Goal: Contribute content: Add original content to the website for others to see

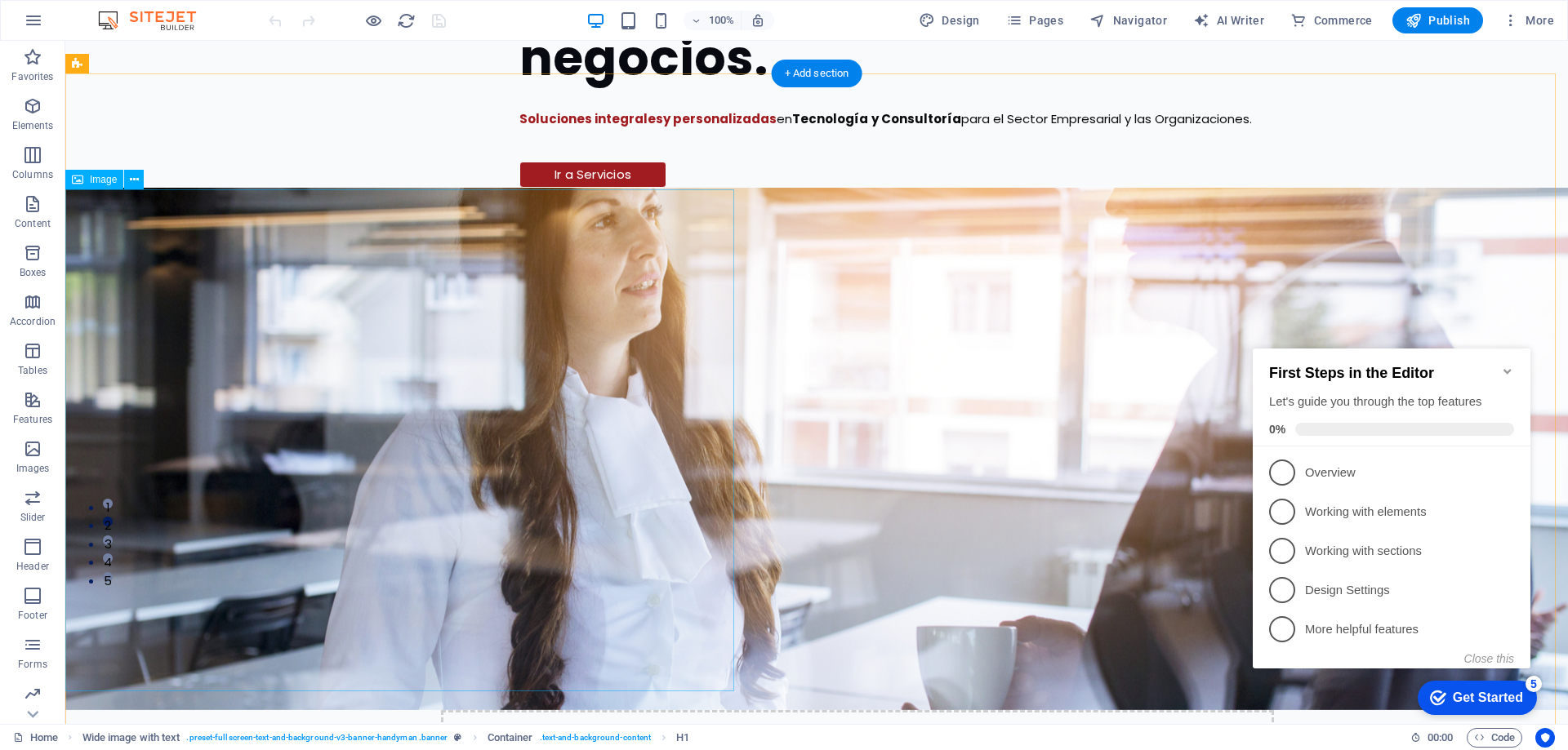
scroll to position [490, 0]
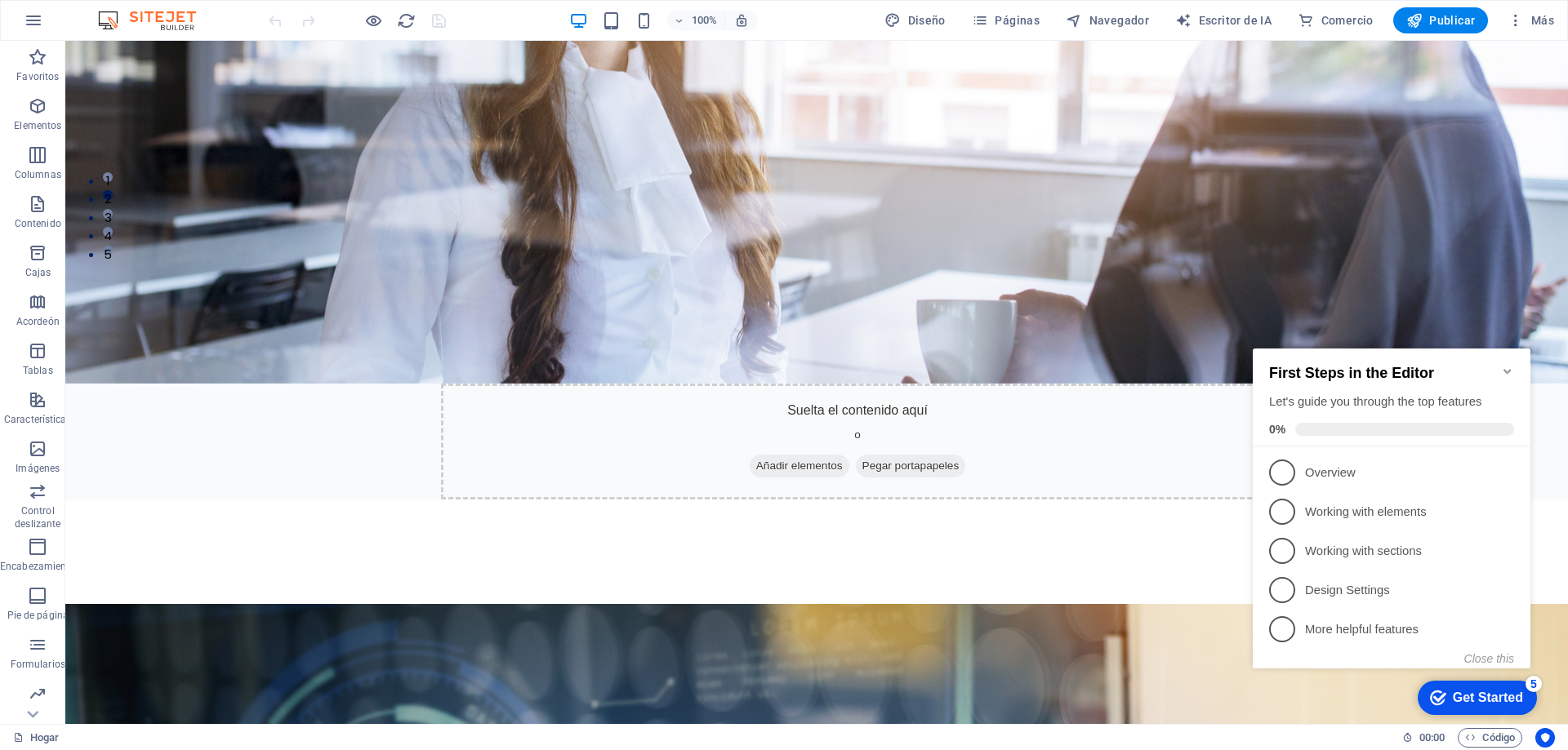
click at [1506, 365] on icon "Minimize checklist" at bounding box center [1508, 371] width 13 height 13
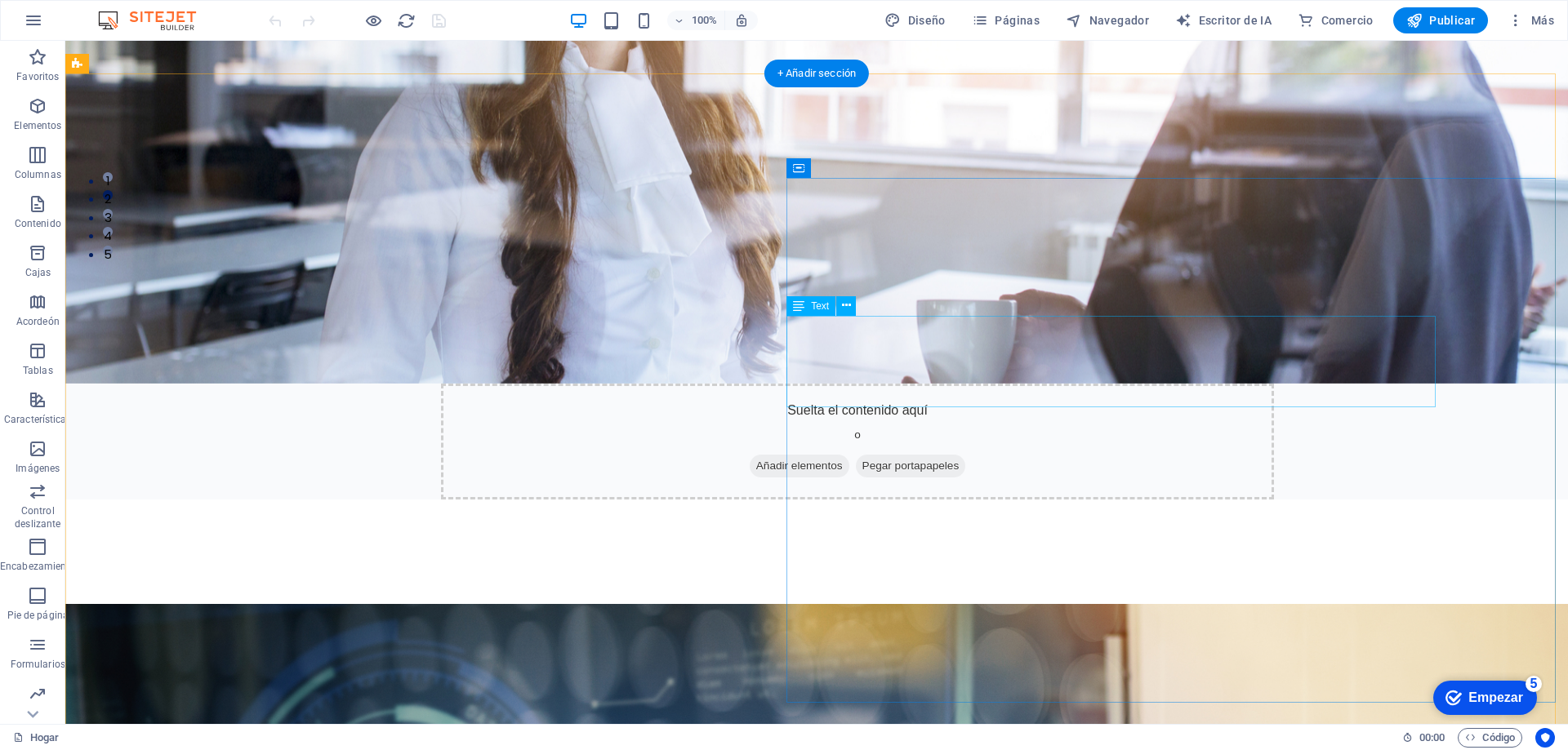
click div "Diseñamos y ejecutamos proyectos que combinan tecnología, diseño, datos y estra…"
click div "Tecnología, Datos, Consumo y Consultoría unificadas en Soluciones Empresariales…"
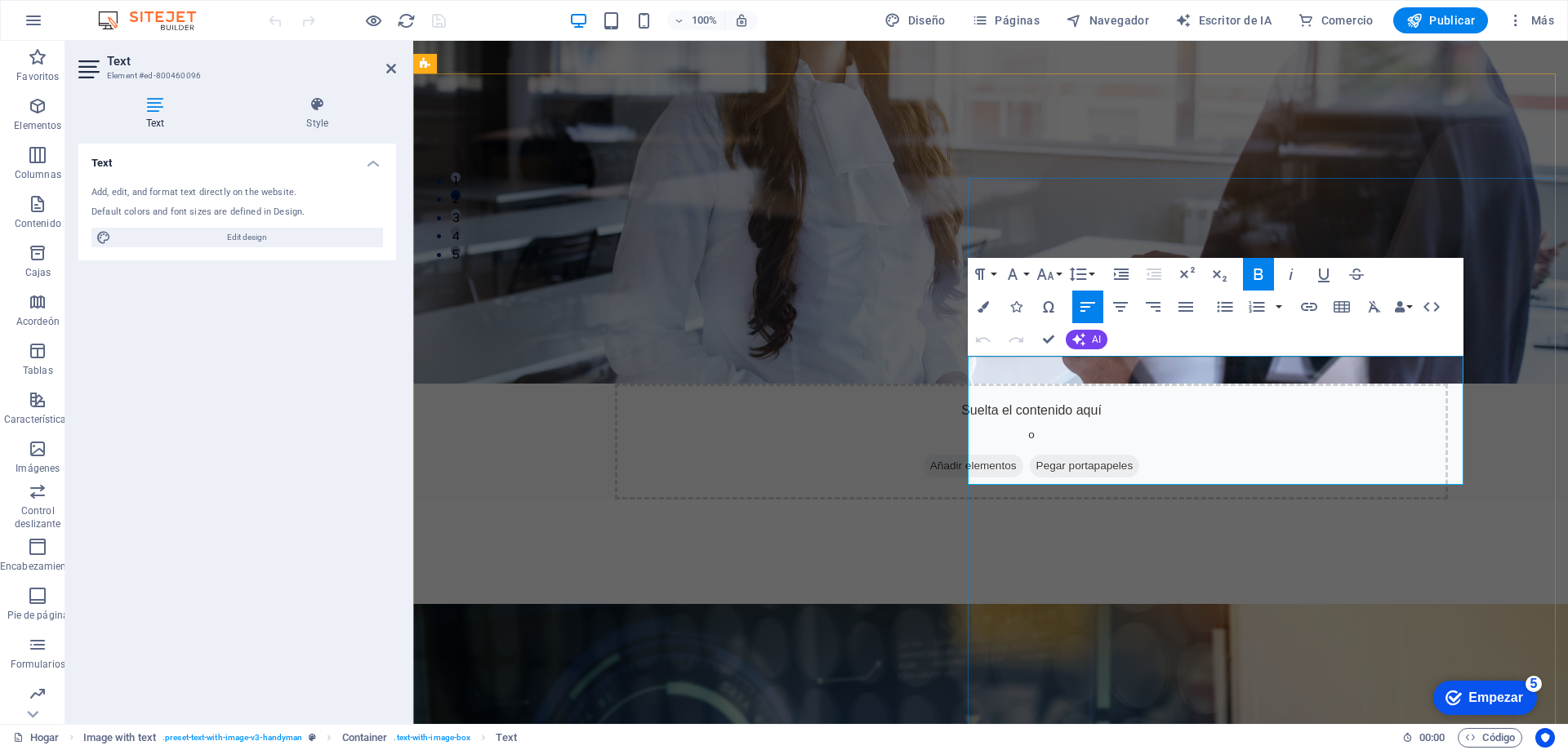
click span "Diseñamos y ejecutamos proyectos que combinan tecnología, diseño, datos y estra…"
drag, startPoint x: 882, startPoint y: 325, endPoint x: 895, endPoint y: 322, distance: 13.3
click span "Diseñamos y ejecutamos proyectos que combinan tecnología, diseño, datos y Conus…"
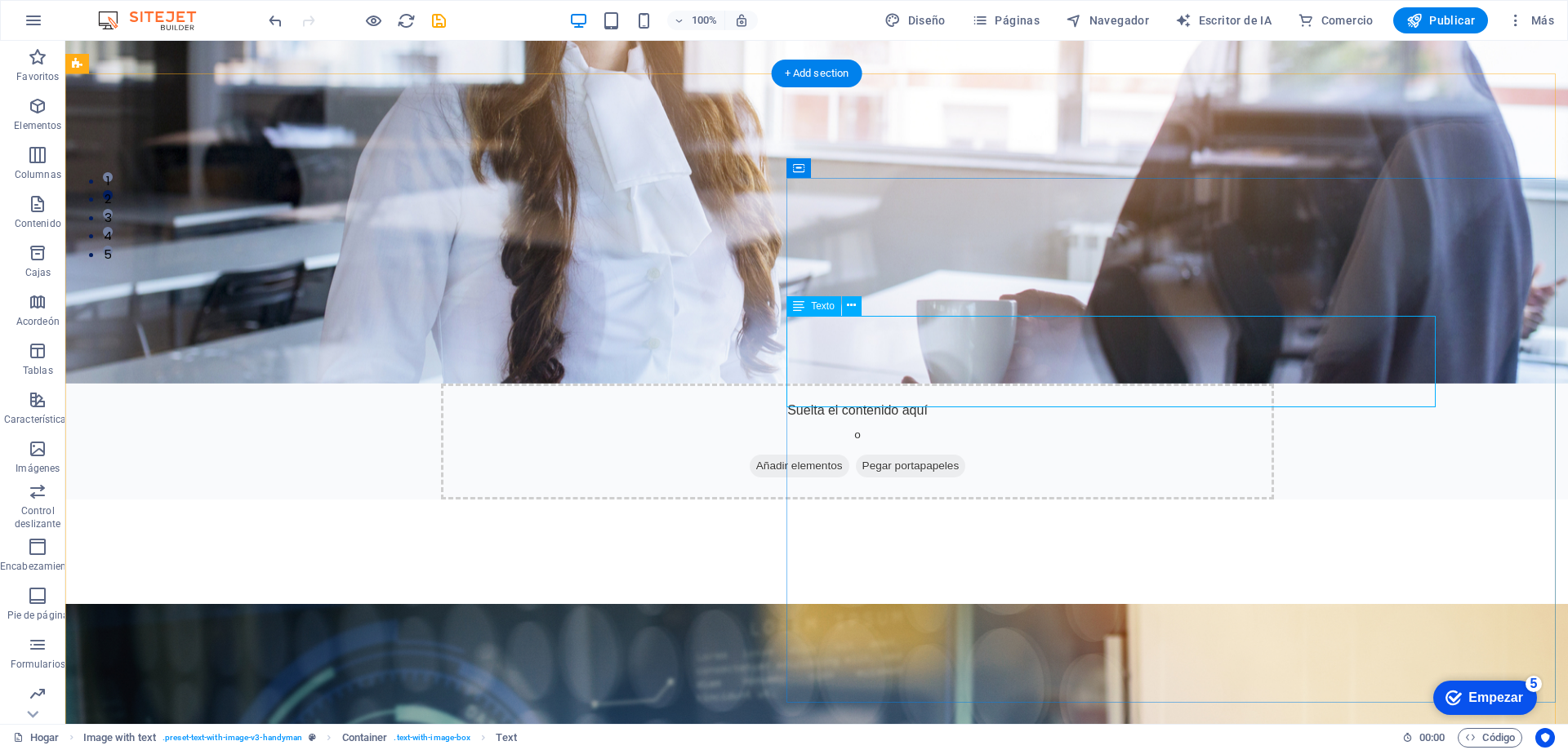
click div "Diseñamos y ejecutamos proyectos que combinan Tecnología, diseño, datos y Conus…"
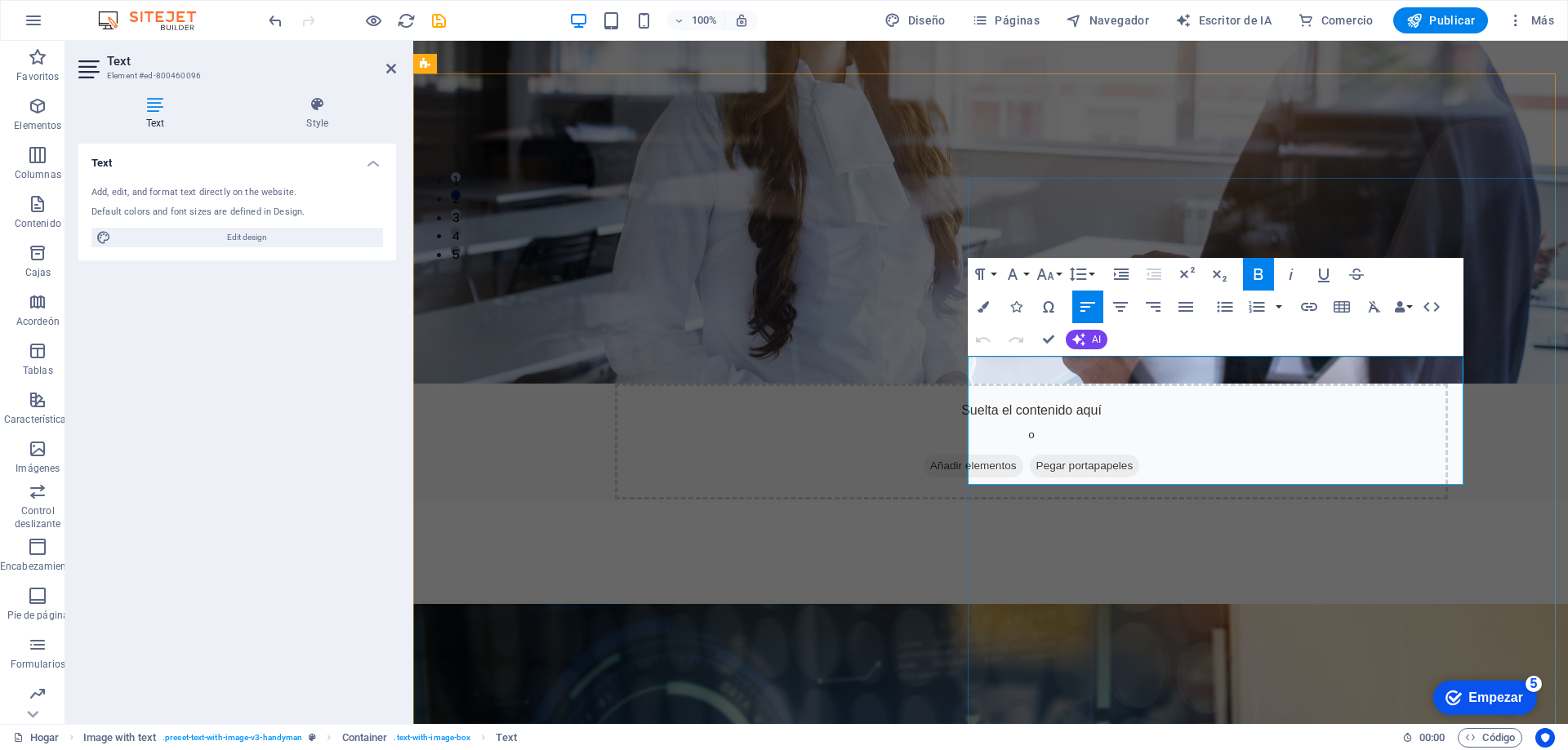
drag, startPoint x: 582, startPoint y: 345, endPoint x: 574, endPoint y: 340, distance: 9.4
click span "Diseñamos y ejecutamos proyectos que combinan Tecnología, diseño, datos y Conus…"
drag, startPoint x: 1157, startPoint y: 422, endPoint x: 1047, endPoint y: 335, distance: 140.2
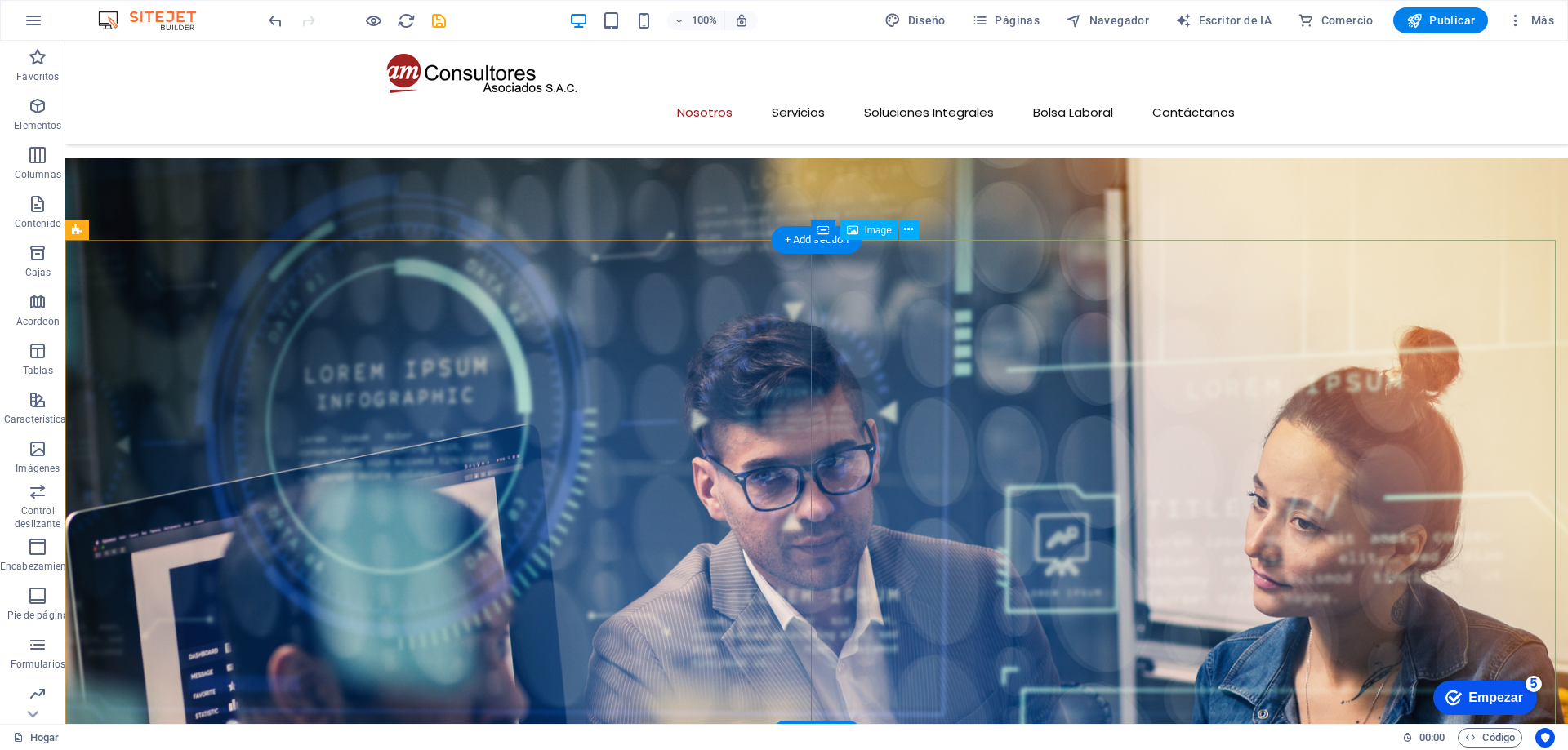
scroll to position [1143, 0]
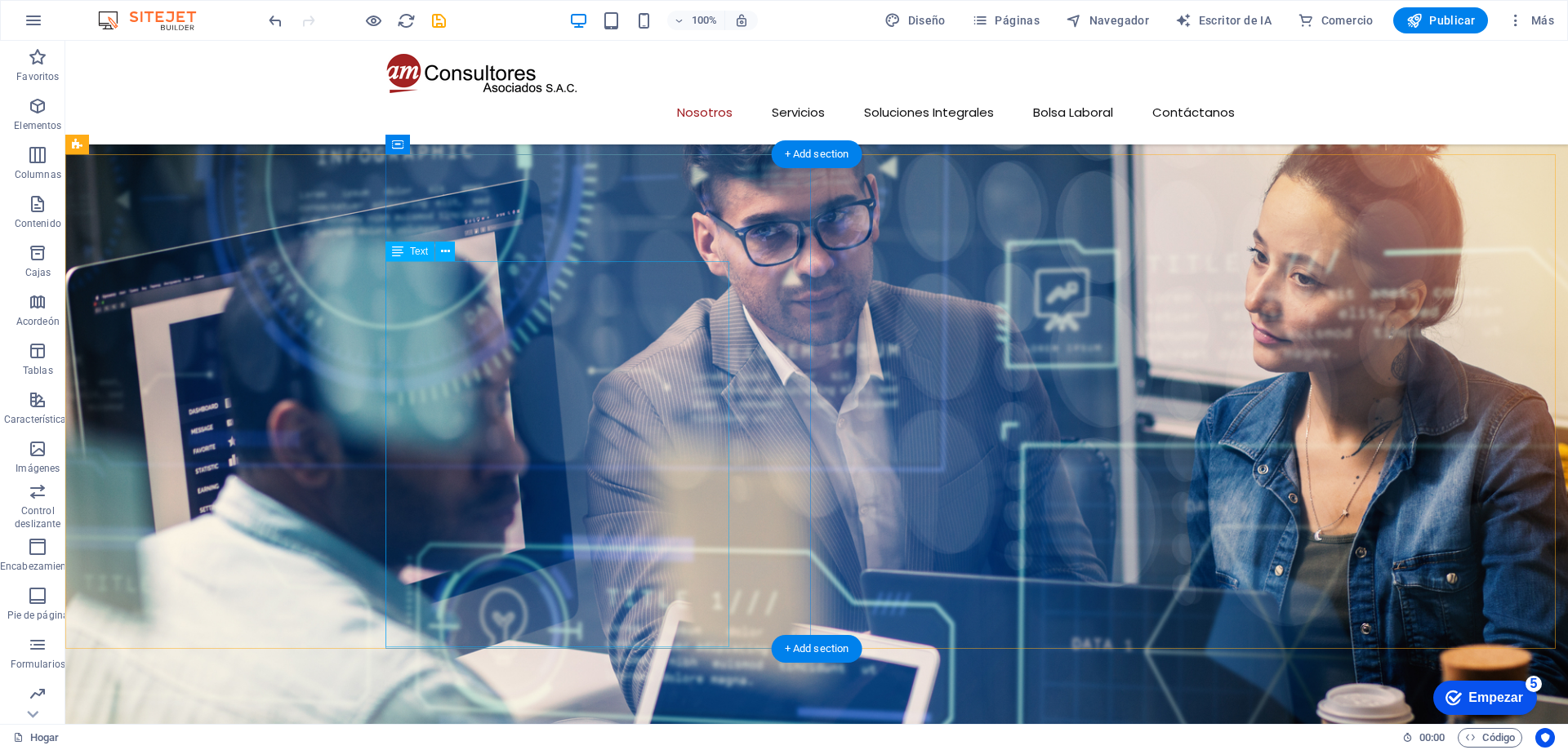
click div "Somos una empresa peruana especializada en Soluciones Integrales para Negocios.…"
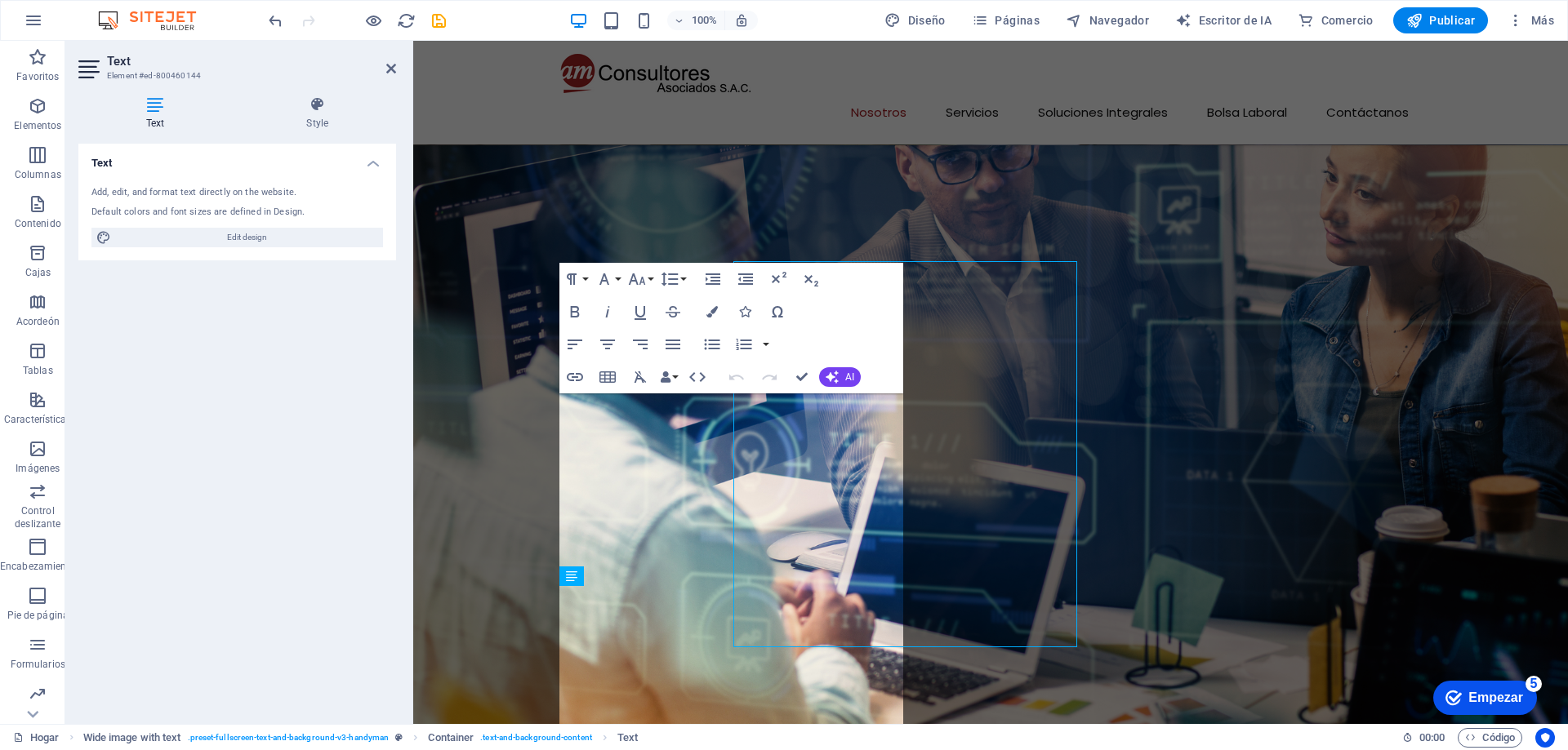
click p "Somos una empresa peruana especializada en Soluciones Integrales para Negocios."
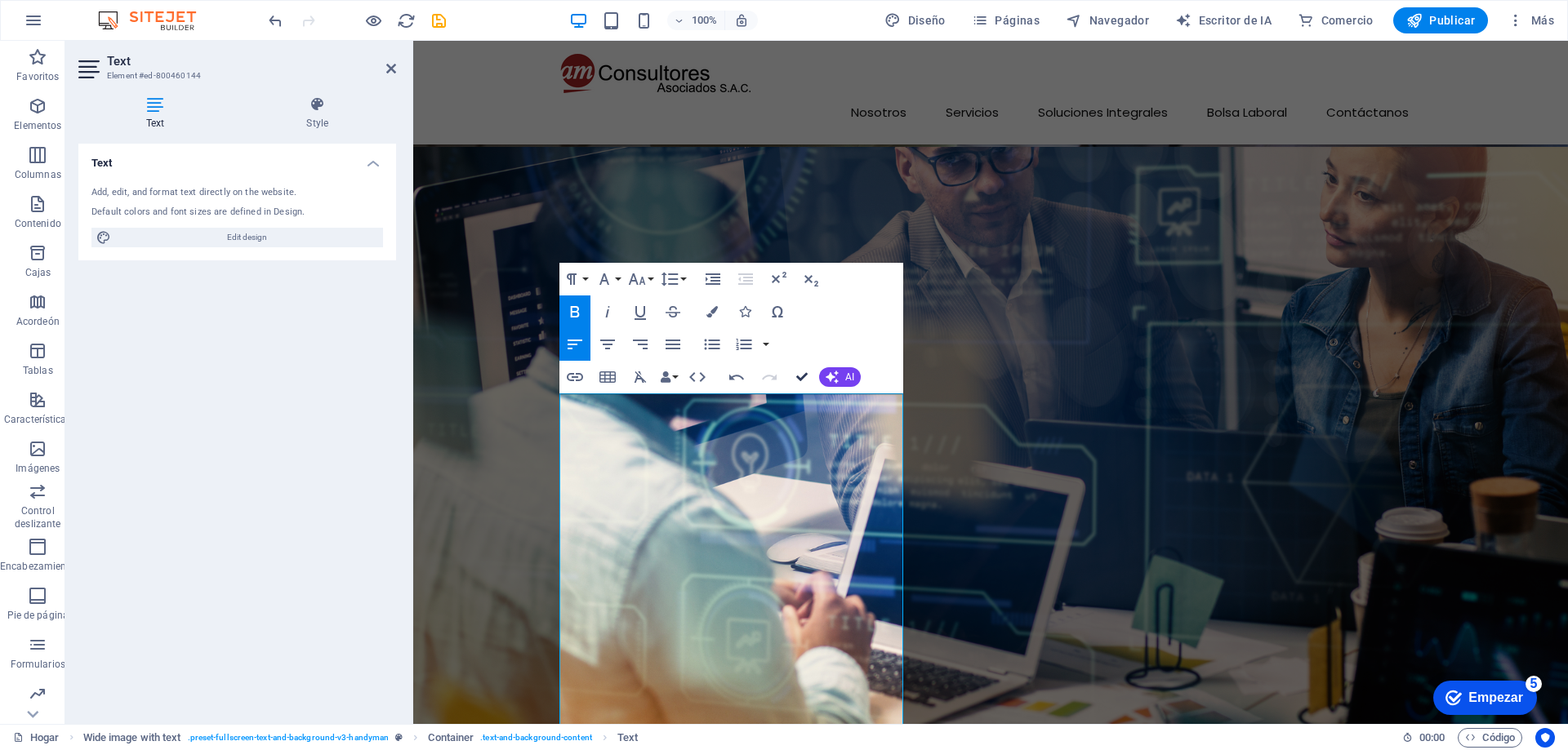
drag, startPoint x: 799, startPoint y: 379, endPoint x: 737, endPoint y: 338, distance: 74.3
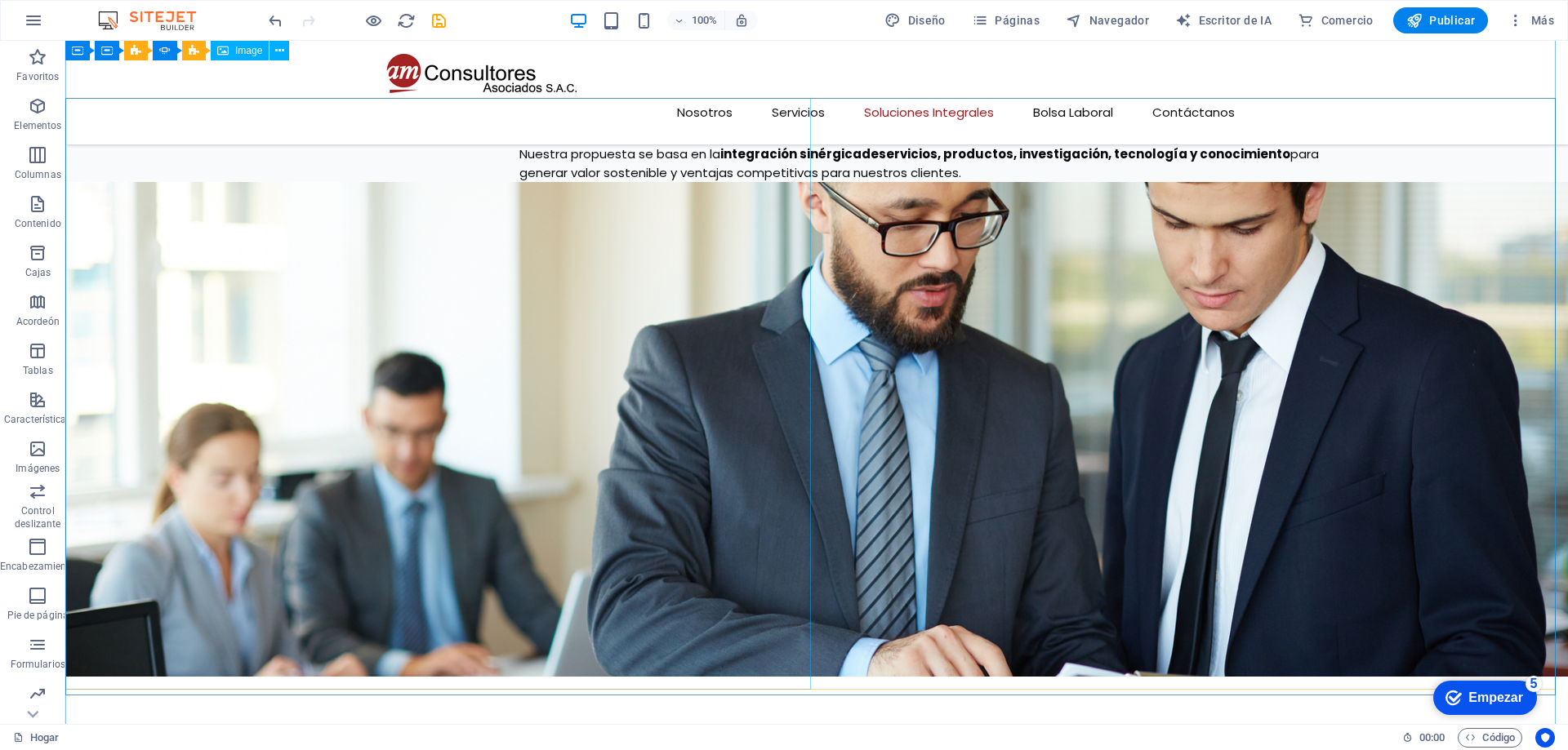
scroll to position [2774, 0]
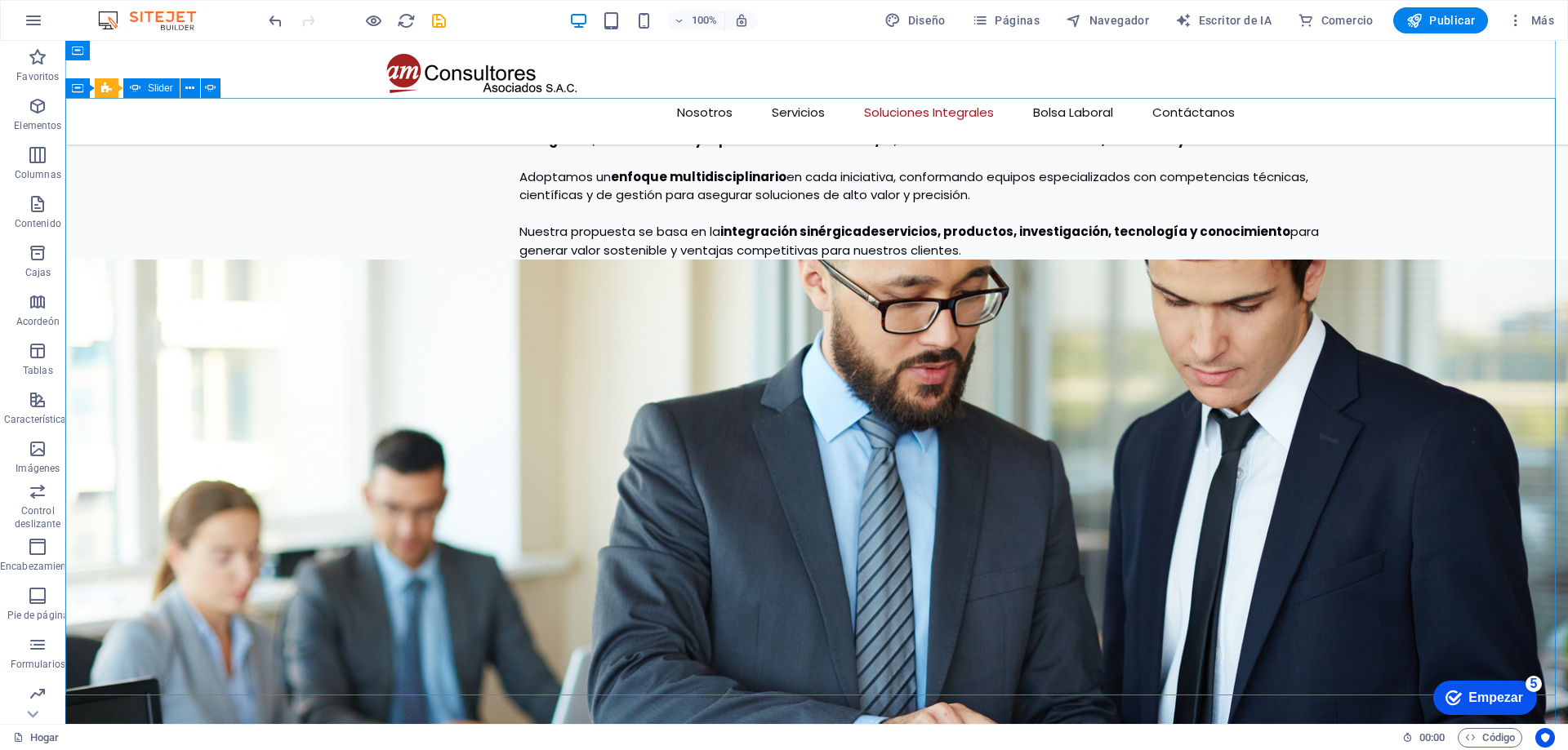
click button "button"
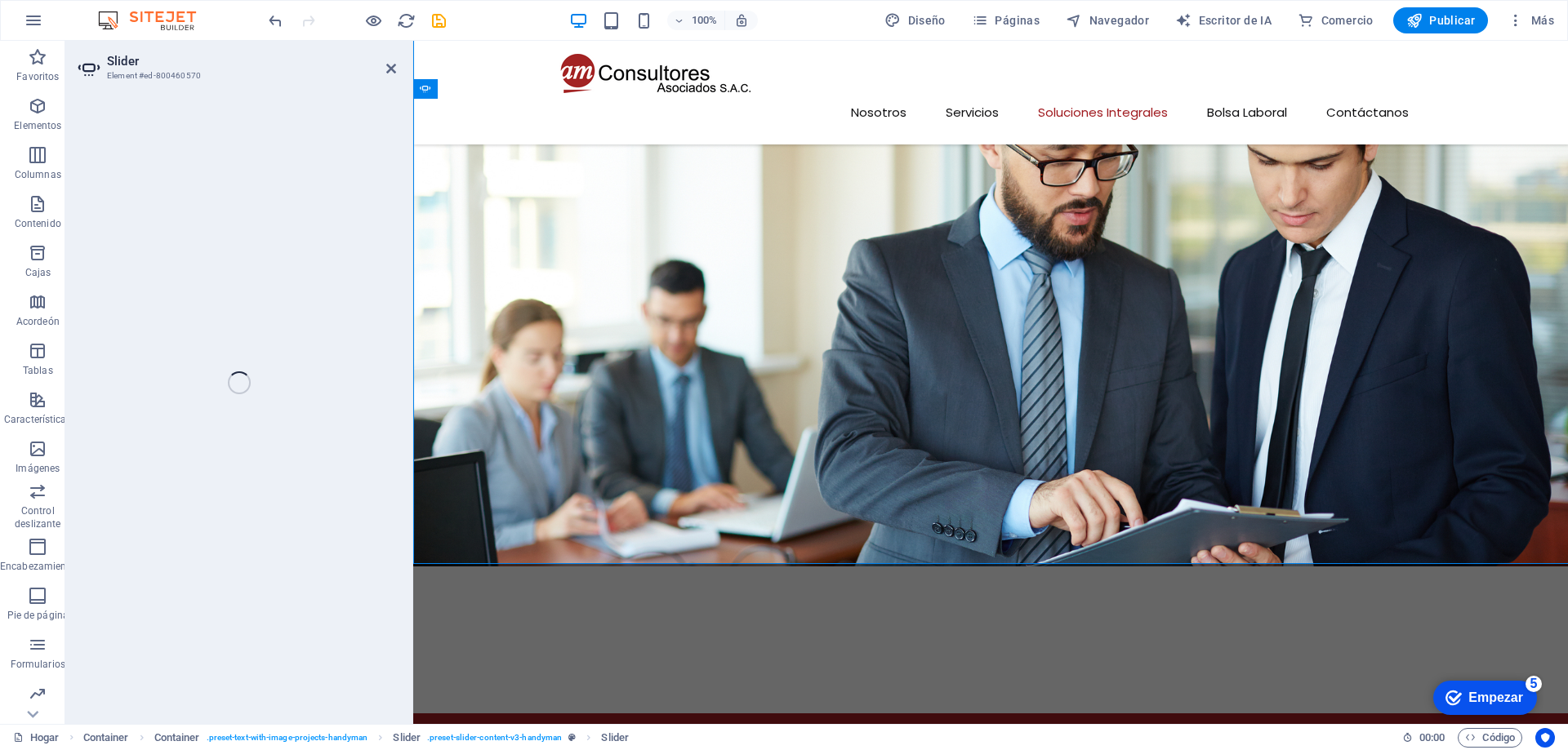
select select "ms"
select select "s"
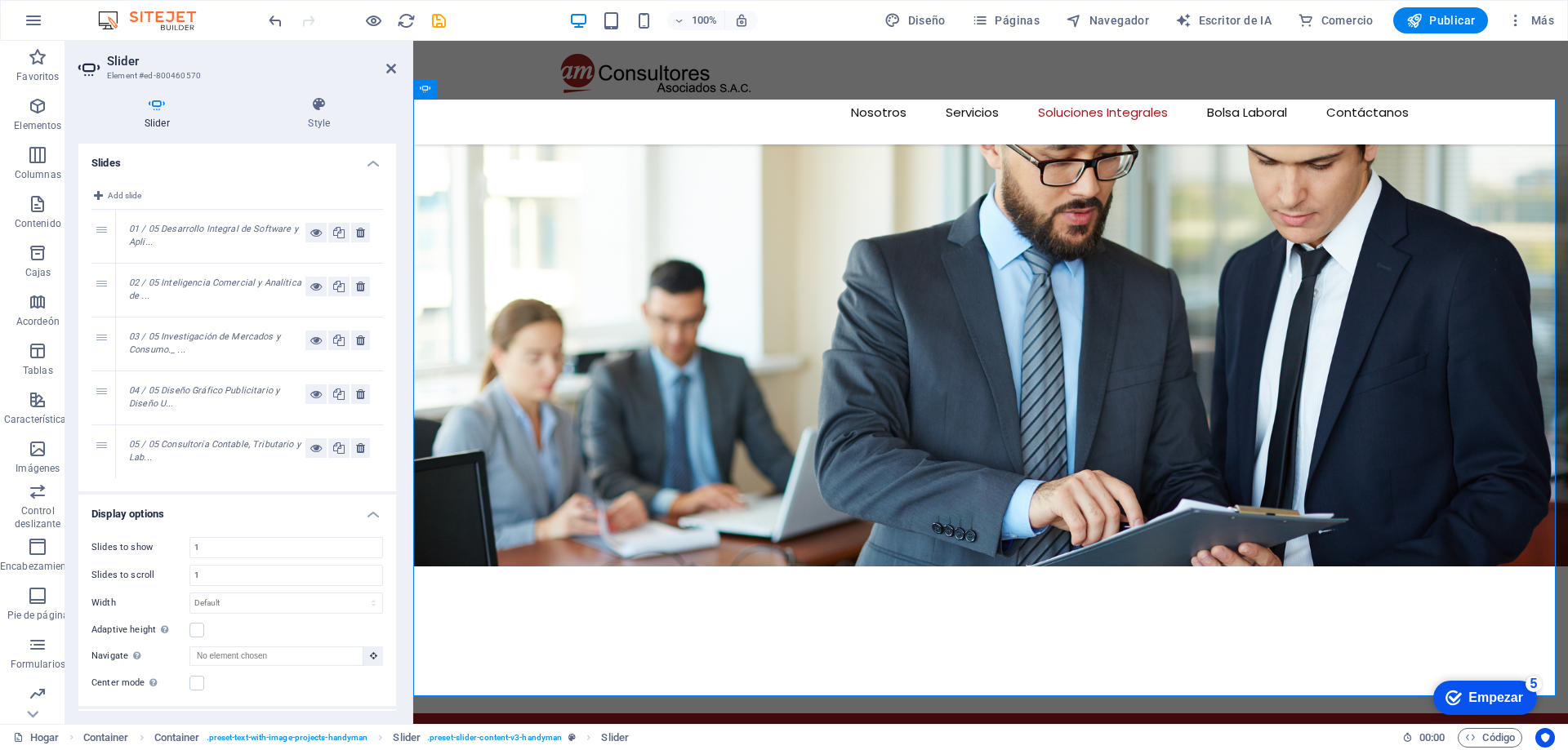
scroll to position [2906, 0]
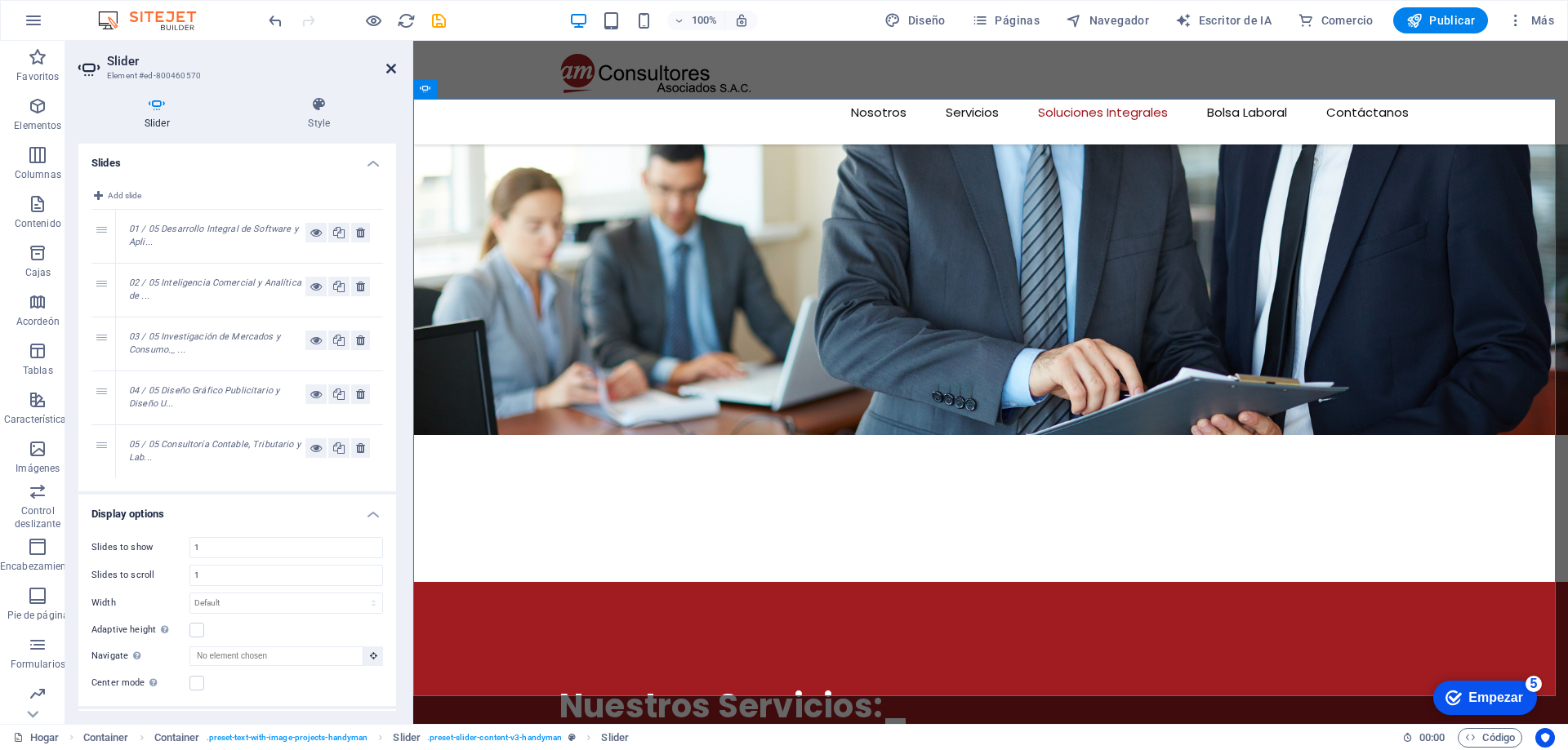
click at [396, 68] on aside "Slider Element #ed-800460570 Slider Style Slides Add slide 1 01 / 05 Desarrollo…" at bounding box center [239, 382] width 348 height 683
click at [395, 69] on aside "Slider Element #ed-800460570 Slider Style Slides Add slide 1 01 / 05 Desarrollo…" at bounding box center [239, 382] width 348 height 683
click at [391, 69] on icon at bounding box center [391, 68] width 10 height 13
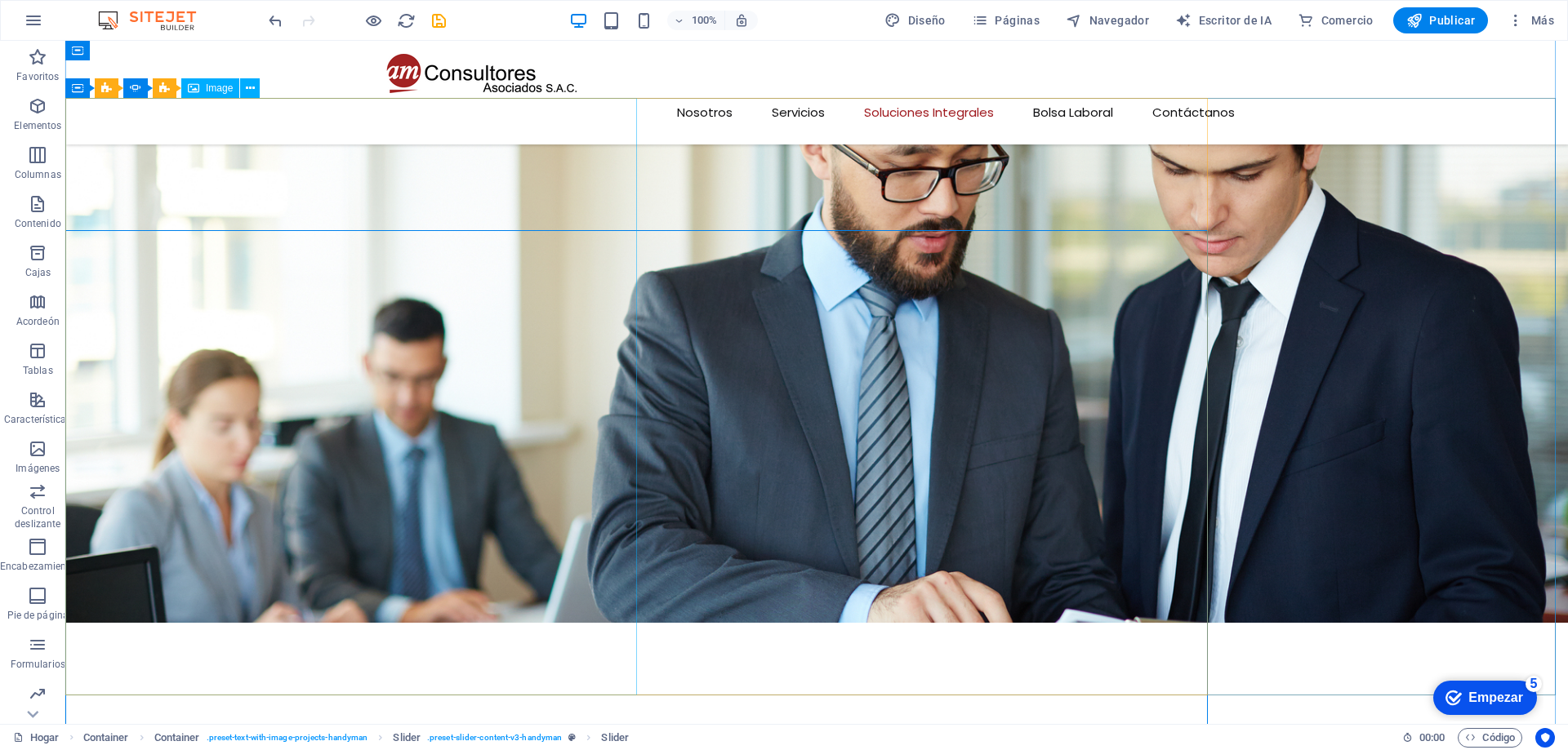
scroll to position [2774, 0]
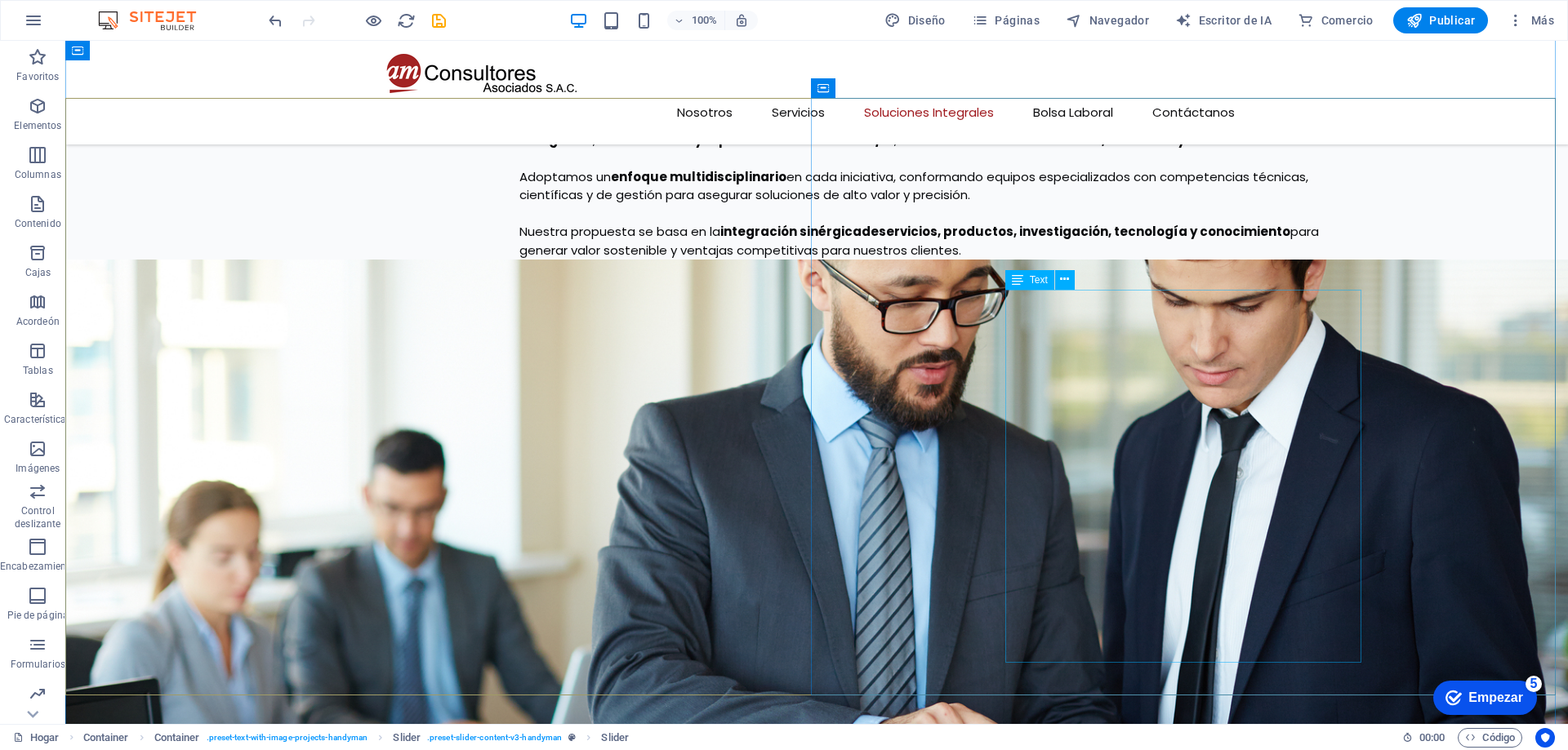
click div "Integramos tecnología y consultoría en el Desarrollo de Software y aplicaciones…"
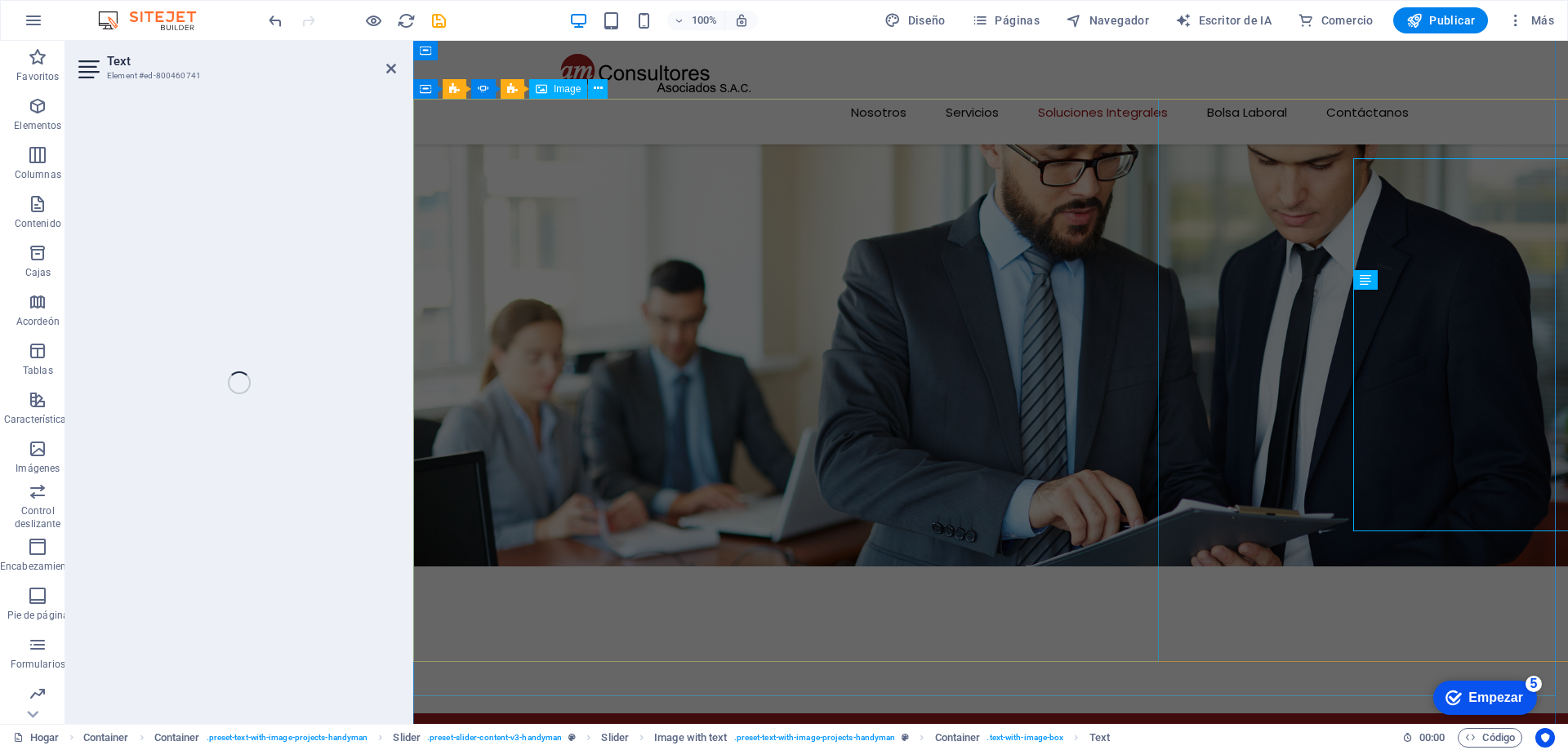
scroll to position [2906, 0]
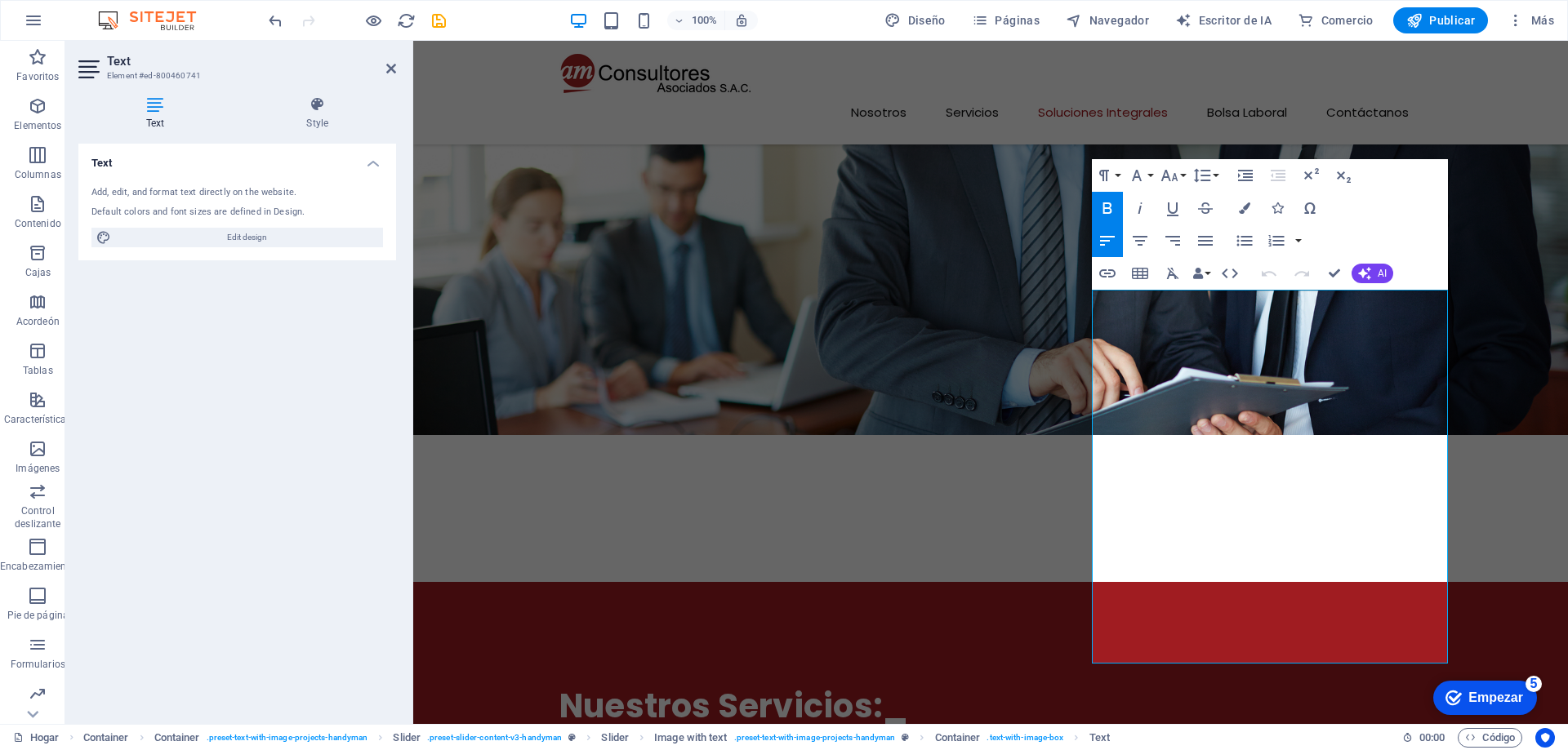
click span "Integramos tecnología y consultoría"
click strong "Desarrollo de Software"
drag, startPoint x: 739, startPoint y: 274, endPoint x: 1126, endPoint y: 266, distance: 387.1
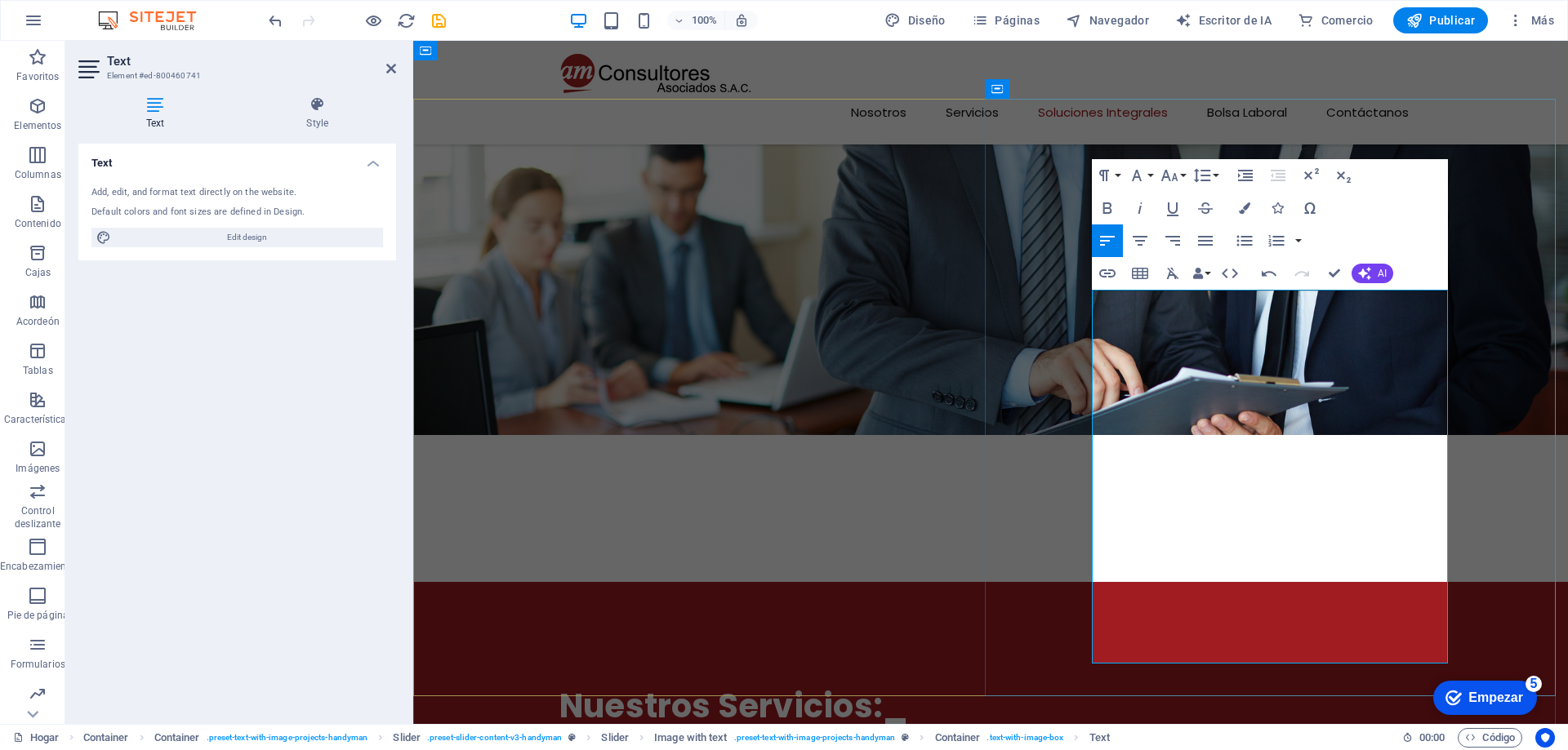
click strong "Desarrollo de Software y"
drag, startPoint x: 1126, startPoint y: 266, endPoint x: 744, endPoint y: 274, distance: 382.1
click strong "Desarrollo de Software y"
click at [1107, 209] on icon "button" at bounding box center [1107, 209] width 9 height 12
drag, startPoint x: 747, startPoint y: 274, endPoint x: 739, endPoint y: 276, distance: 8.2
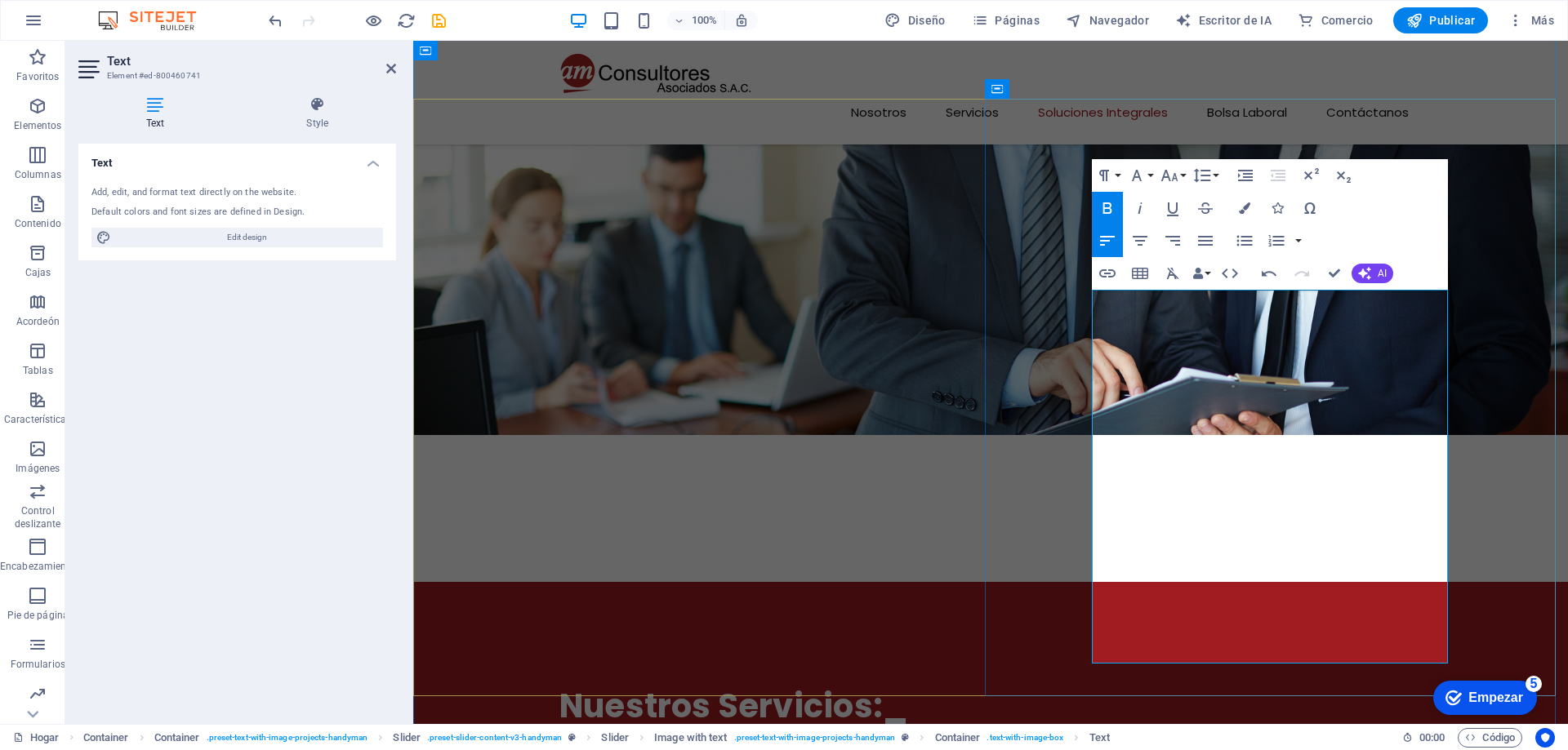
click span "en el Desarrollo de Software y ​ aplicaciones digitales:"
click at [1109, 207] on icon "button" at bounding box center [1107, 208] width 19 height 19
click span "en el Desarrollo de Software y aplicaciones digitales:"
drag, startPoint x: 749, startPoint y: 279, endPoint x: 881, endPoint y: 278, distance: 132.0
click span "en el Desarrollo de Software y aplicaciones digitales:"
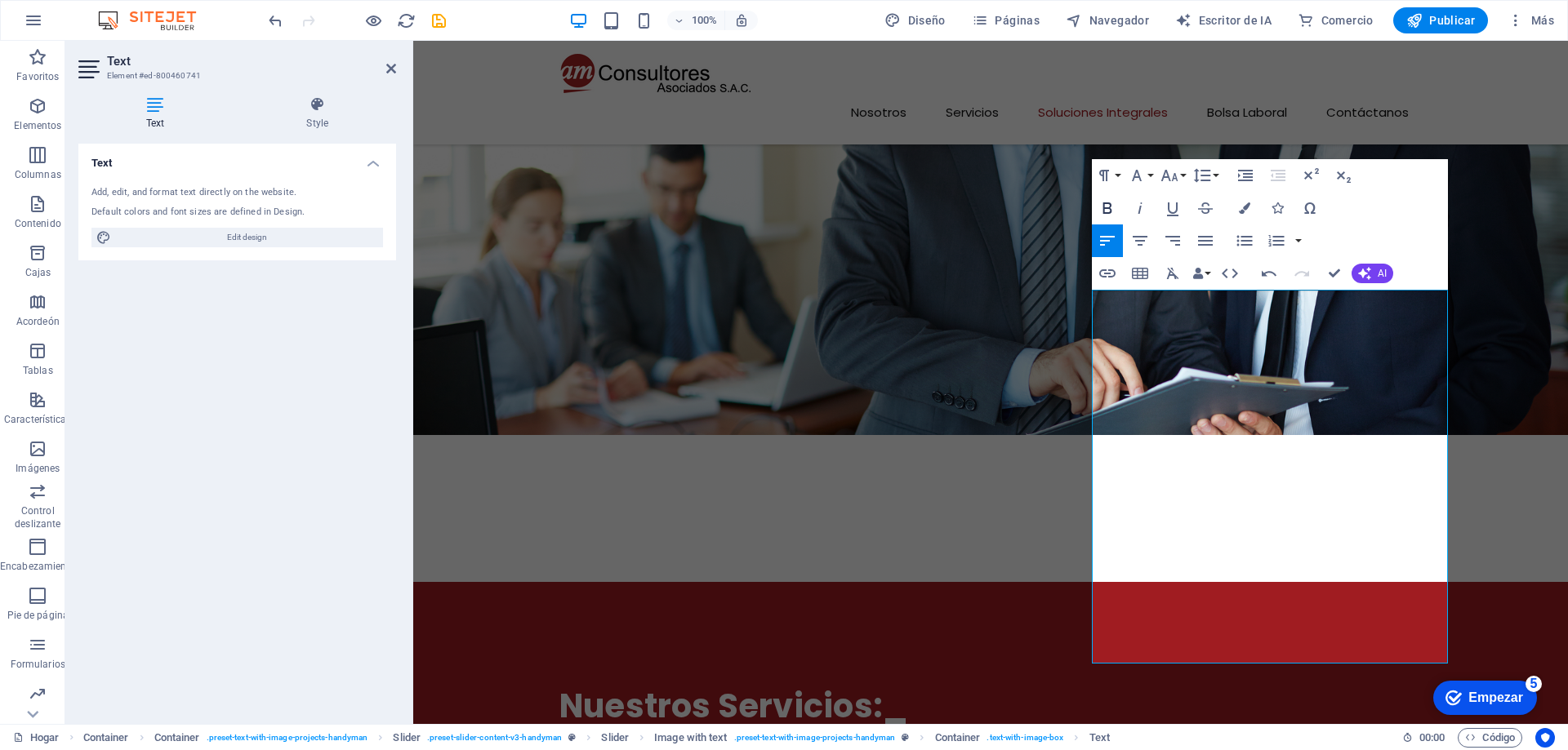
click at [1102, 203] on icon "button" at bounding box center [1107, 208] width 19 height 19
click p "Integramos Tecnología y Consultoría en el Desarrollo de Software y aplicaciones…"
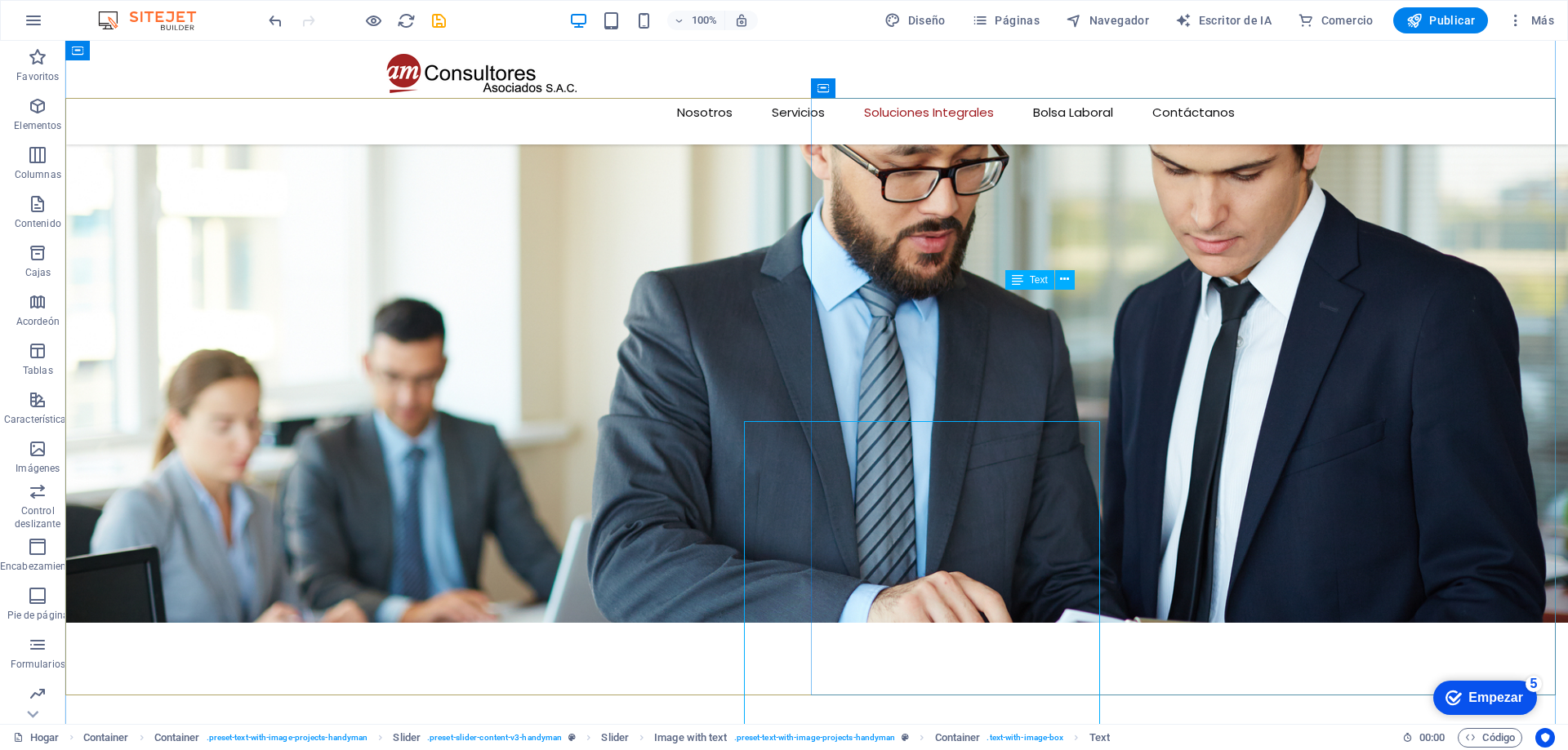
scroll to position [2774, 0]
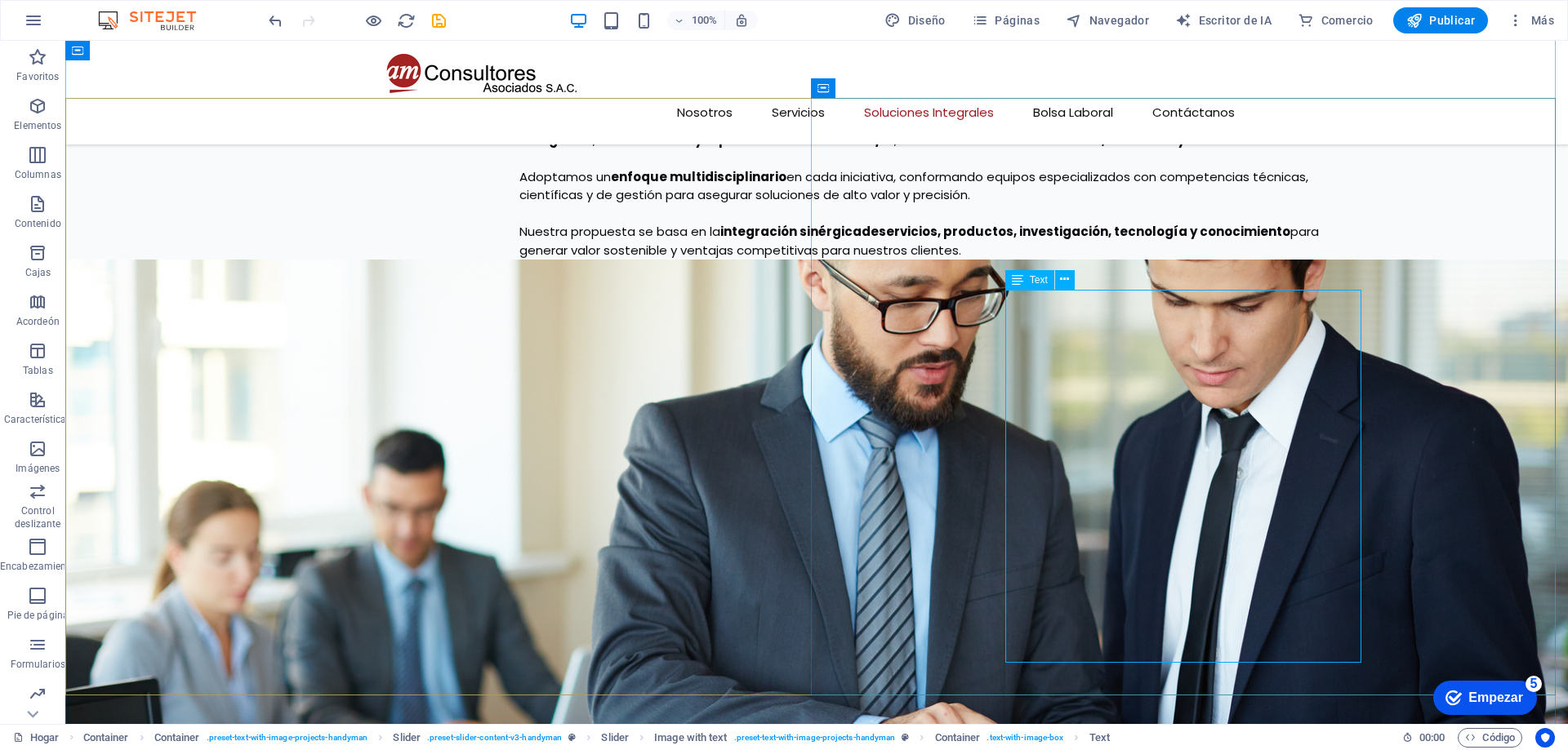
click div "Integramos Tecnología y Consultoría en el Desarrollo de Software y aplicaciones…"
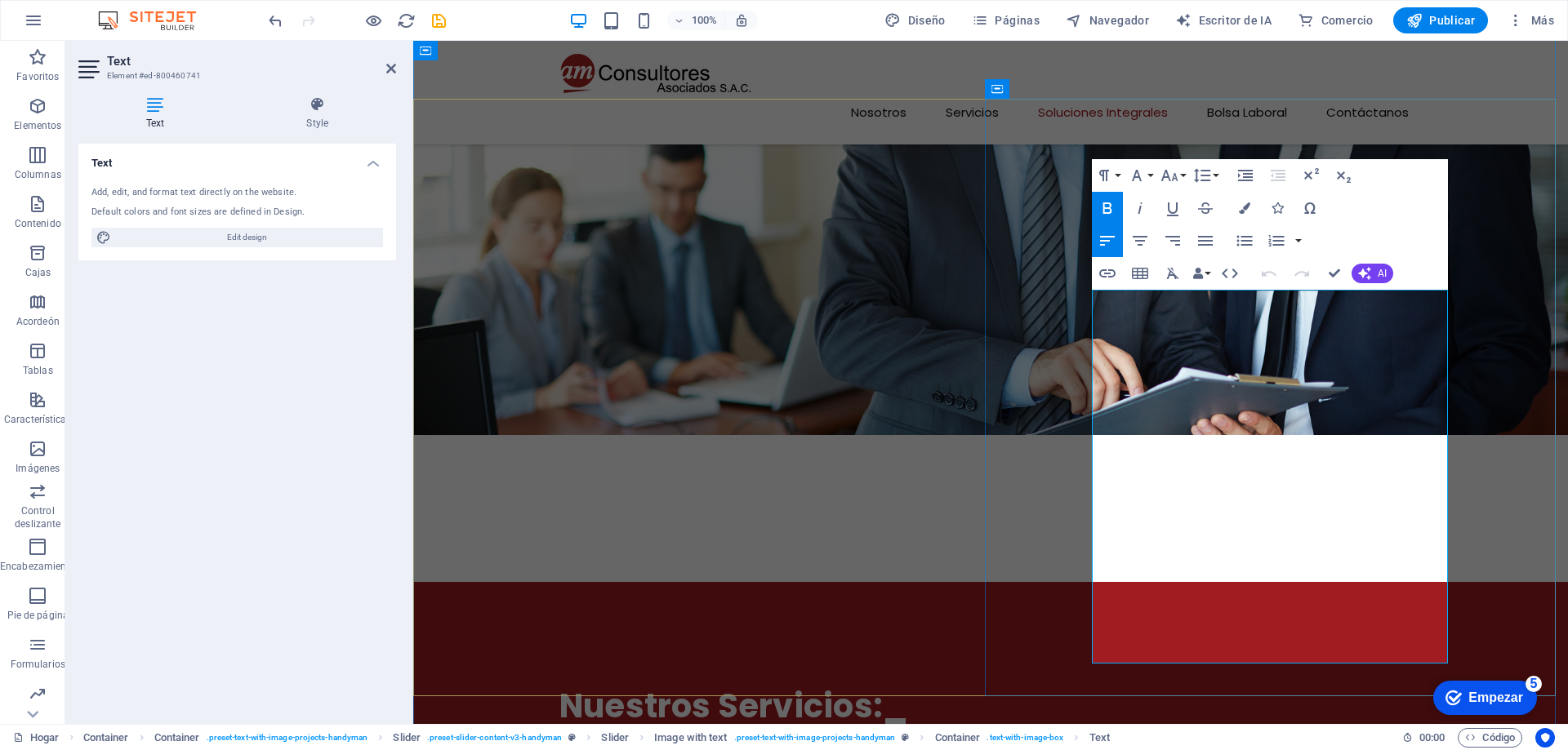
drag, startPoint x: 958, startPoint y: 439, endPoint x: 863, endPoint y: 439, distance: 95.0
click li "Diseño UX/UI: Diseñamos interfaces funcionales y agradables de usar para usuari…"
drag, startPoint x: 868, startPoint y: 415, endPoint x: 778, endPoint y: 433, distance: 91.8
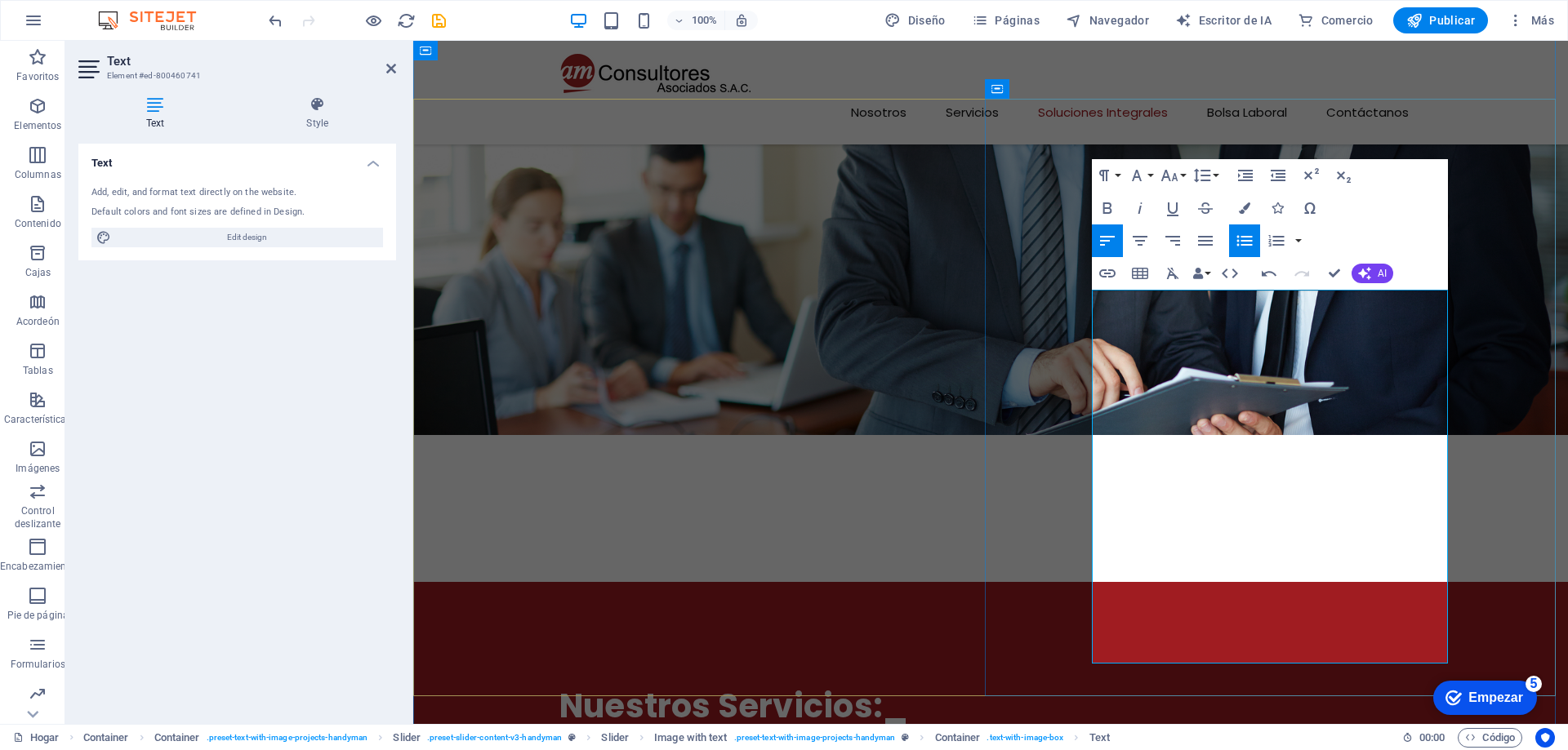
click li "Diseño UX/UI: Diseñamos interfaces funcionales y agradables para su uso en el S…"
click at [1107, 200] on icon "button" at bounding box center [1107, 208] width 19 height 19
click li "Diseño UX/UI: Diseñamos i nterfaces funcionales y agradables para su uso en el …"
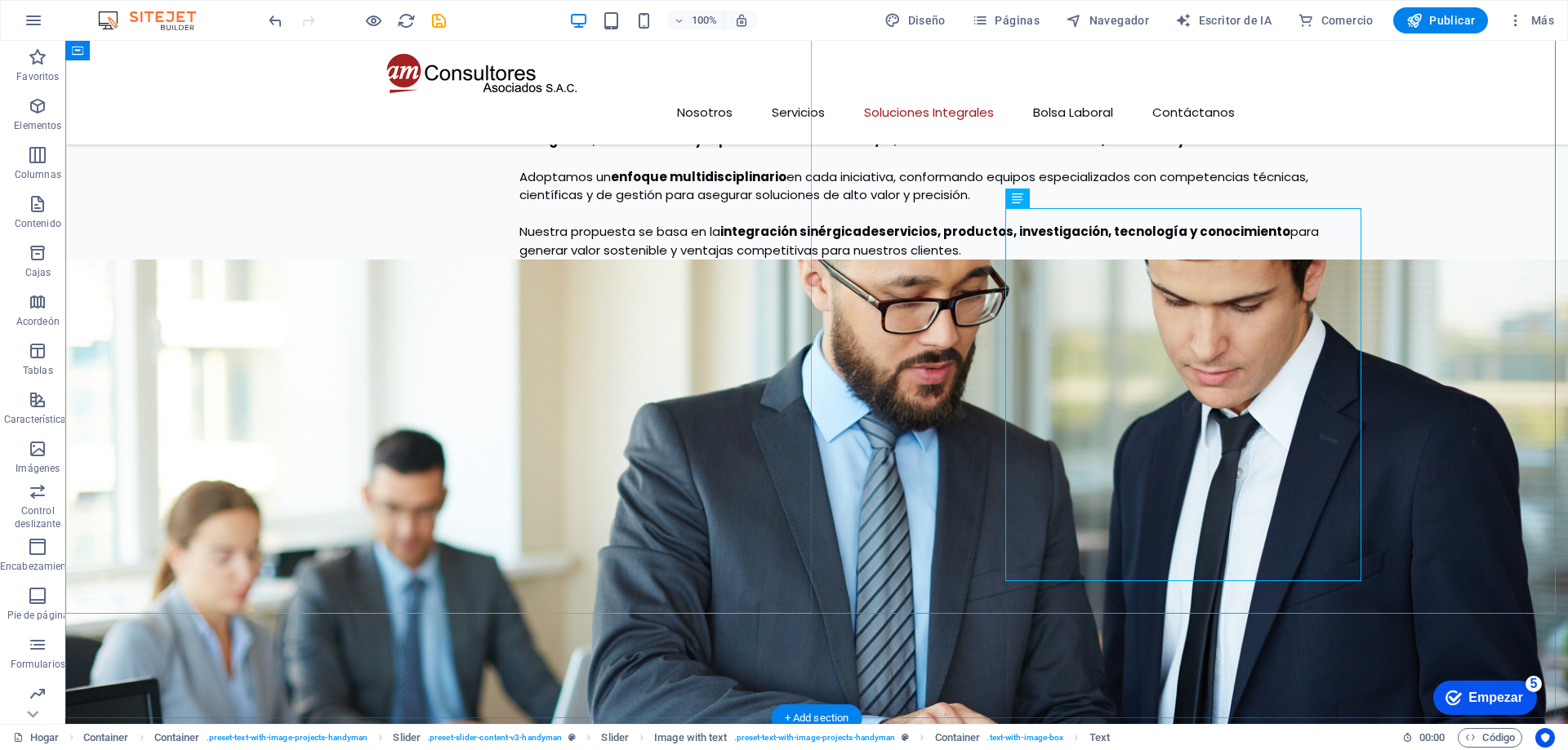
scroll to position [2856, 0]
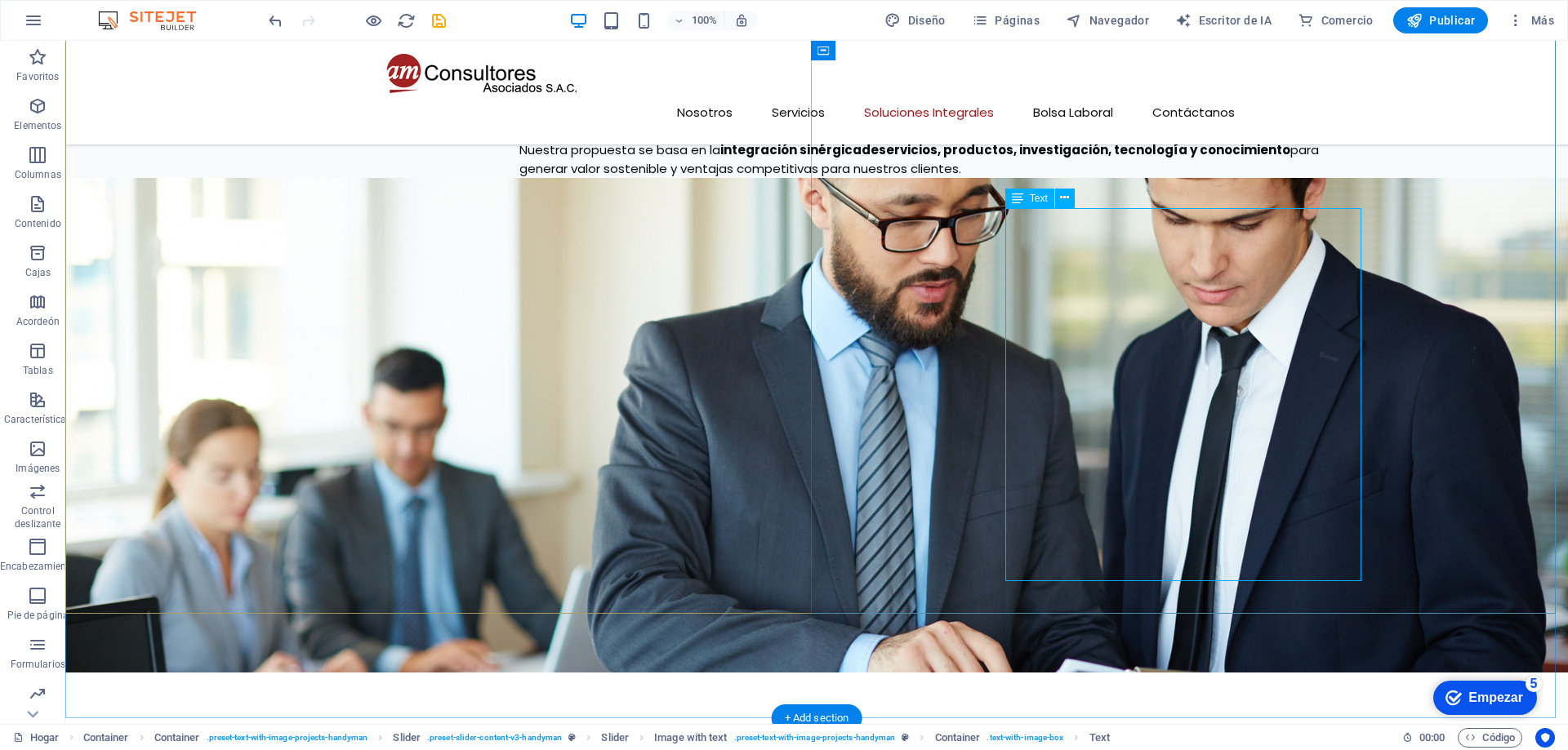
click div "Integramos Tecnología y Consultoría en el Desarrollo de Software y aplicaciones…"
click div "01 / 05 Desarrollo Integral de Software y Aplicaciones._ Integramos Tecnología …"
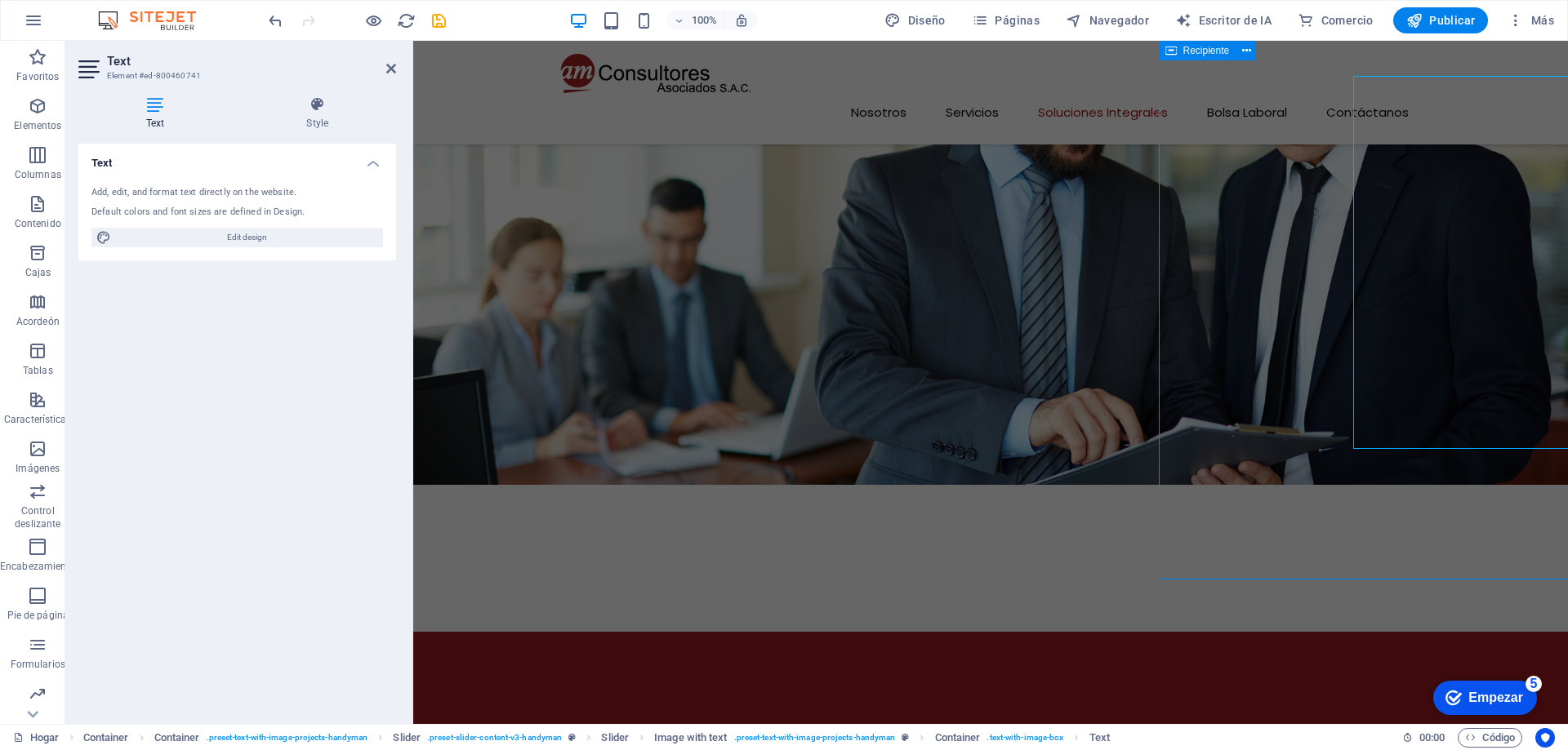
scroll to position [2988, 0]
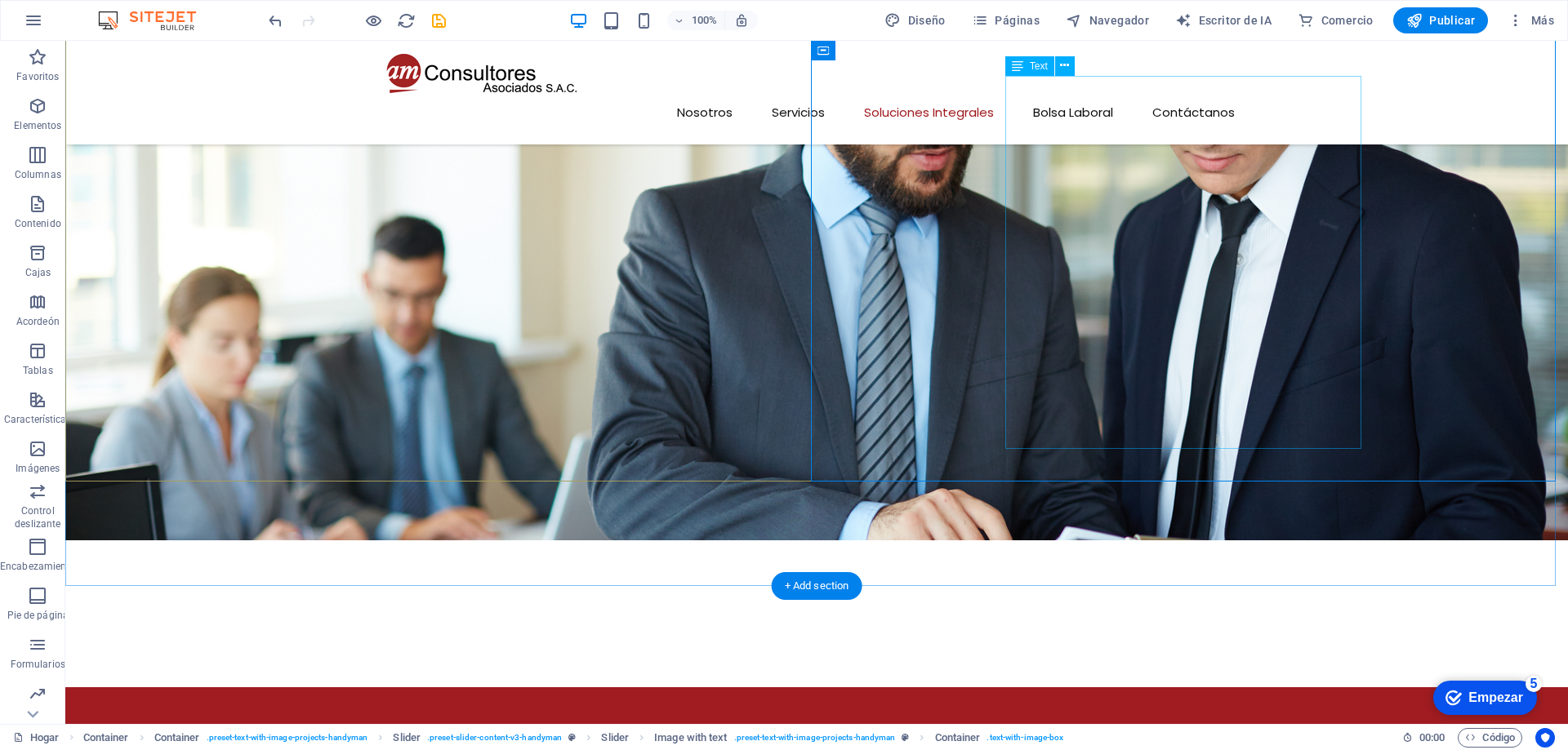
click div "Integramos Tecnología y Consultoría en el Desarrollo de Software y aplicaciones…"
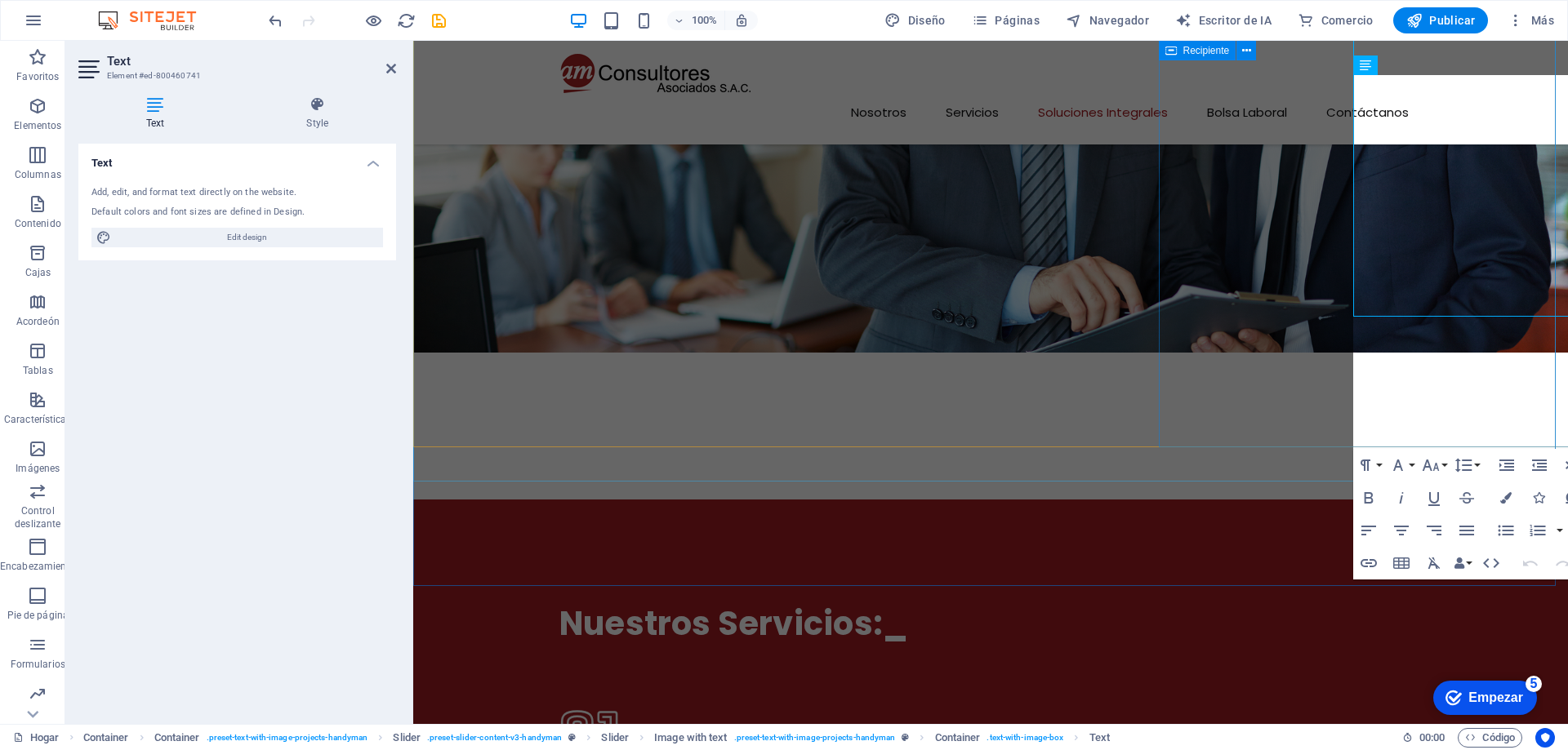
scroll to position [3120, 0]
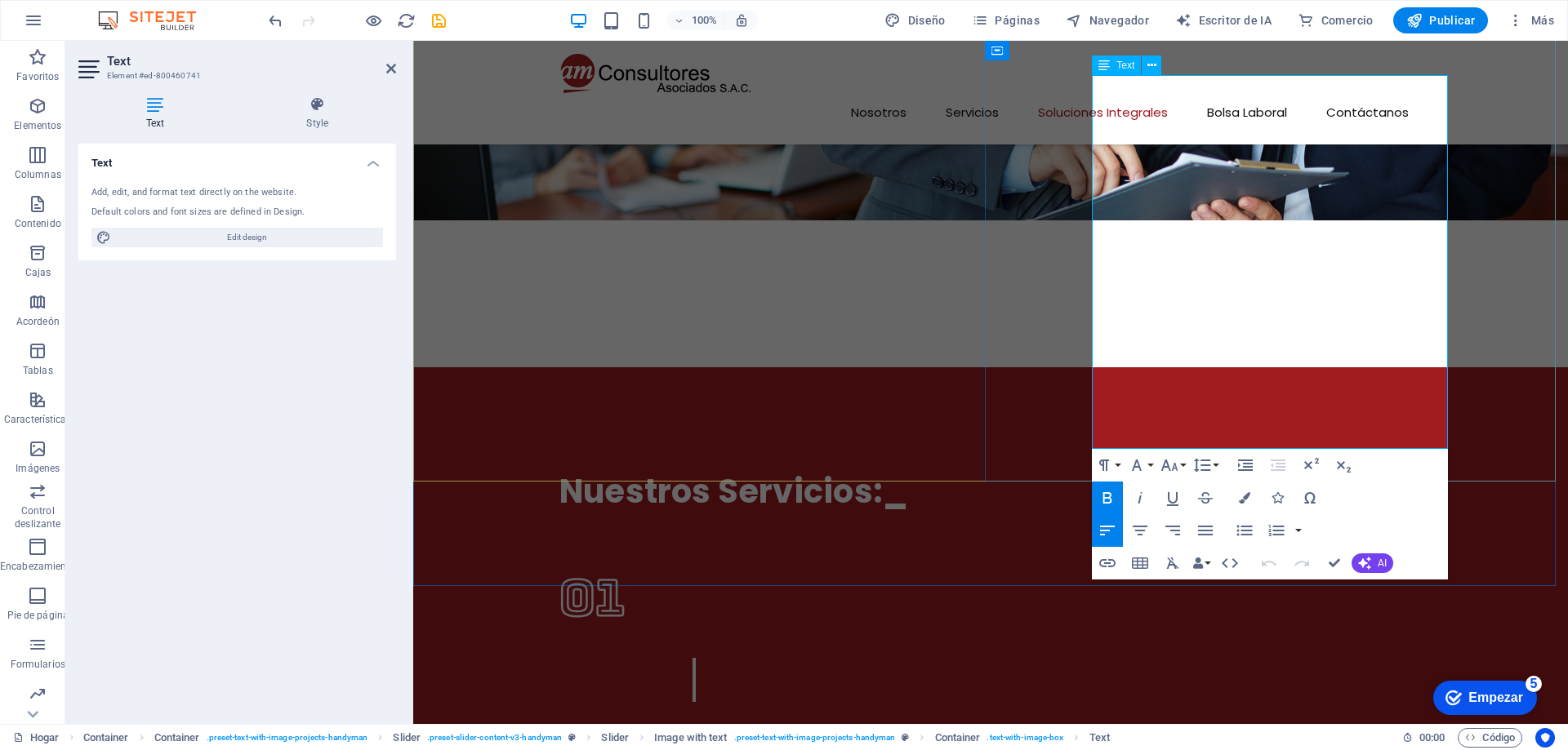
click strong "nterfaces funcionales y agradables"
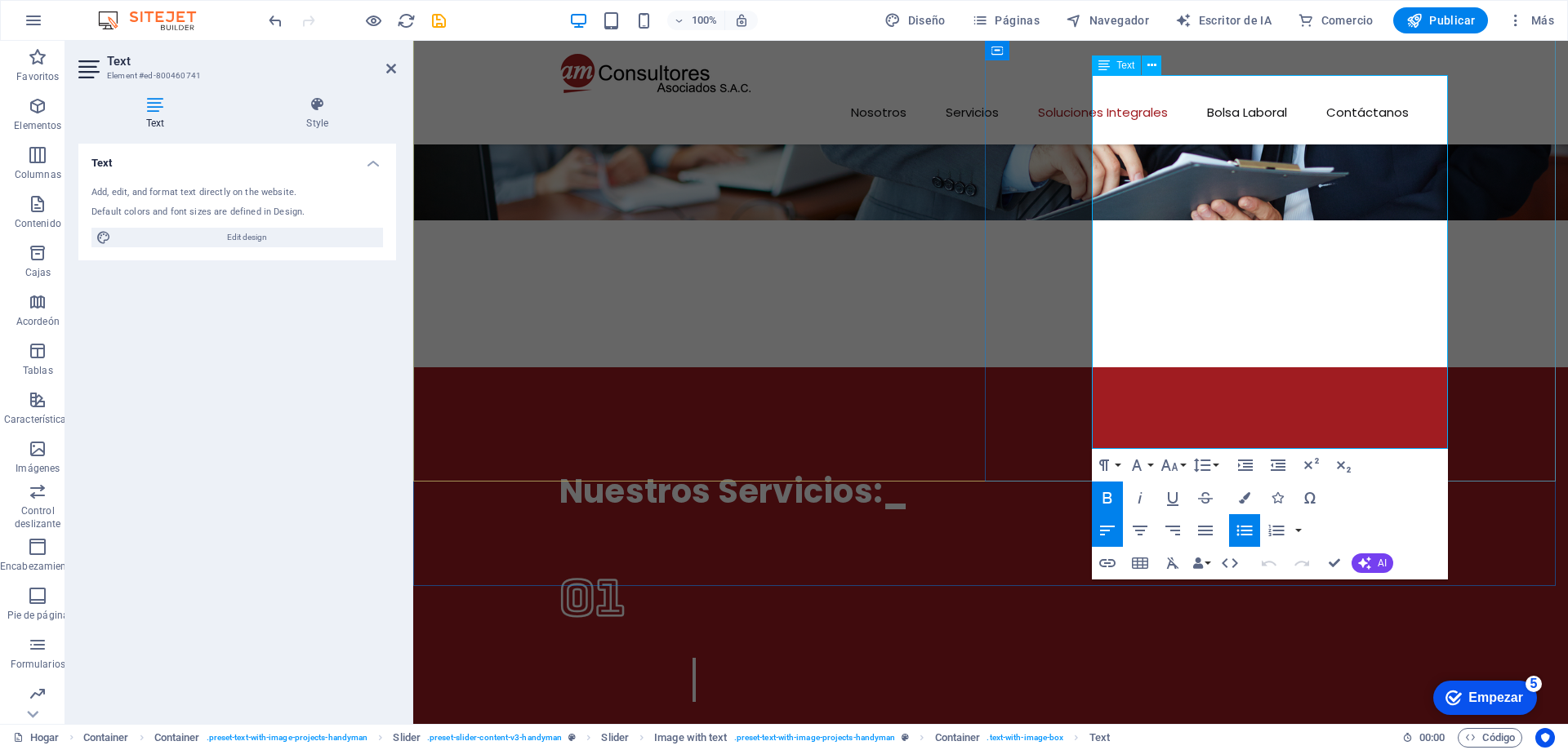
click strong "nterfaces funcionales y agradables"
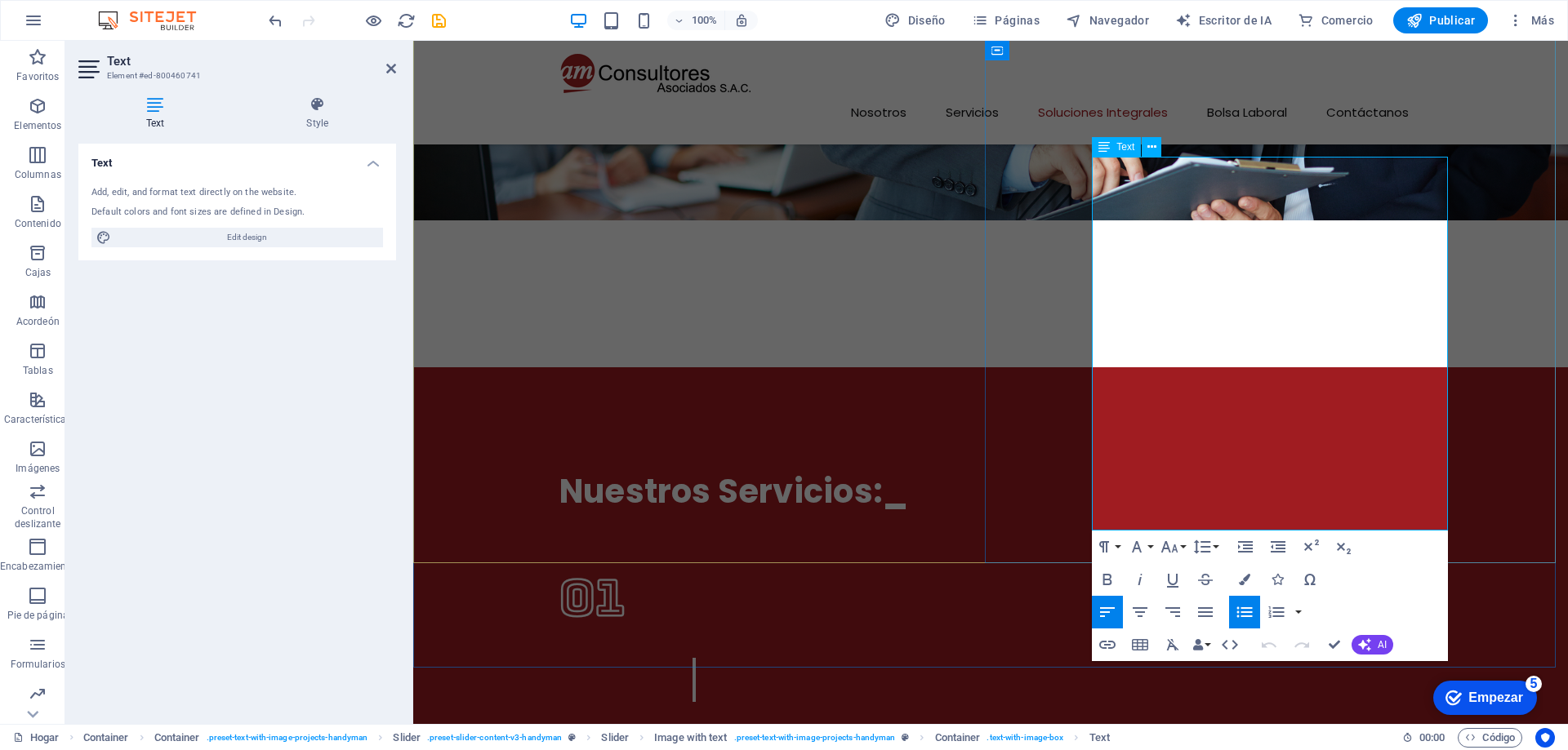
scroll to position [3038, 0]
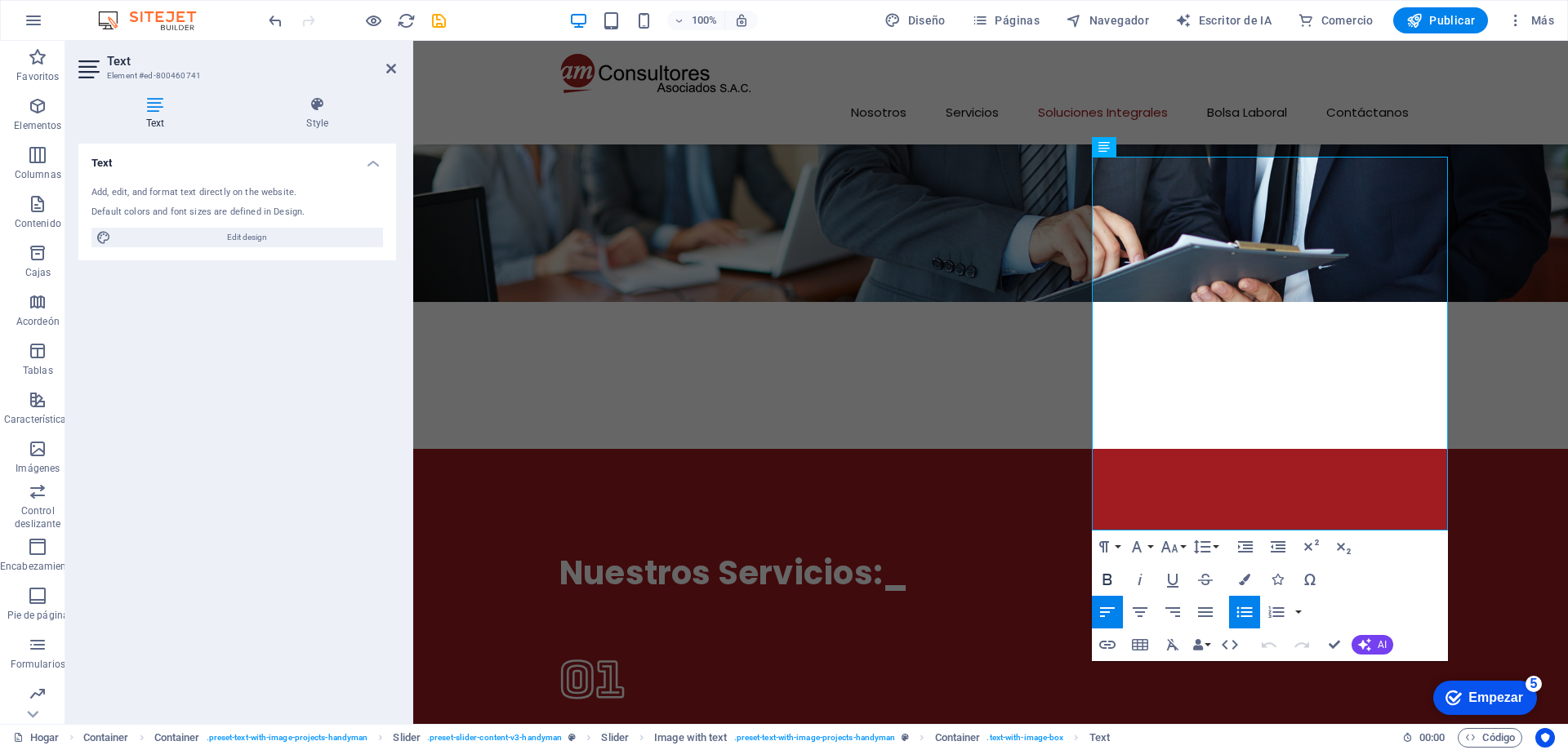
click at [1106, 576] on icon "button" at bounding box center [1107, 580] width 9 height 12
click li "Diseño UX/UI: Diseñamos i nterfaces funcionales y agradables en el Software par…"
drag, startPoint x: 865, startPoint y: 279, endPoint x: 776, endPoint y: 303, distance: 92.2
click li "Diseño UX/UI: Diseñamos i nterfaces funcionales y agradables en el Software par…"
click at [1245, 579] on icon "button" at bounding box center [1245, 580] width 12 height 12
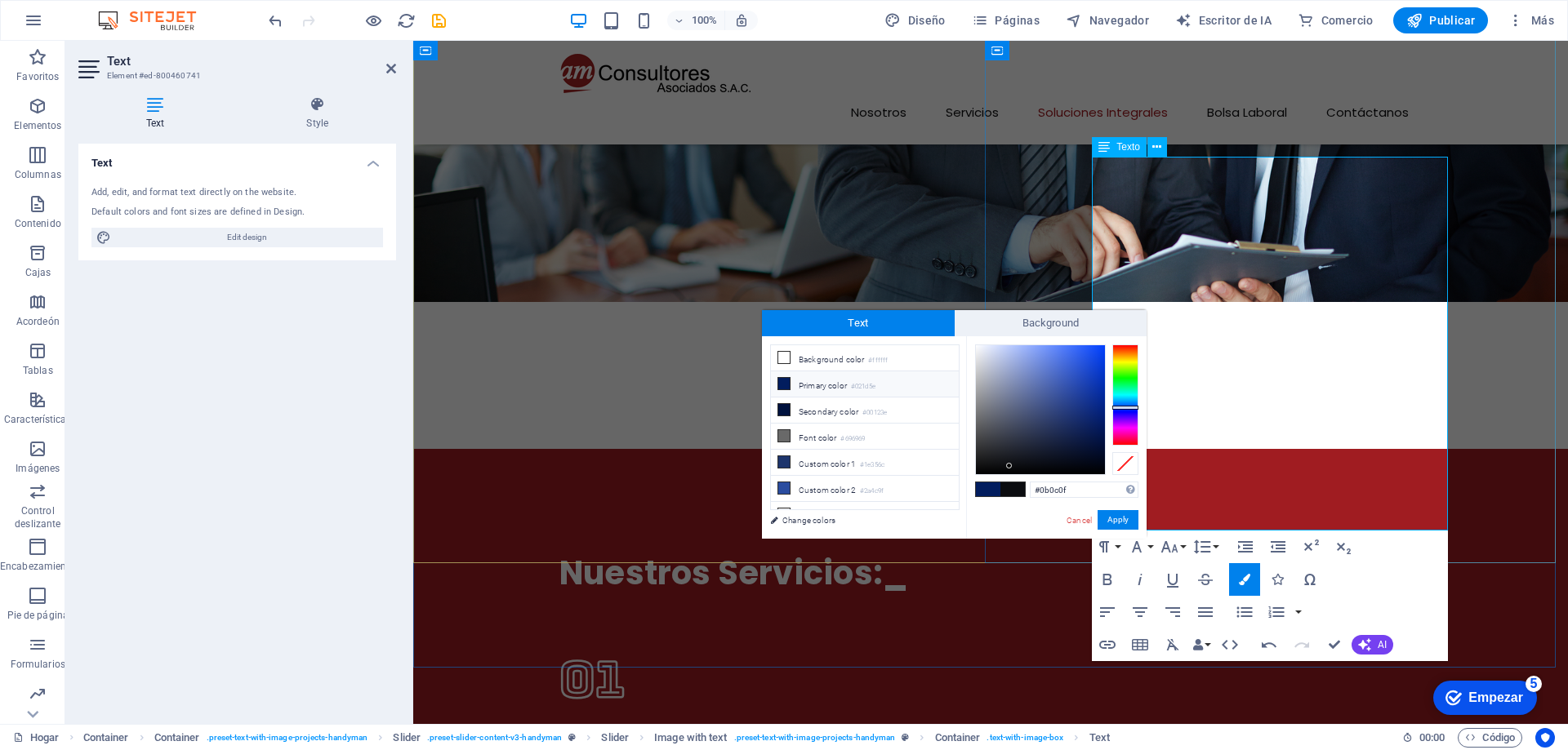
click span "cultura digital de los usuarios"
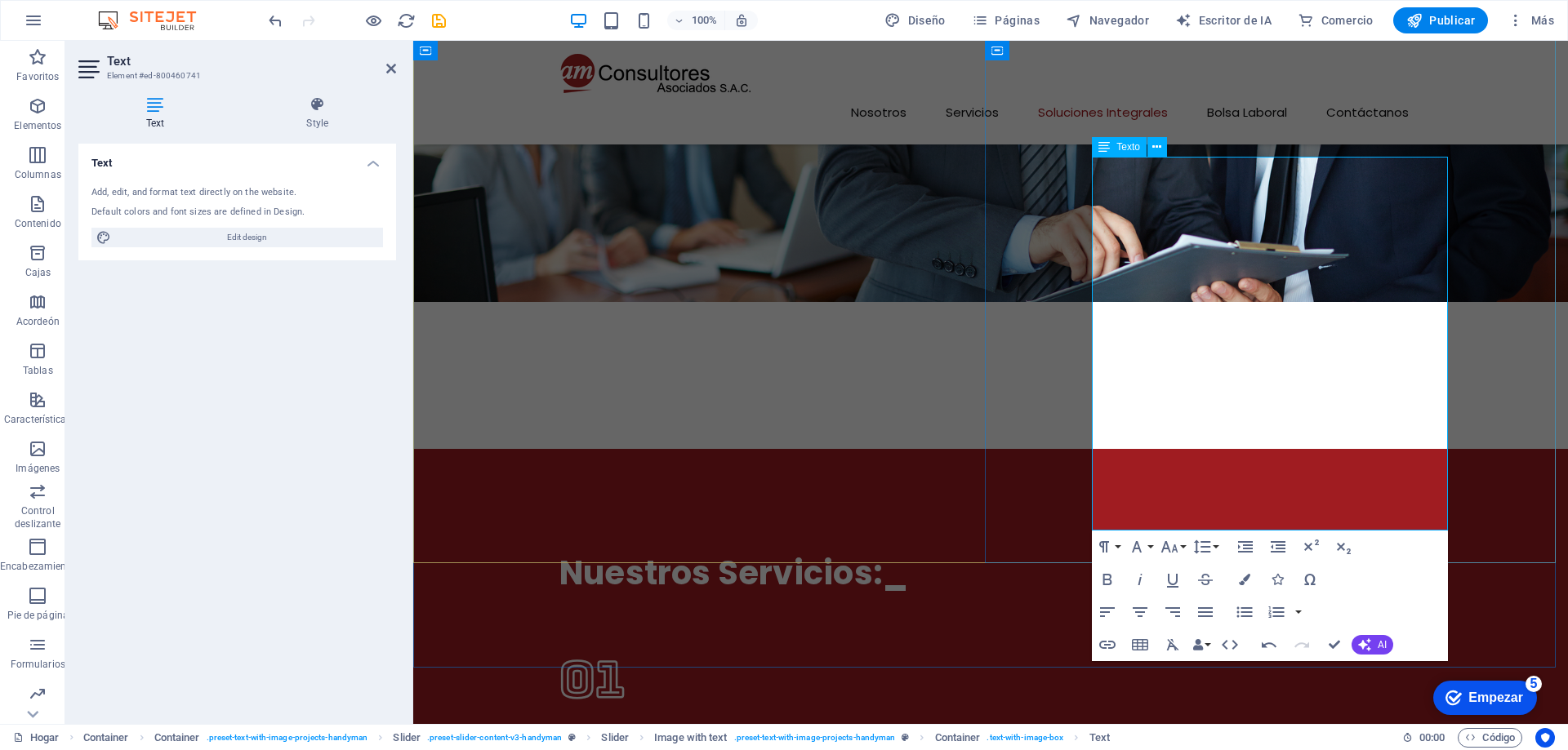
click span "cultura digital de los usuarios"
click at [1244, 576] on icon "button" at bounding box center [1245, 580] width 12 height 12
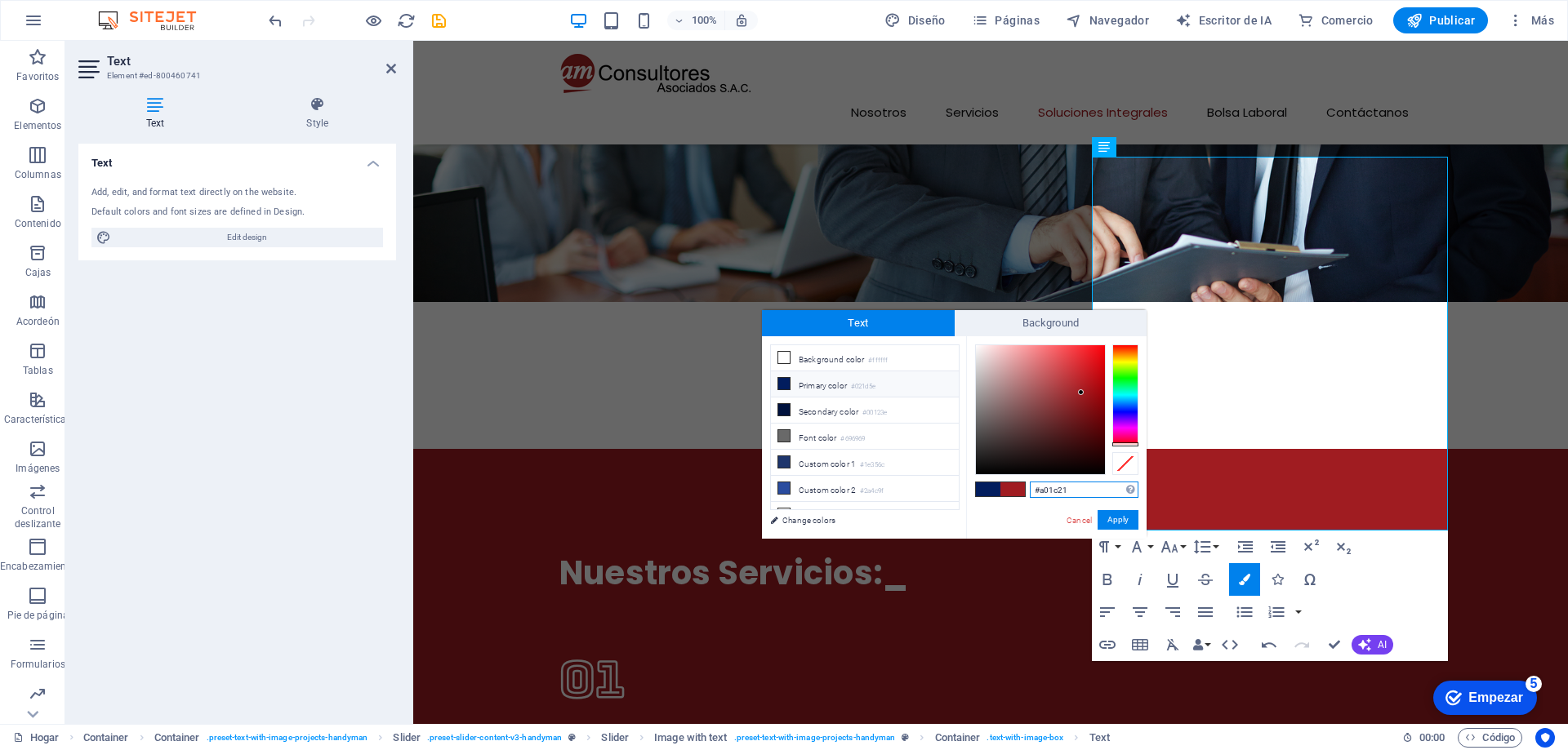
drag, startPoint x: 1080, startPoint y: 488, endPoint x: 1015, endPoint y: 489, distance: 65.0
click at [1015, 489] on div "#a01c21 Supported formats #0852ed rgb(8, 82, 237) rgba(8, 82, 237, 90%) hsv(221…" at bounding box center [1056, 556] width 180 height 439
click at [1122, 515] on button "Apply" at bounding box center [1117, 520] width 41 height 19
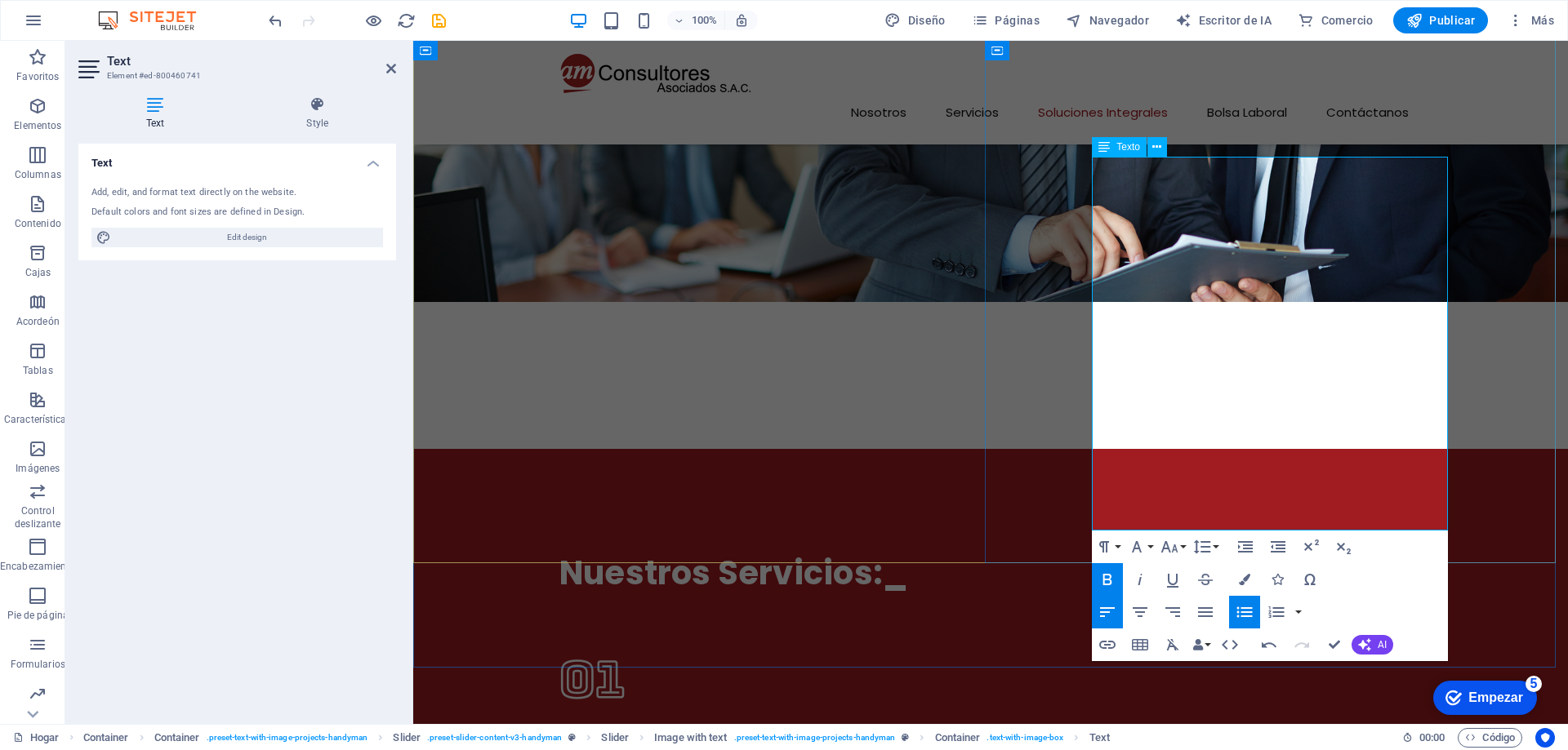
click strong "nterfaces funcionales y agradables"
click at [1247, 580] on icon "button" at bounding box center [1245, 580] width 12 height 12
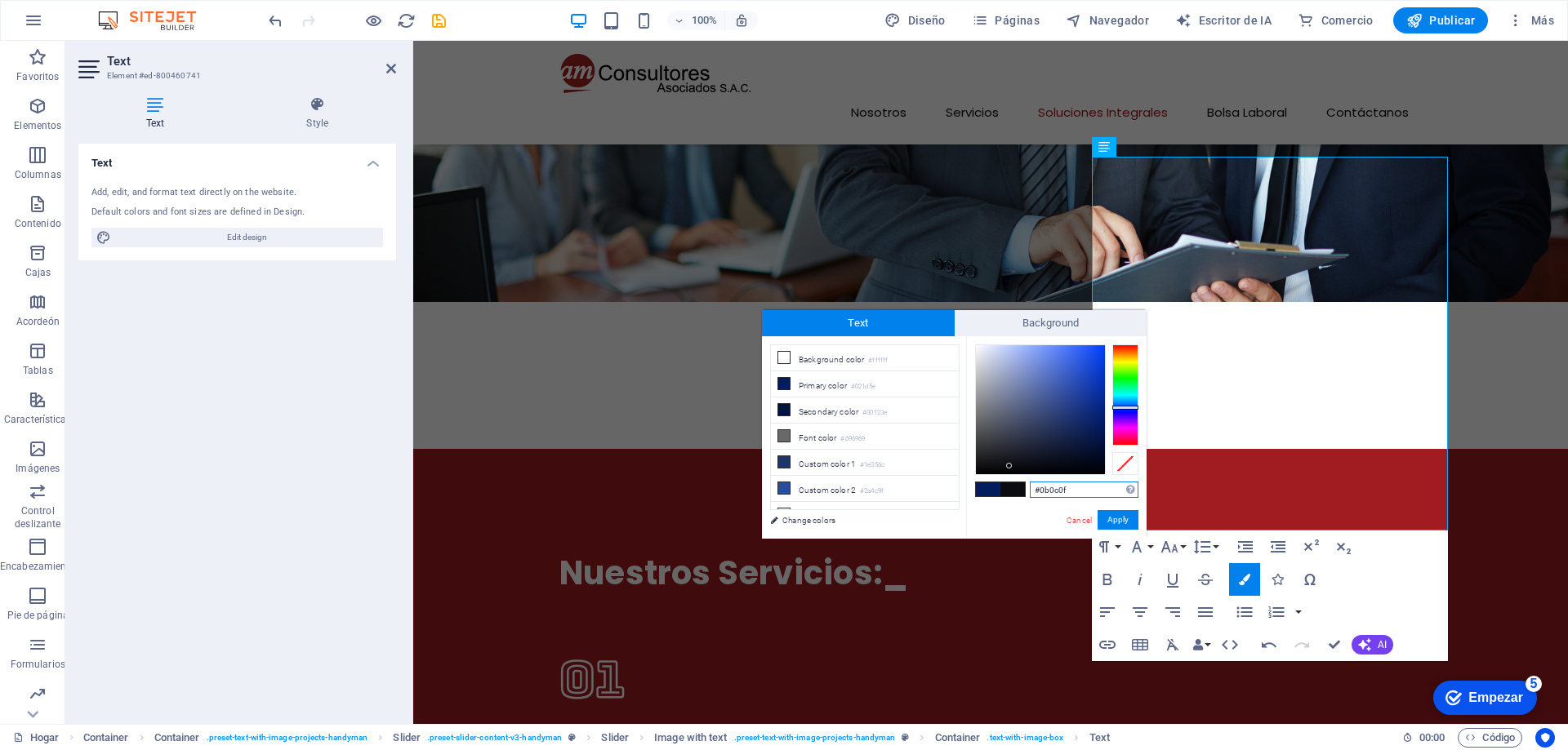
drag, startPoint x: 1087, startPoint y: 491, endPoint x: 1023, endPoint y: 491, distance: 64.0
click at [1023, 491] on div "#0b0c0f Supported formats #0852ed rgb(8, 82, 237) rgba(8, 82, 237, 90%) hsv(221…" at bounding box center [1056, 556] width 180 height 439
type input "#a01c21"
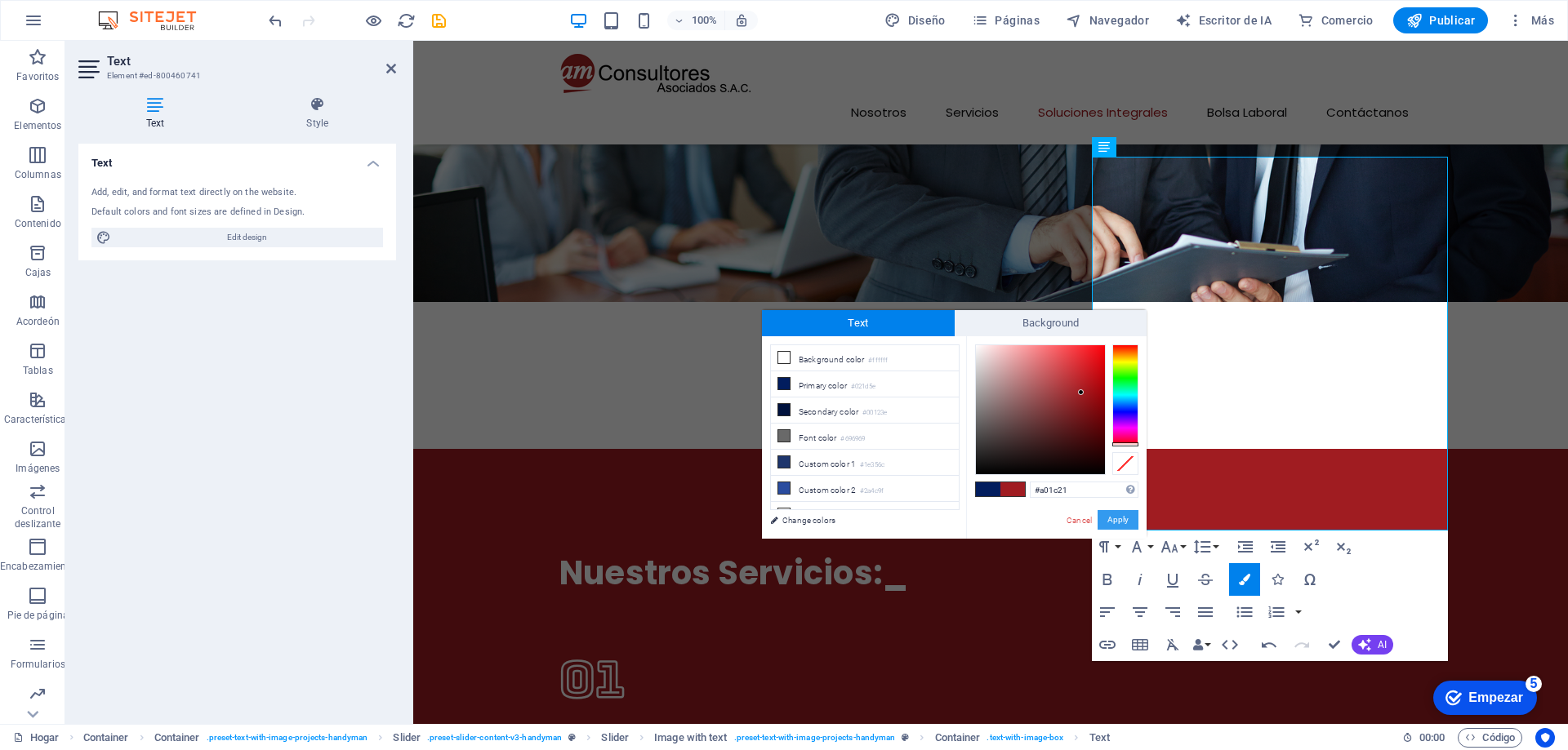
click at [1116, 518] on button "Apply" at bounding box center [1117, 520] width 41 height 19
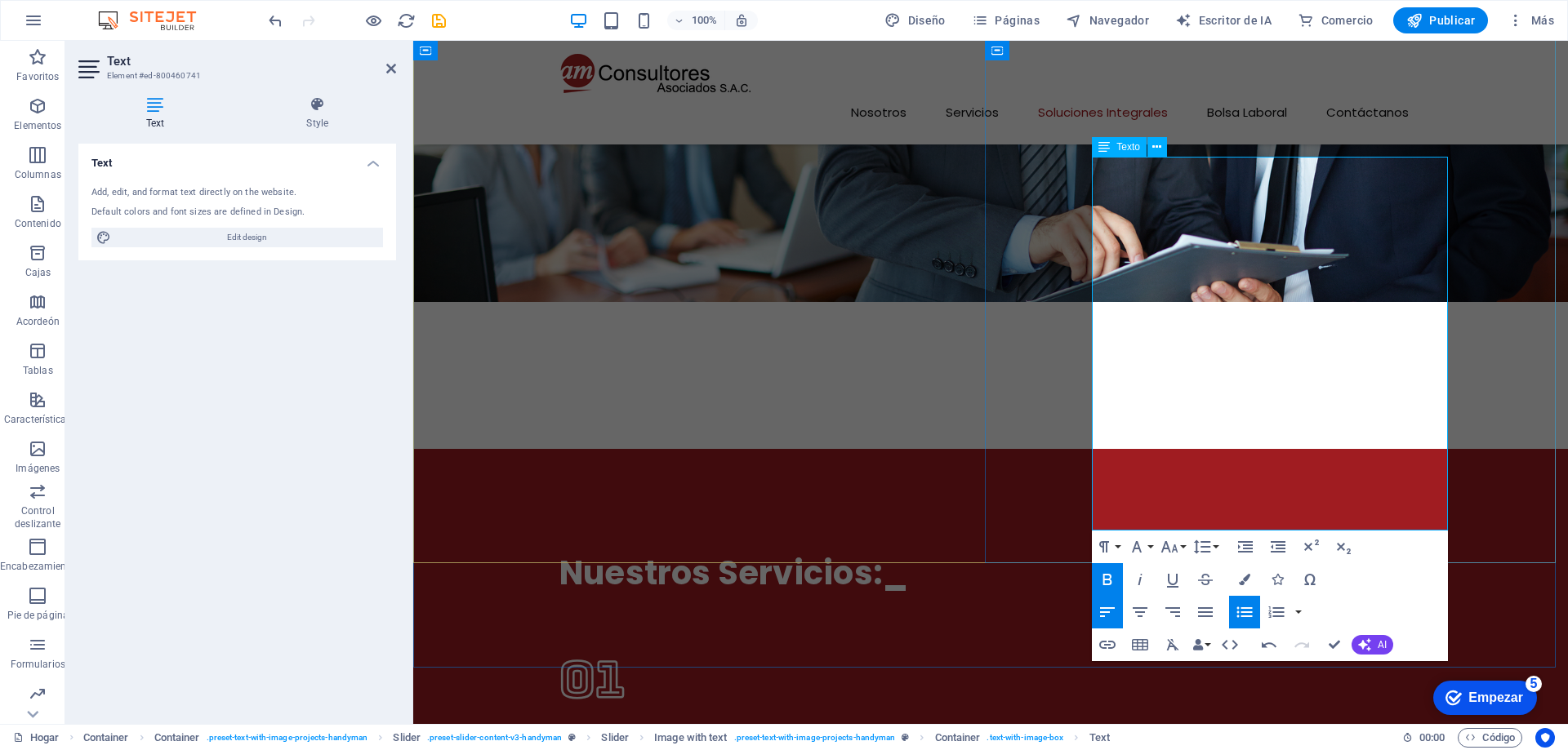
click li "Diseño UX/UI: Diseñamos i nterfaces funcionales y agradables en el Software par…"
click at [439, 18] on icon "ahorrar" at bounding box center [439, 21] width 19 height 19
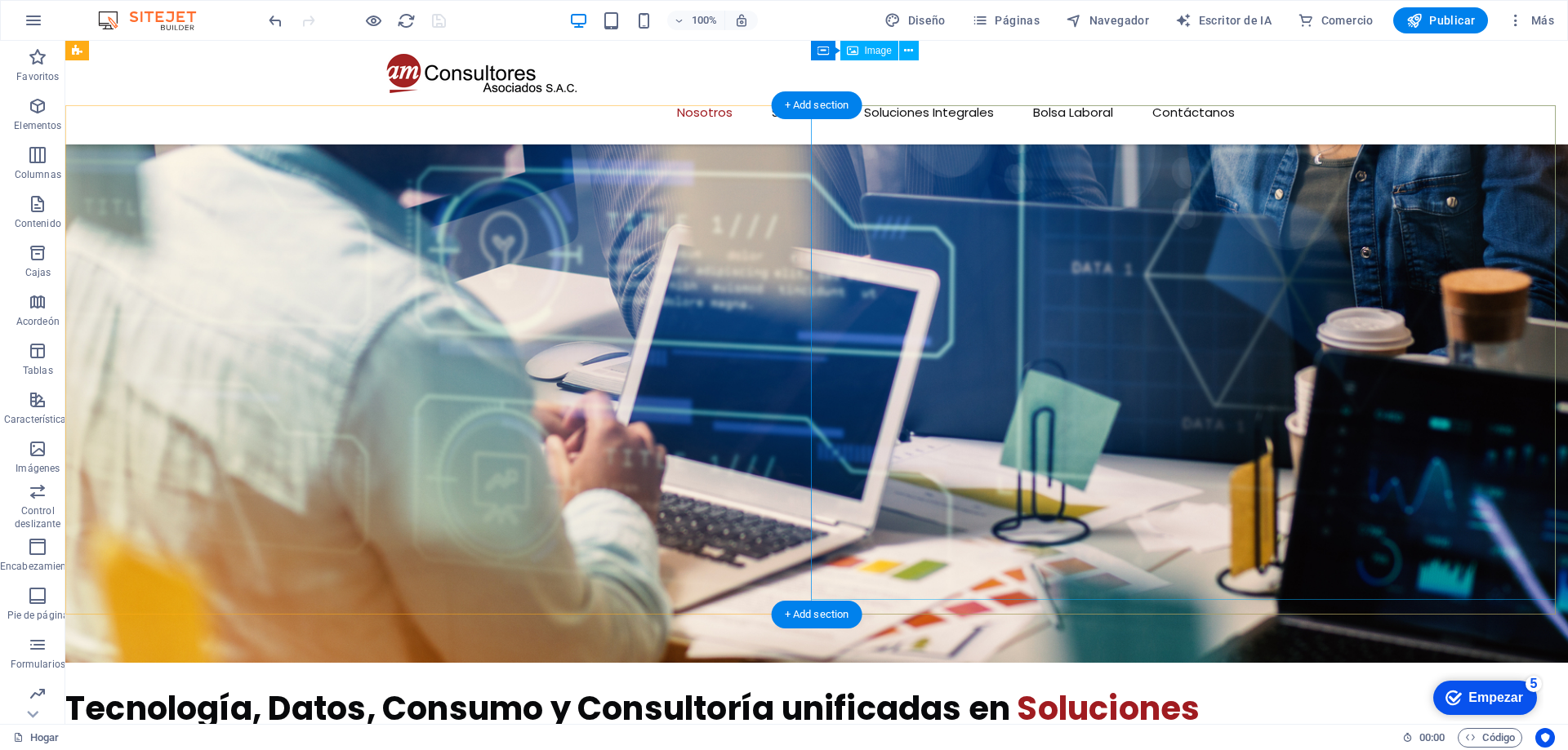
scroll to position [1192, 0]
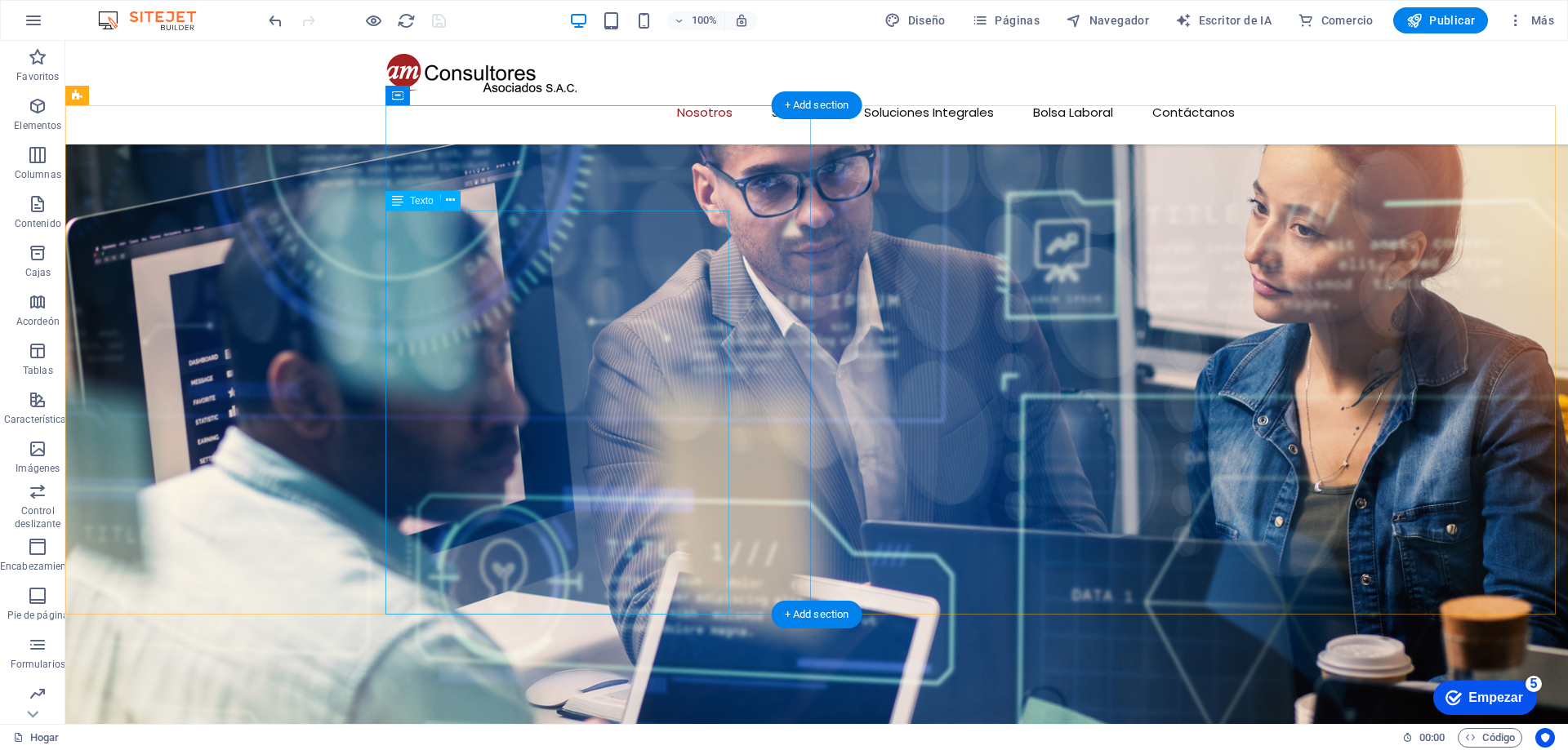
click div "Somos una empresa peruana especializada en Soluciones Integrales para Negocios …"
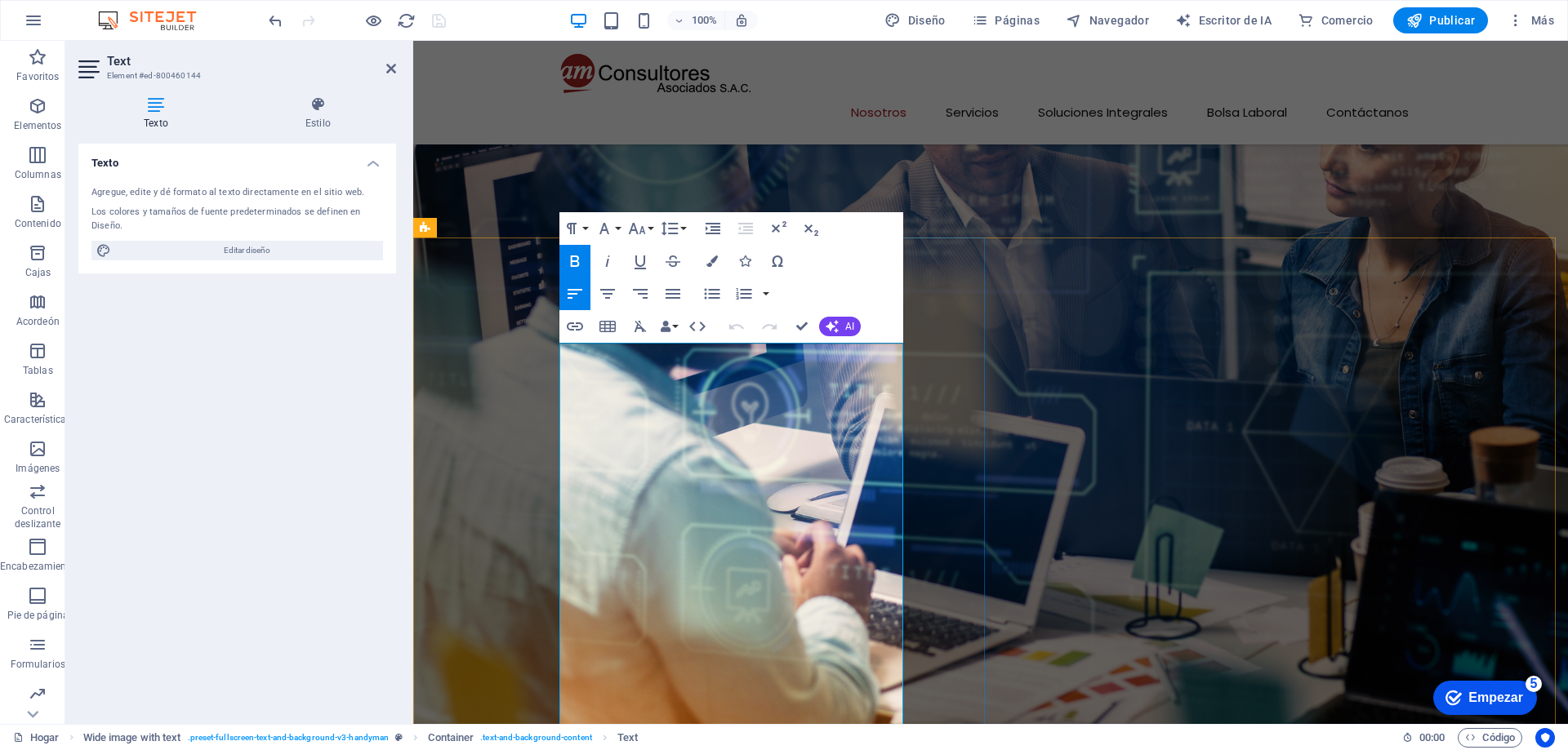
click span "Somos una empresa peruana especializada en Soluciones Integrales para Negocios …"
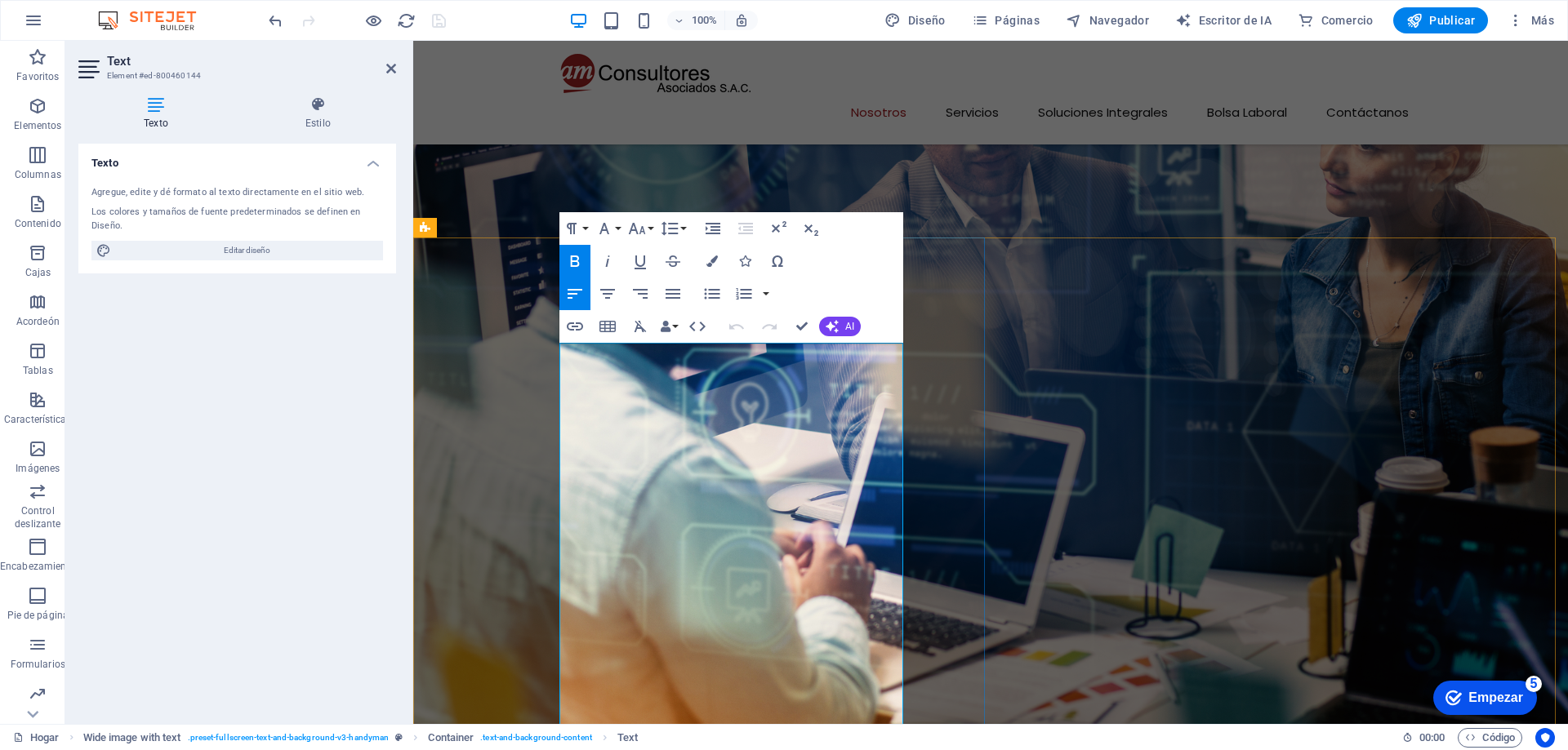
click span "Somos una empresa peruana especializada en Soluciones Integrales para Negocios …"
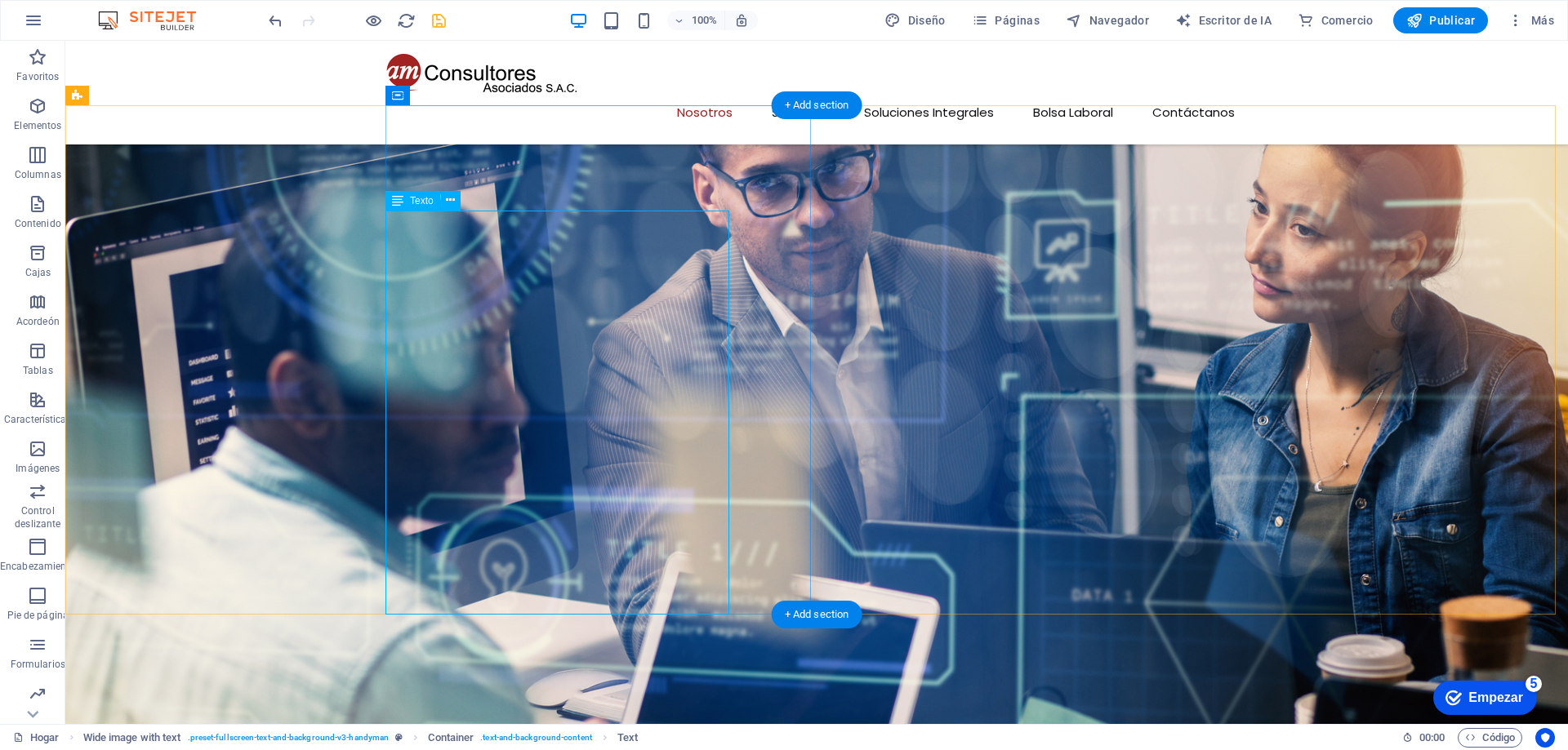
click div "Somos una empresa peruana especializada en Soluciones Integrales para Negocios …"
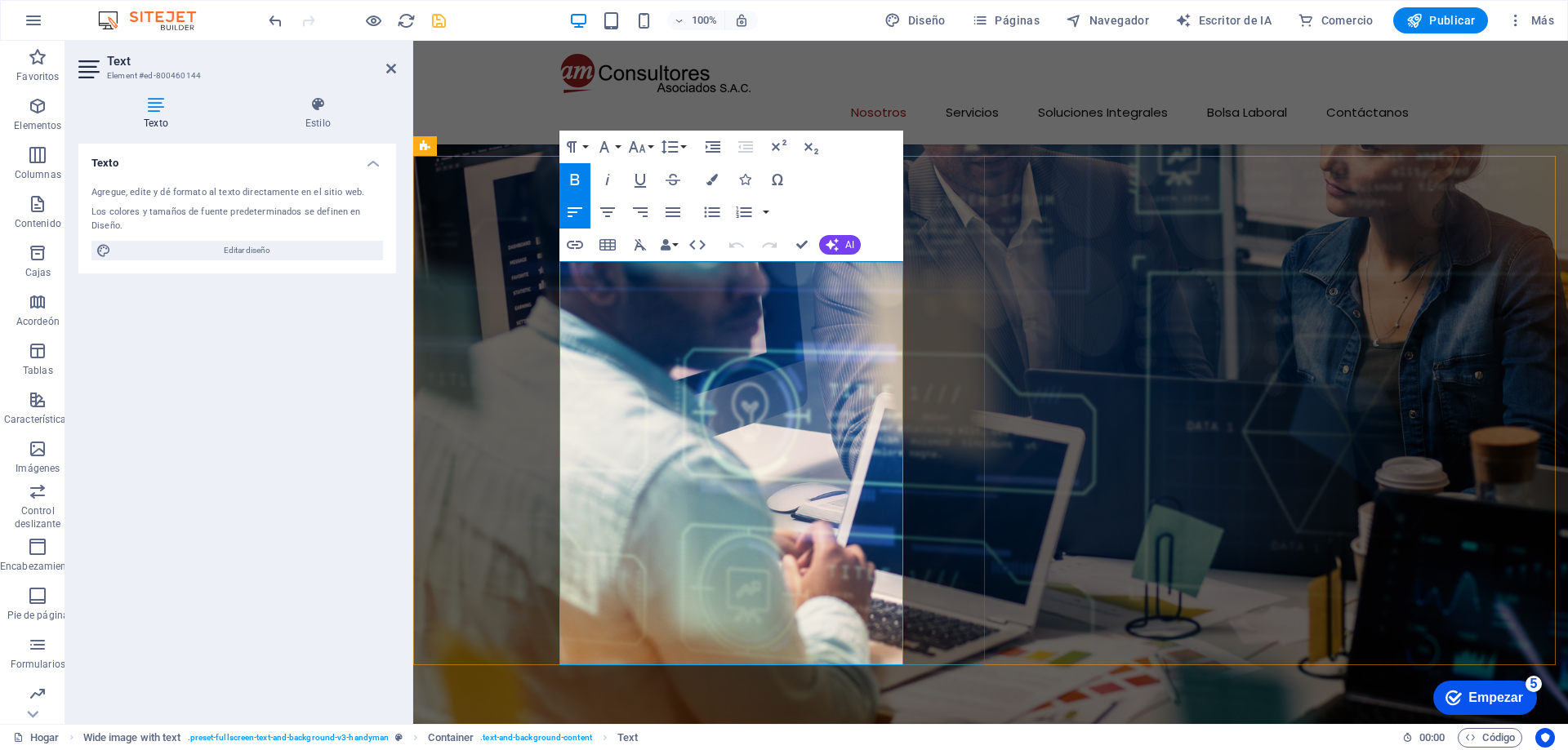
scroll to position [1274, 0]
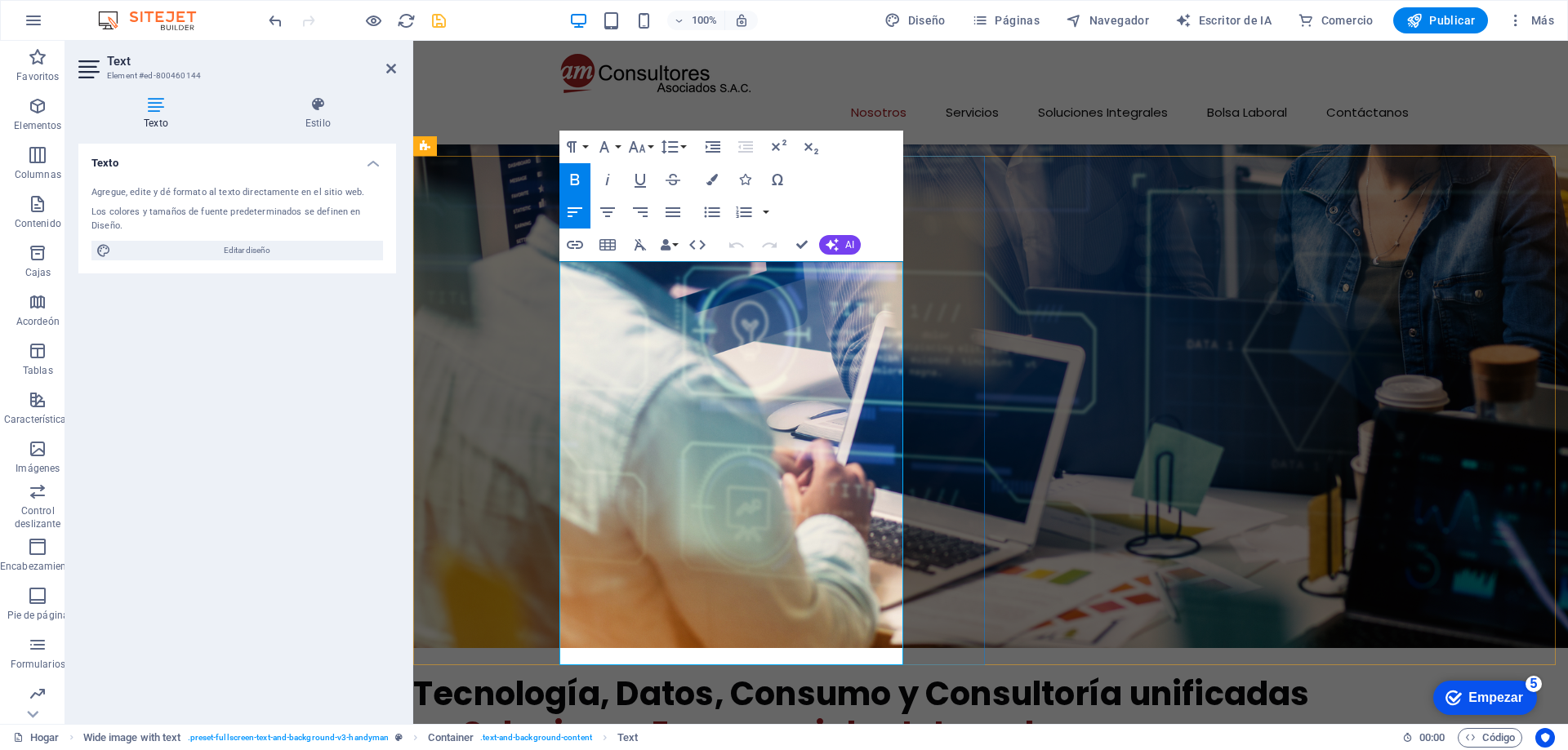
click strong "servicios, productos, investigación, tecnología y conocimiento"
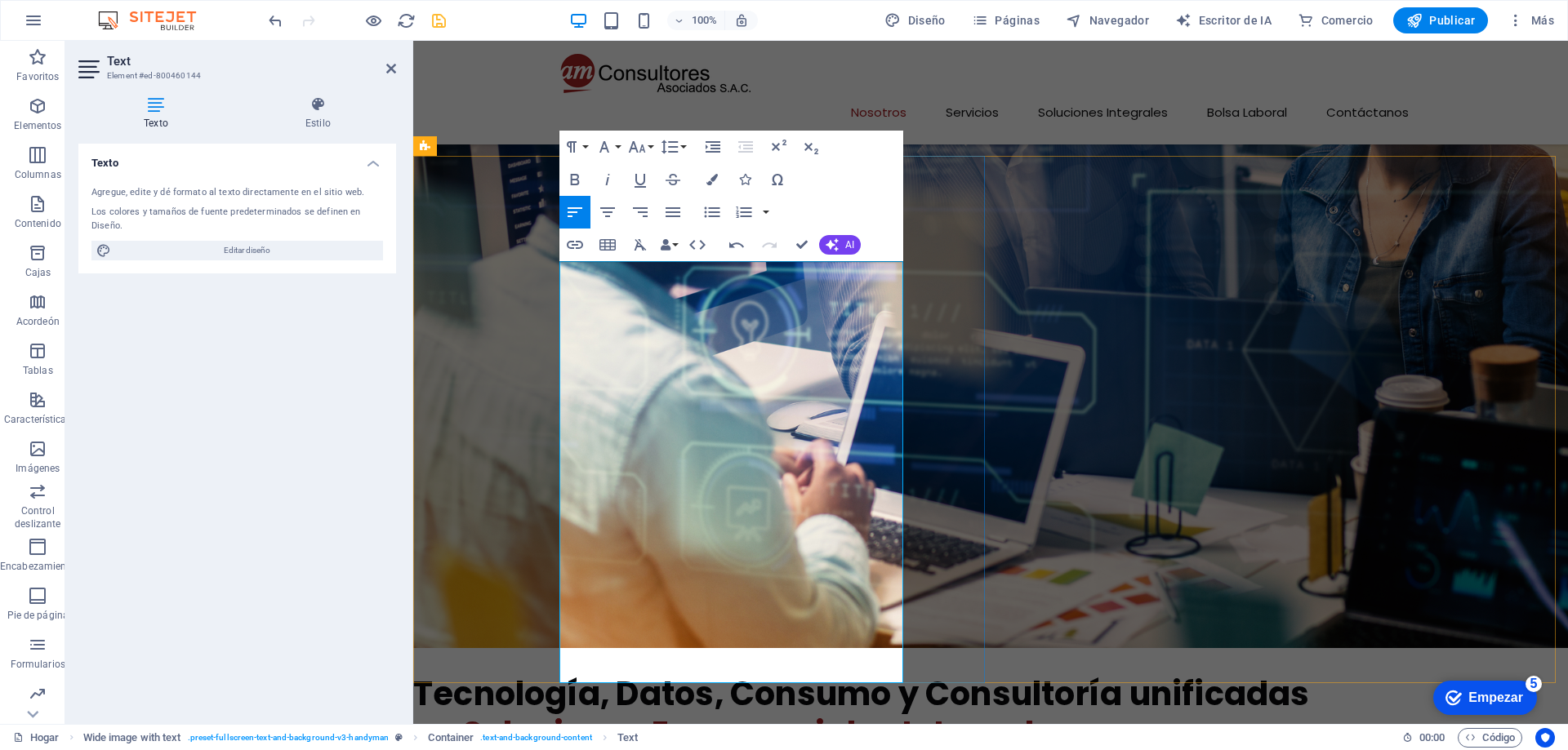
click strong "de"
click span "Nuestra propuesta se basa en la integración sinérgica de servicios, productos, …"
click p "Nuestra propuesta se basa en la integración sinérgica de servicios, productos, …"
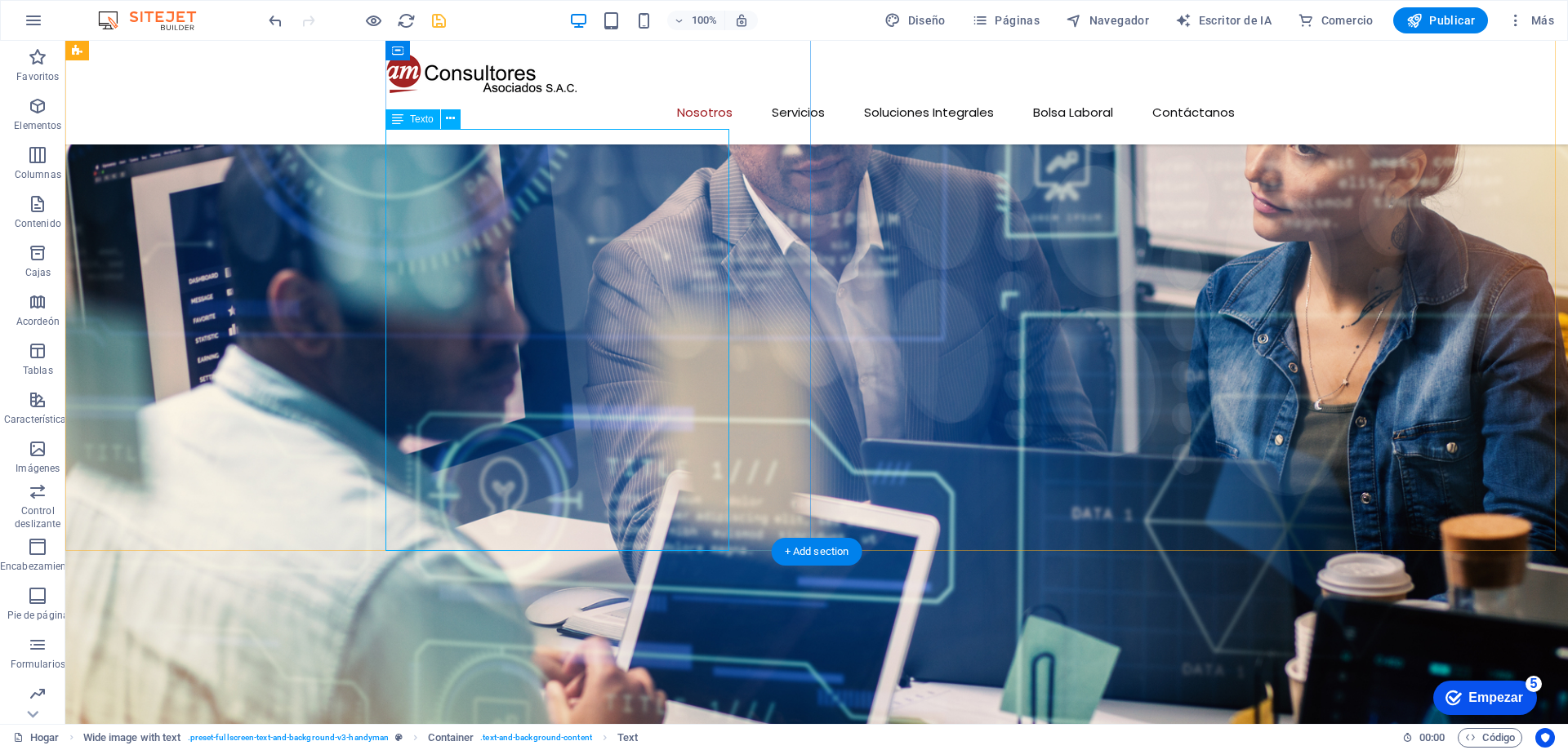
click div "Somos una empresa peruana especializada en Soluciones Integrales para Negocios …"
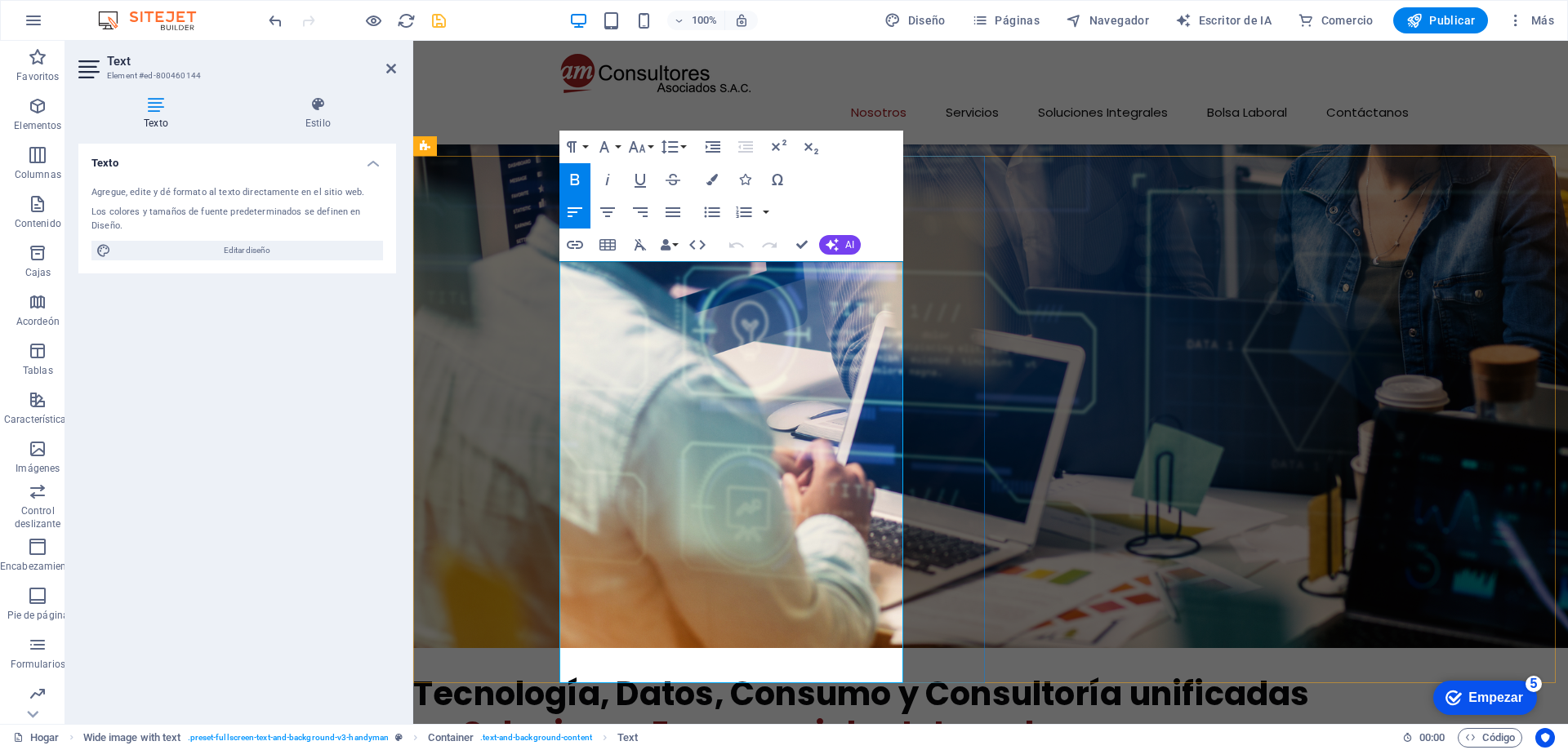
click span "Nuestra propuesta se basa en la integración sinérgica de servicios, productos, …"
click strong "integración sinérgica"
click p "Nuestra propuesta se basa en la integración sinérgica de servicios, productos, …"
drag, startPoint x: 303, startPoint y: 624, endPoint x: 139, endPoint y: 556, distance: 177.5
click div "AM CONSULTORES ASOCIADOS SAC Somos una empresa peruana especializada en Solucio…"
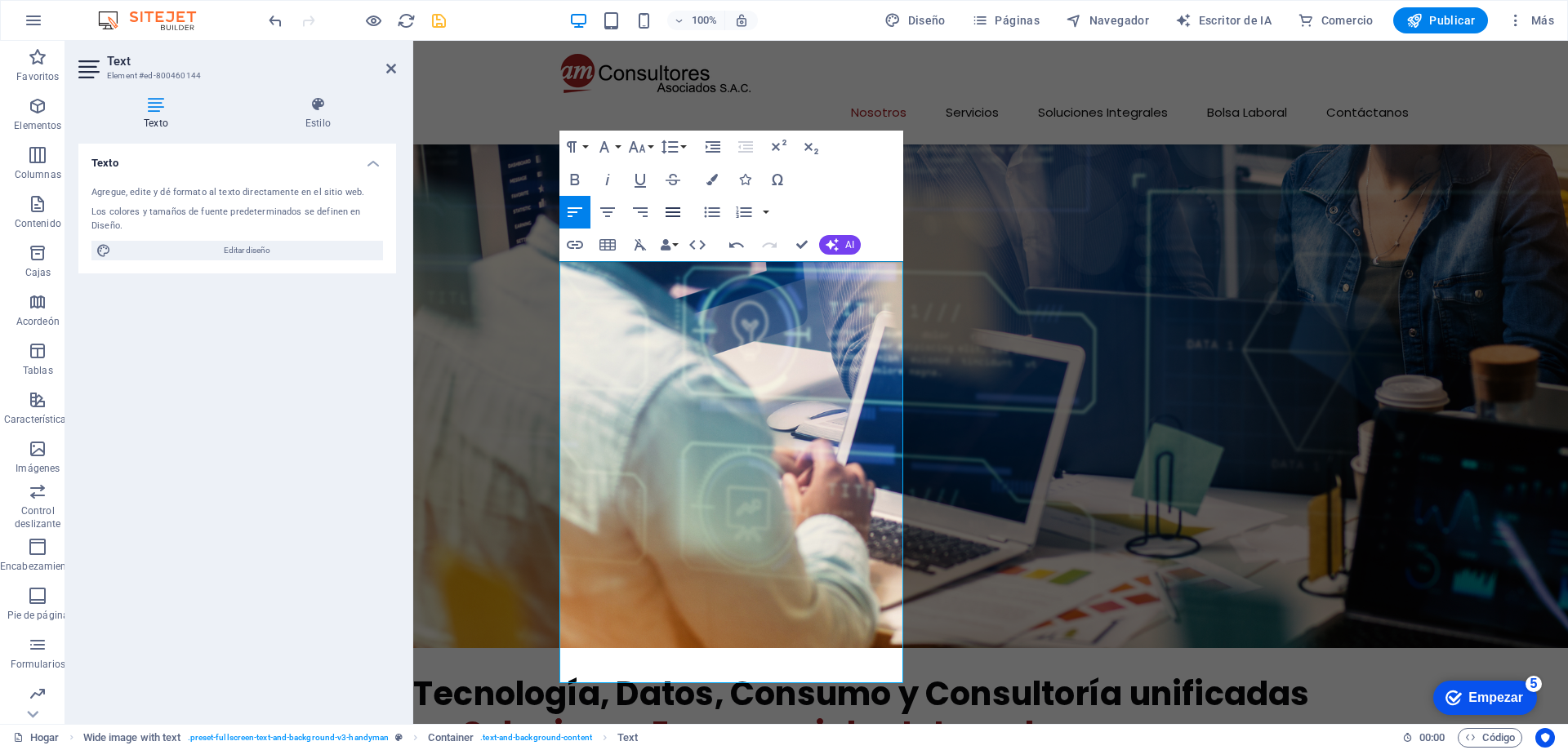
click at [668, 213] on icon "button" at bounding box center [673, 212] width 19 height 19
click p
drag, startPoint x: 416, startPoint y: 518, endPoint x: 149, endPoint y: 471, distance: 271.1
click p "Adoptamos un enfoque multidisciplinario en cada iniciativa, conformando equipos…"
click at [668, 211] on icon "button" at bounding box center [673, 213] width 15 height 10
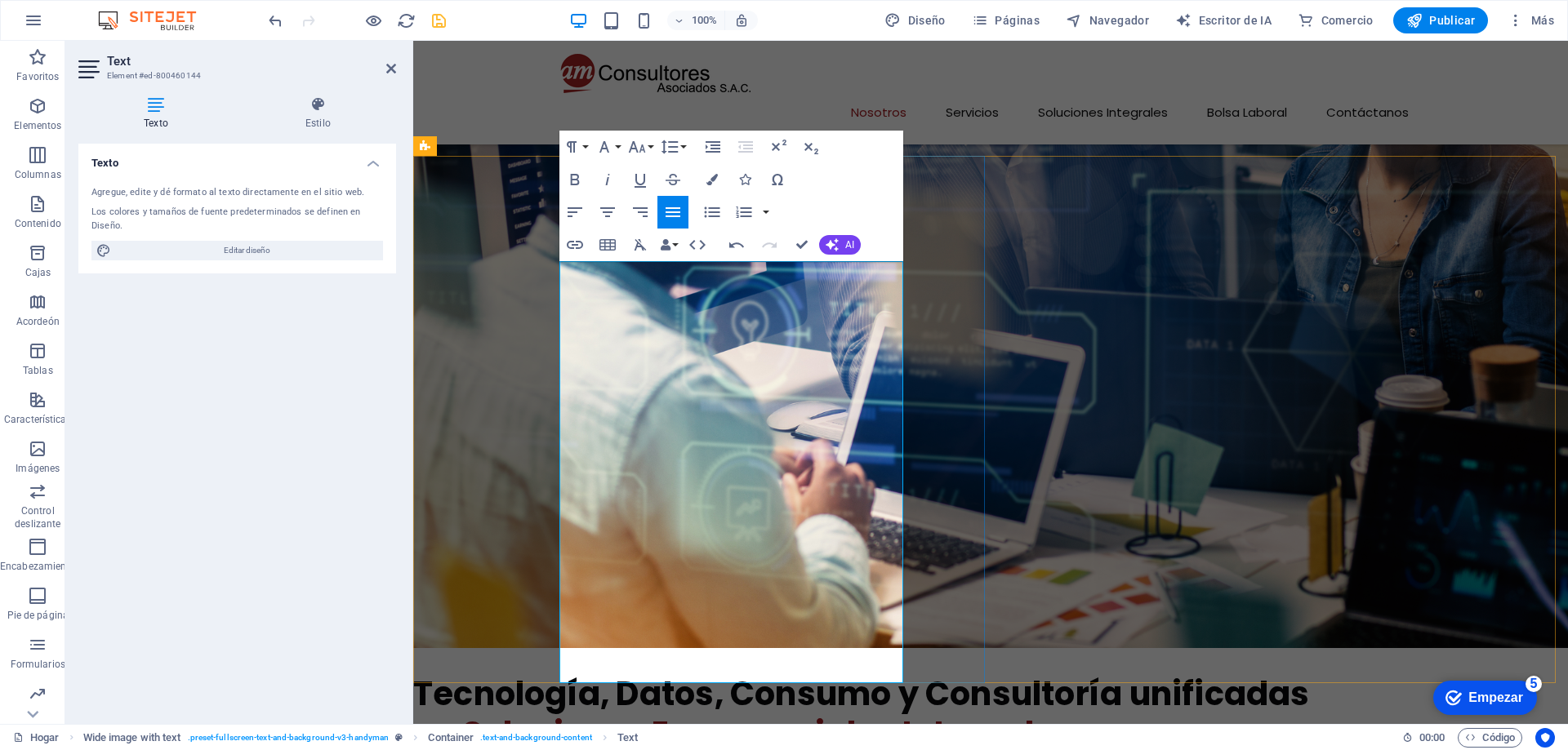
drag, startPoint x: 274, startPoint y: 409, endPoint x: 149, endPoint y: 304, distance: 163.2
click p "Desde 2004 desarrollamos proyectos que integran, de manera estratégica y según …"
click at [670, 207] on icon "button" at bounding box center [673, 212] width 19 height 19
click span "2004 desarrollamos proyectos que integran, de manera estratégica y según las ne…"
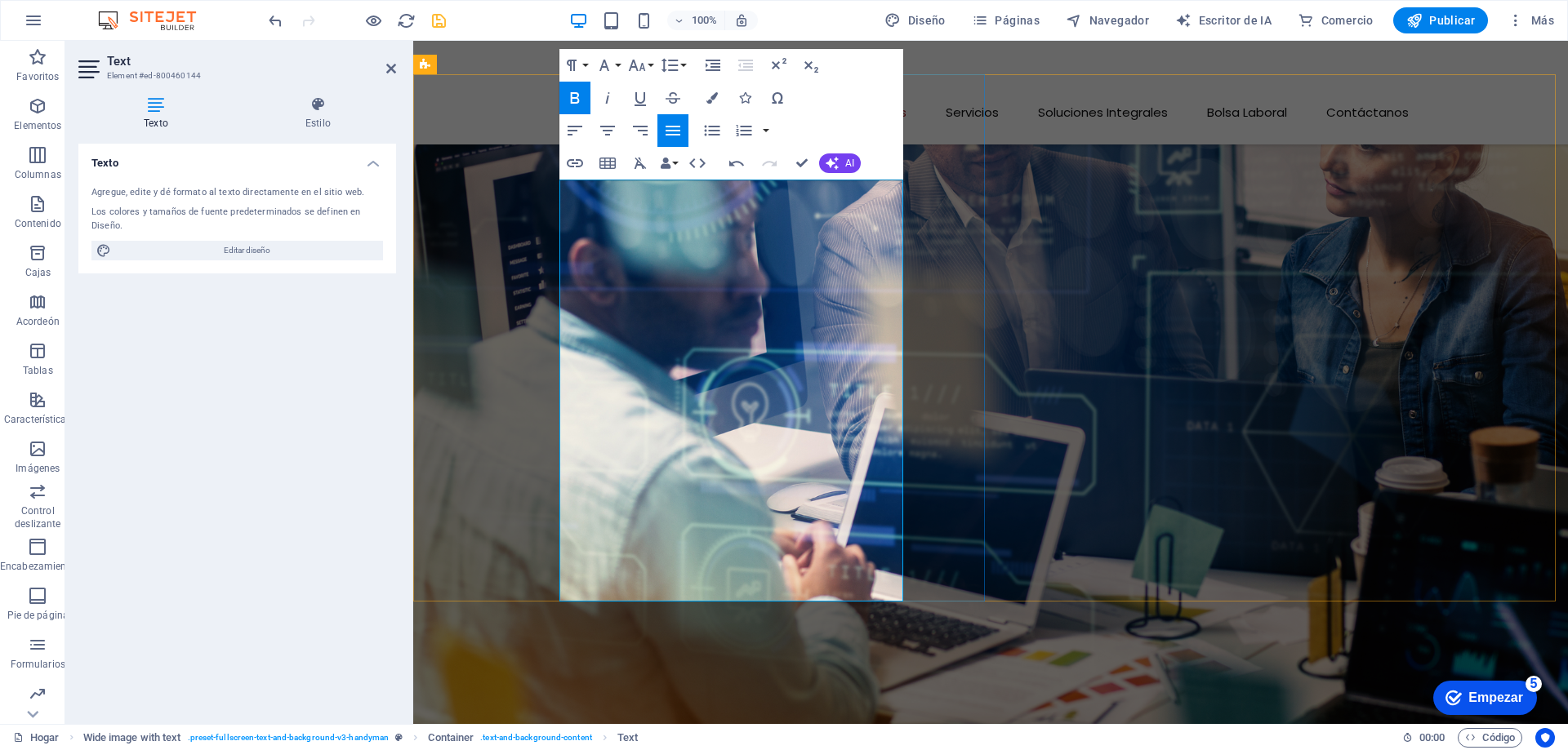
scroll to position [1355, 0]
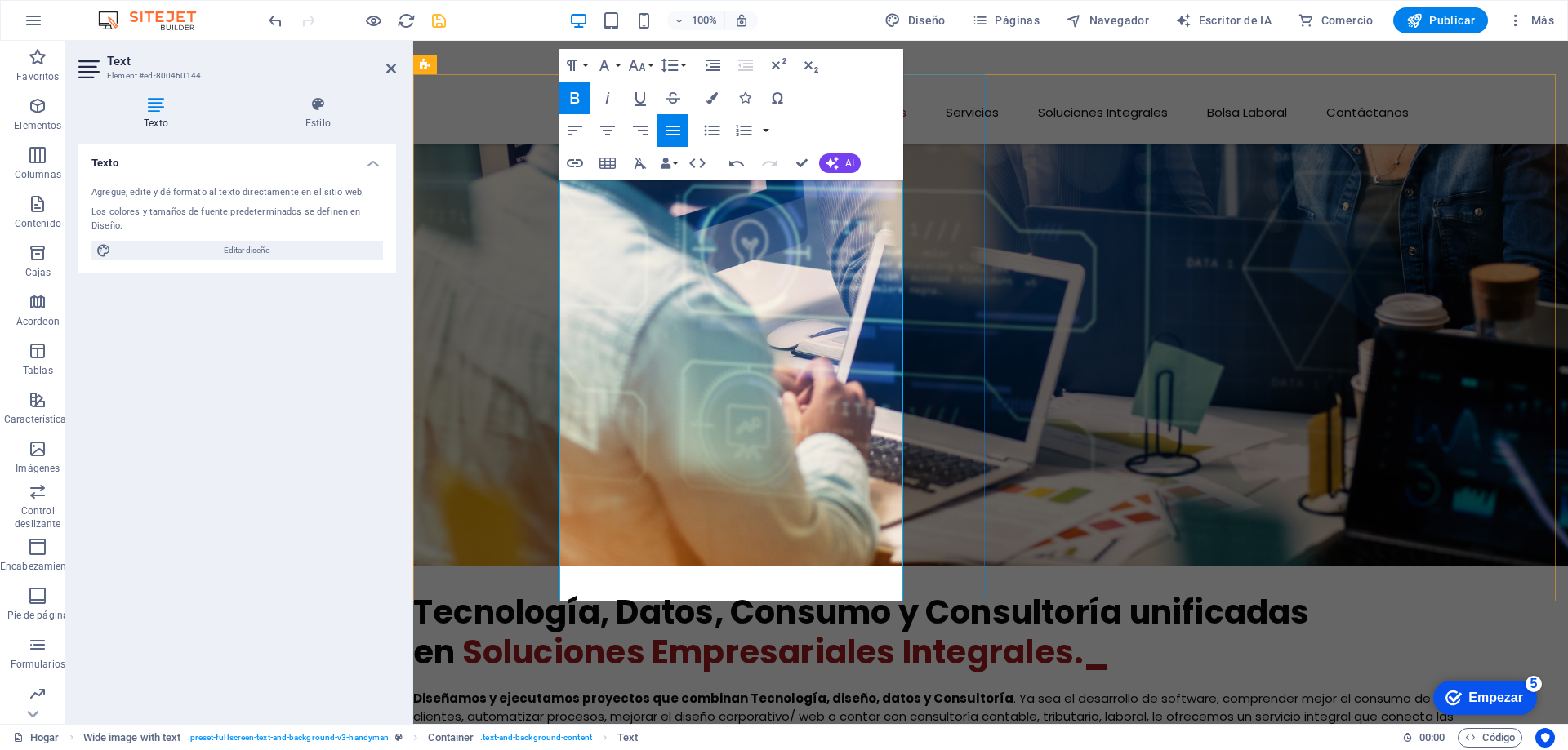
click span "Nuestra propuesta se basa en la integración sinérgica de servicios, productos, …"
drag, startPoint x: 370, startPoint y: 554, endPoint x: 143, endPoint y: 476, distance: 240.0
click div "AM CONSULTORES ASOCIADOS SAC Somos una empresa peruana especializada en Solucio…"
click strong "integración sinérgica"
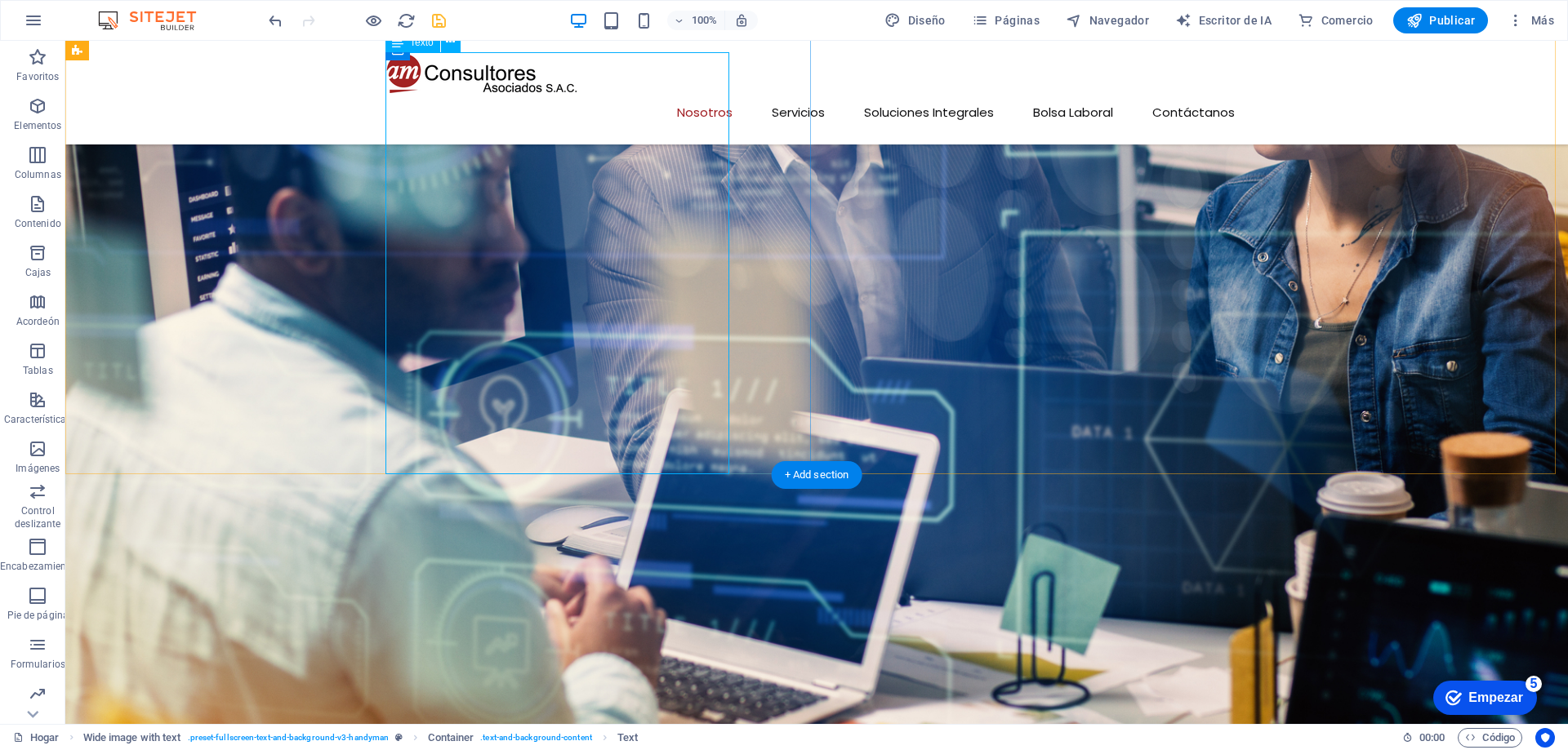
scroll to position [1274, 0]
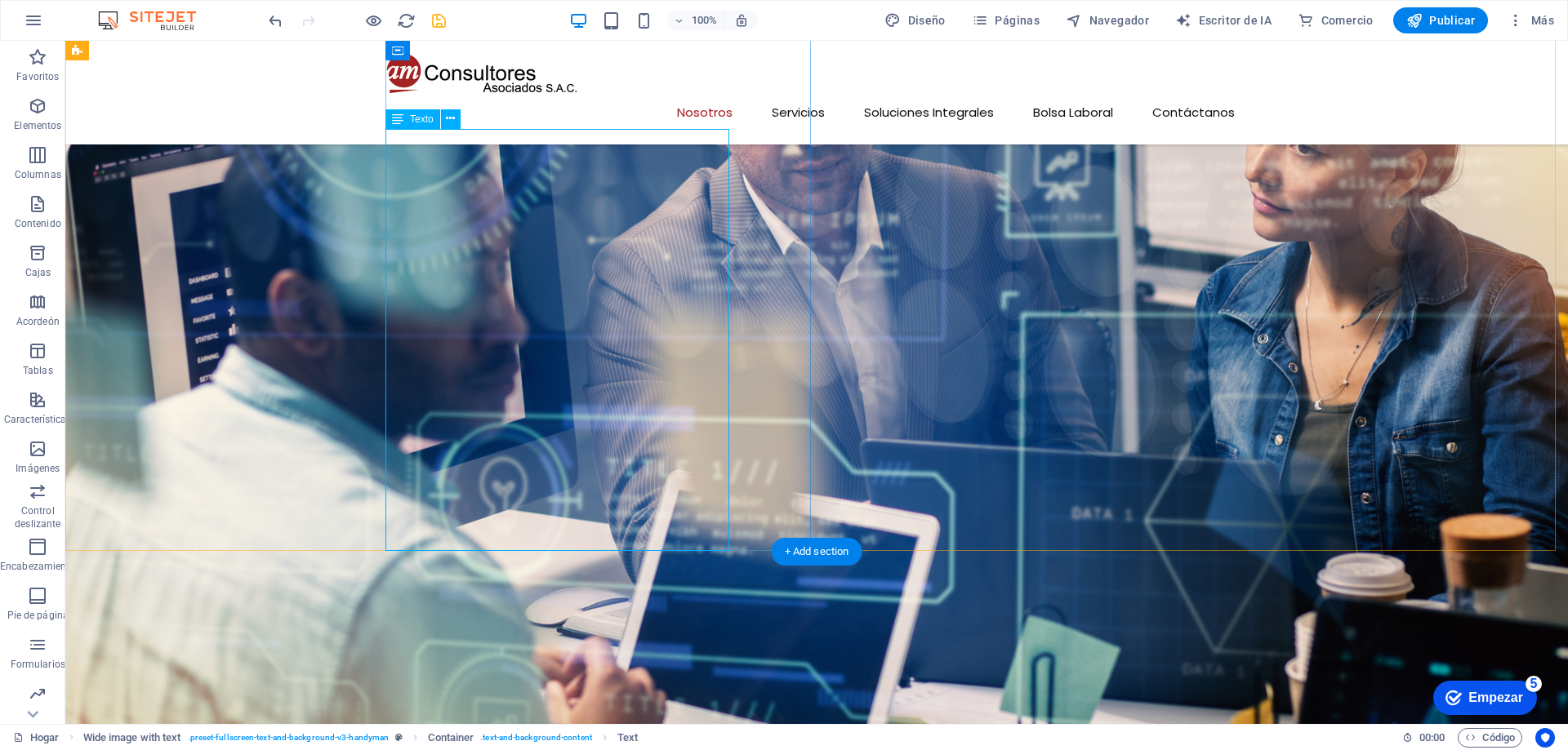
click div "Somos una empresa peruana especializada en Soluciones Integrales para Negocios …"
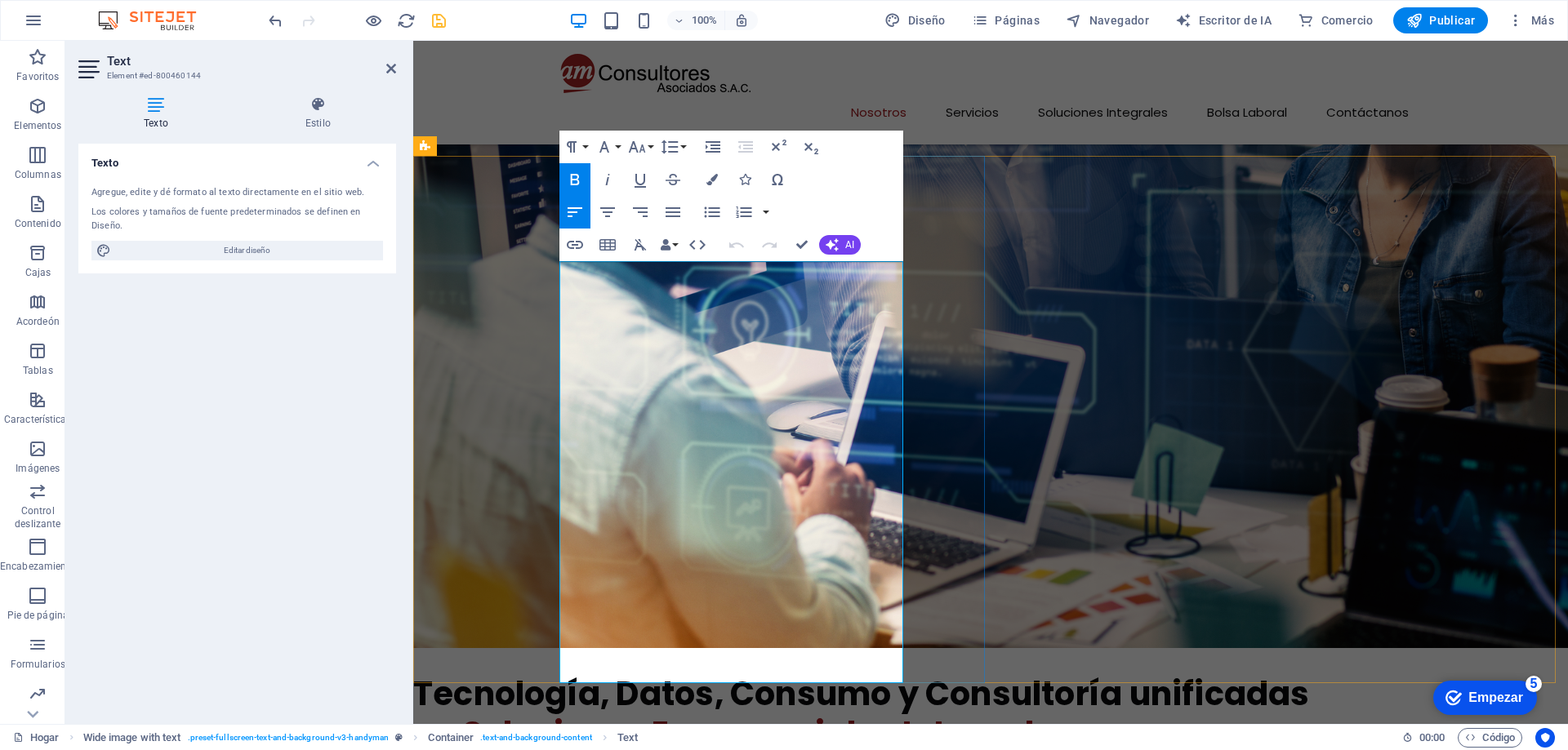
click strong "servicios, productos, investigación, tecnología, conocimiento y consultoría"
click span "Nuestra propuesta se basa en la integración sinérgica de servicios, productos, …"
click strong "servicios, productos, investigación, tecnología, conocimiento y consultoría"
click strong "Diseño Gráfico y Experiencia de Usuario UX/UI"
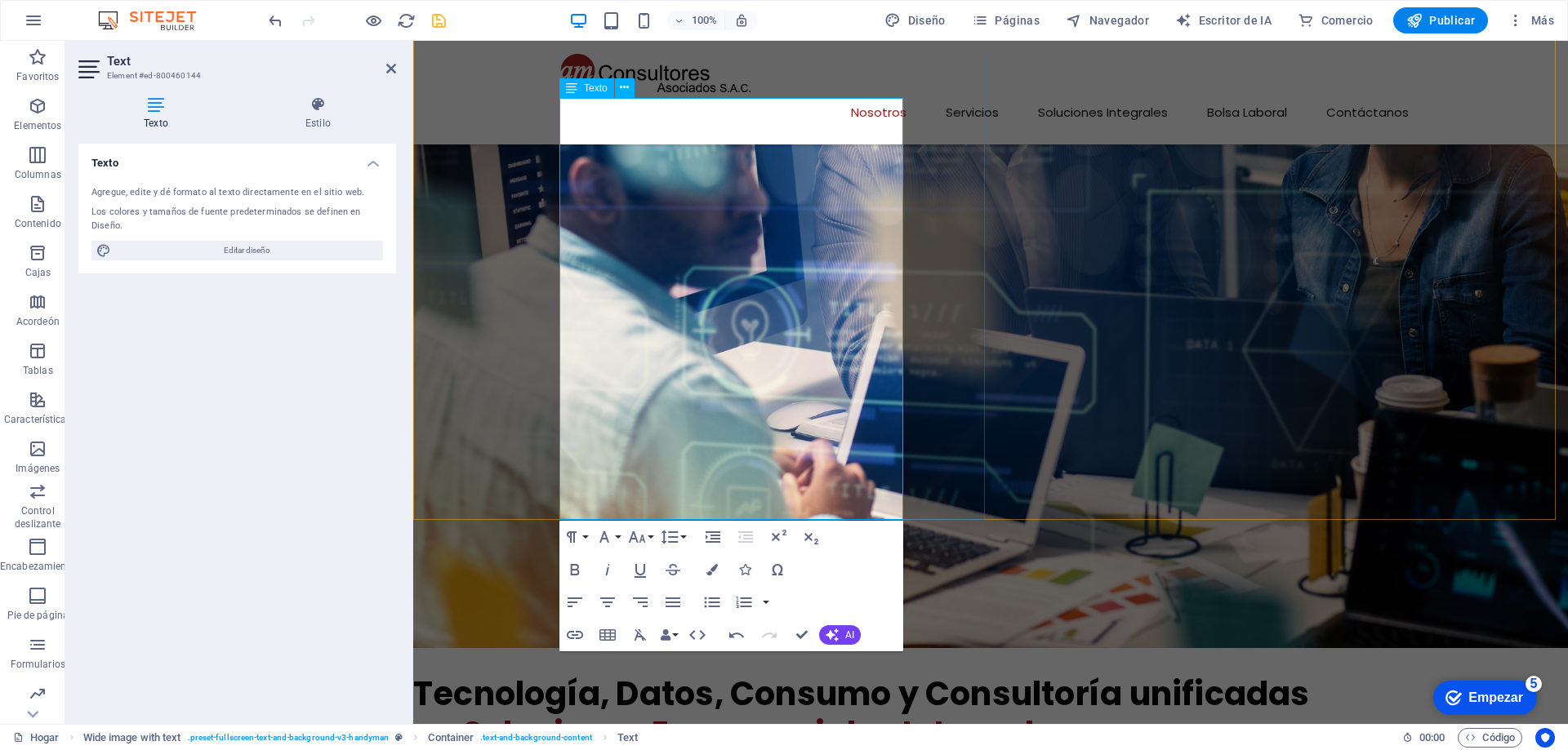
scroll to position [1437, 0]
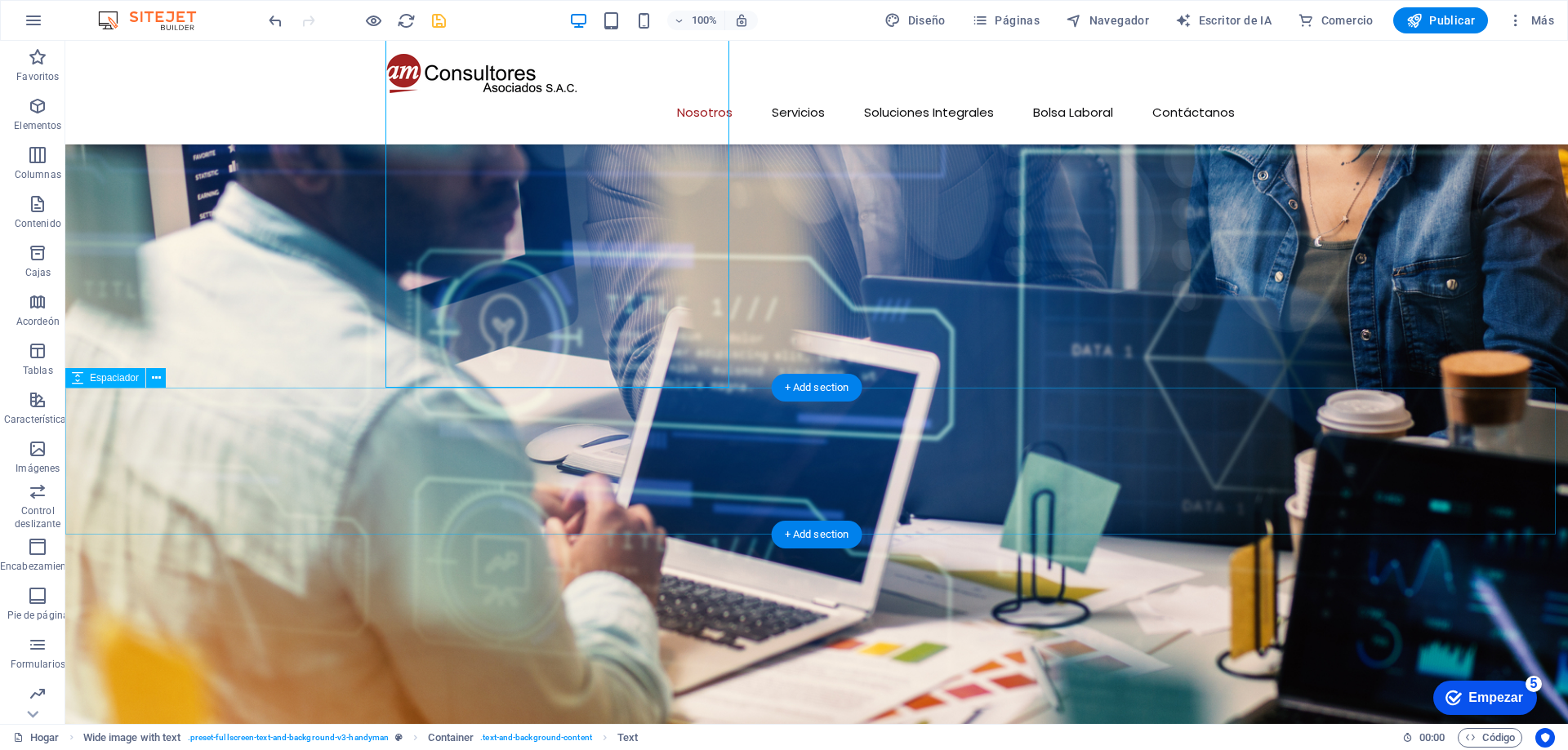
click div
select select "px"
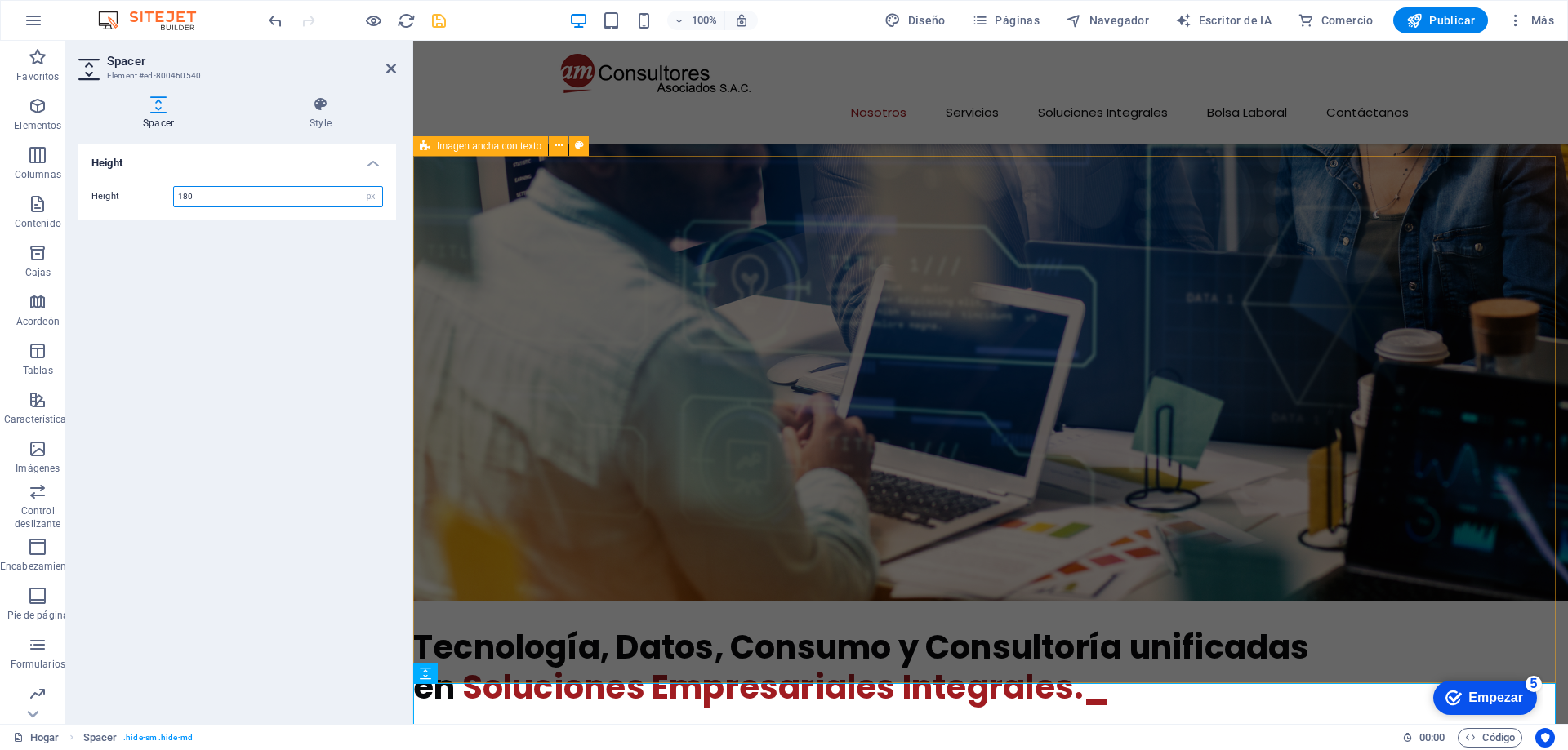
scroll to position [1274, 0]
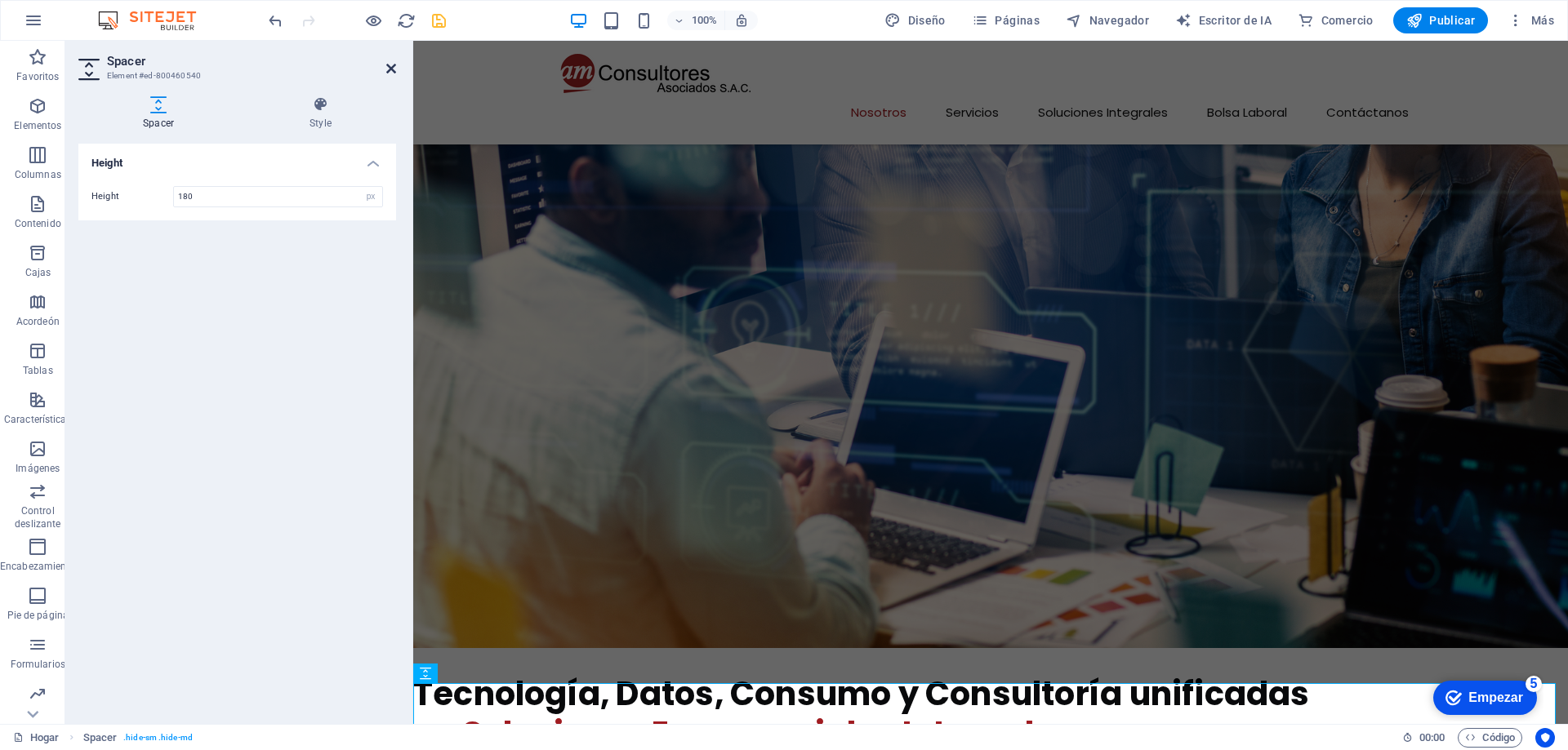
click at [390, 66] on icon at bounding box center [391, 68] width 10 height 13
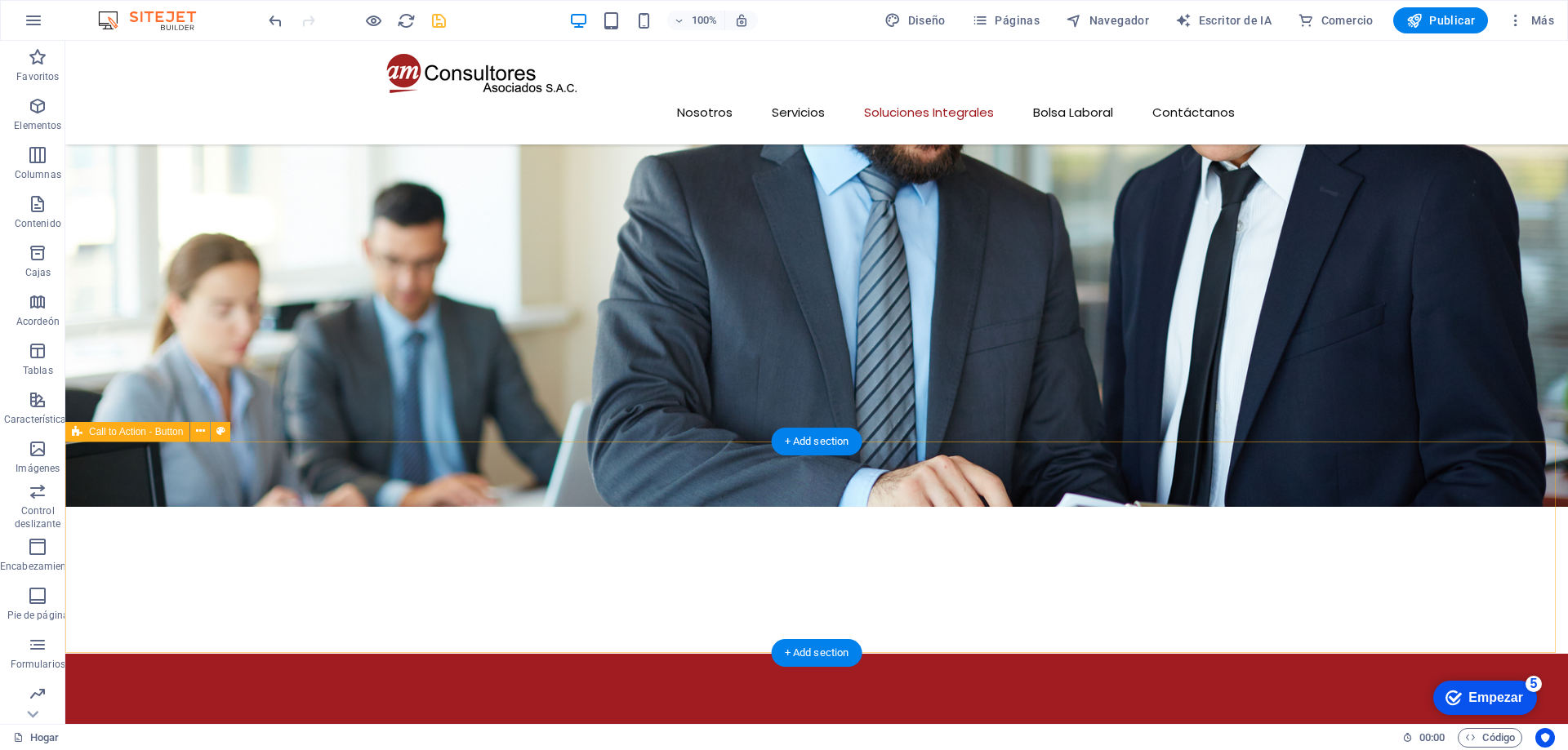
scroll to position [3151, 0]
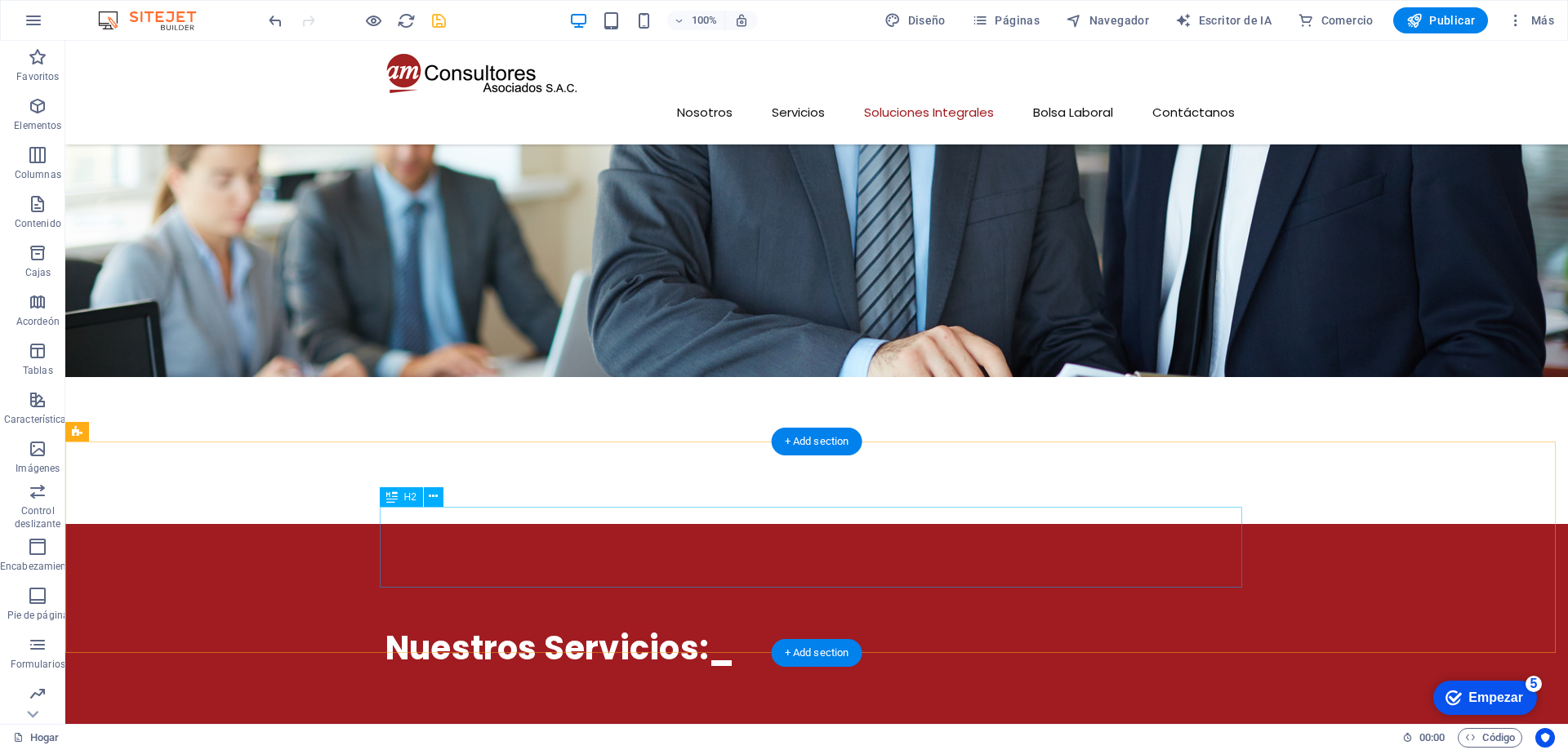
click div "Conectamos tecnología, conocimiento y consultoría para generar valor en las emp…"
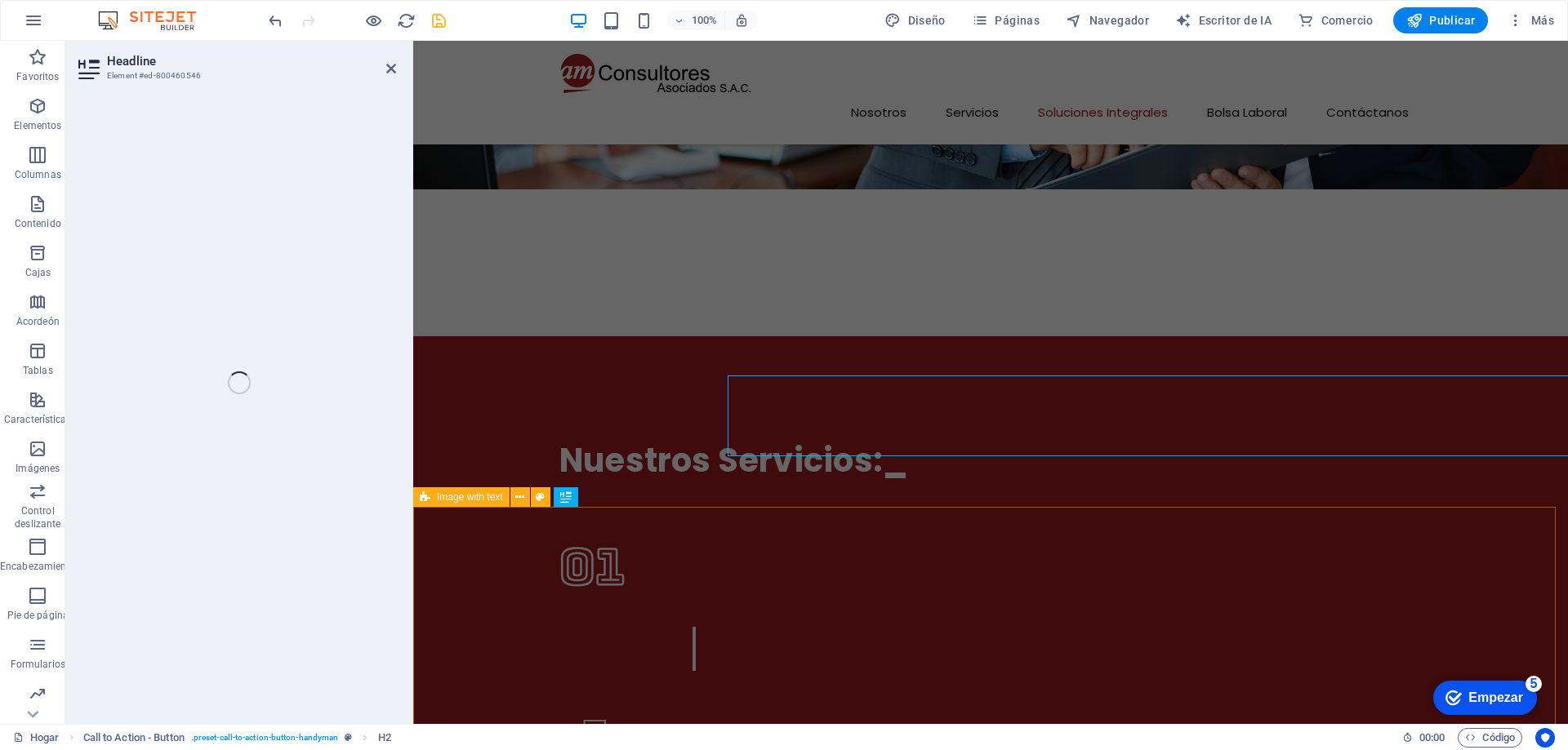
scroll to position [3283, 0]
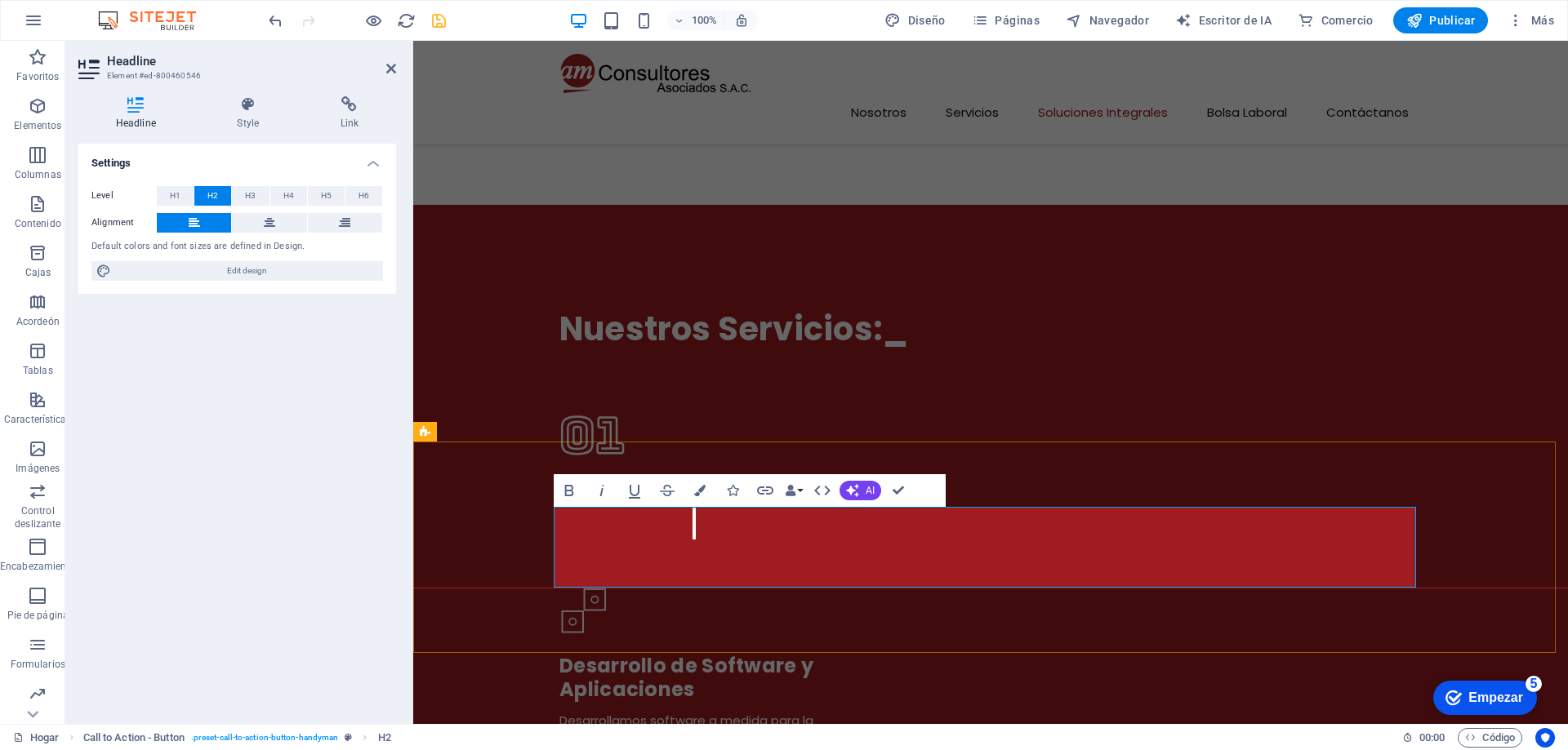
click span "Conectamos tecnología, conocimiento y consultoría para generar valor en las emp…"
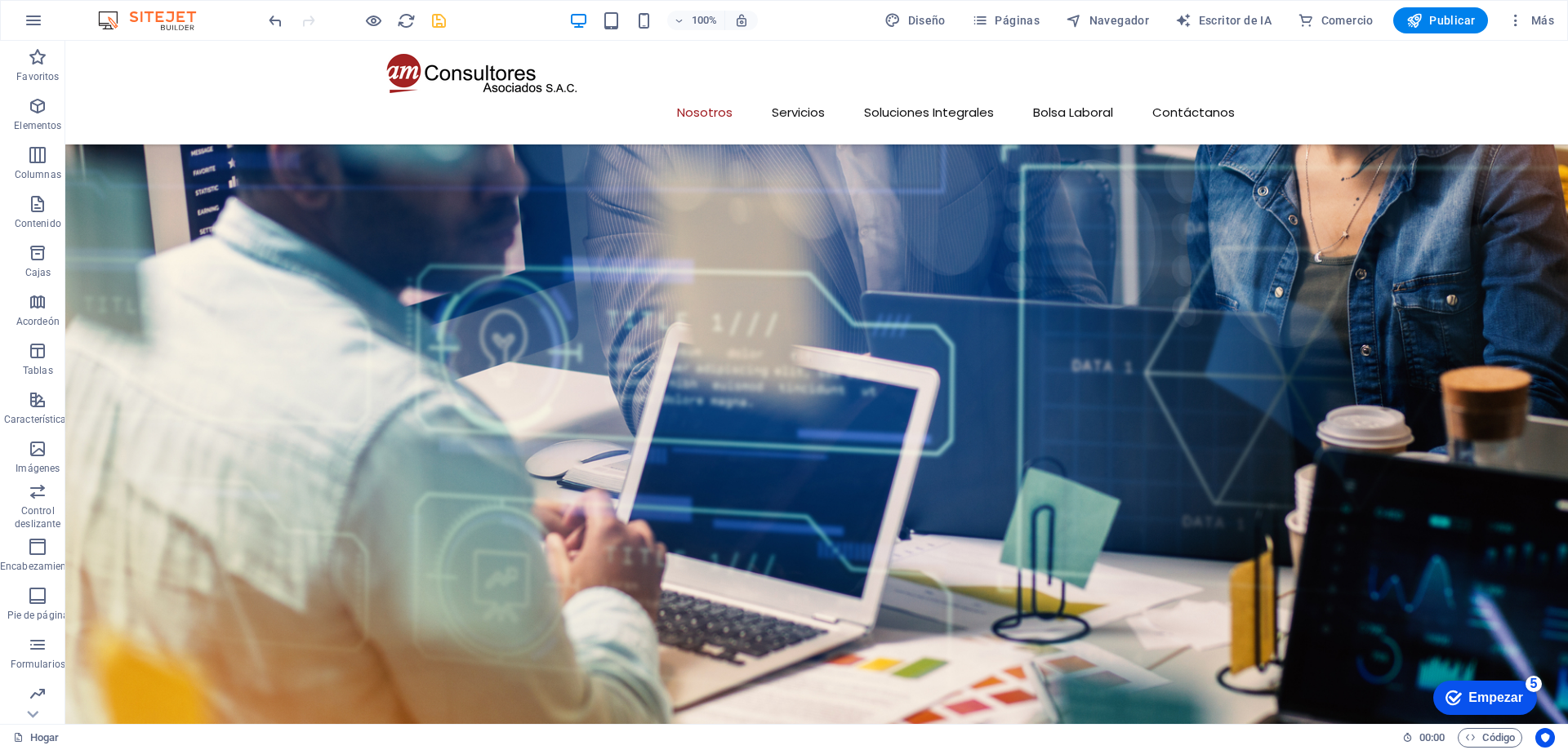
scroll to position [954, 0]
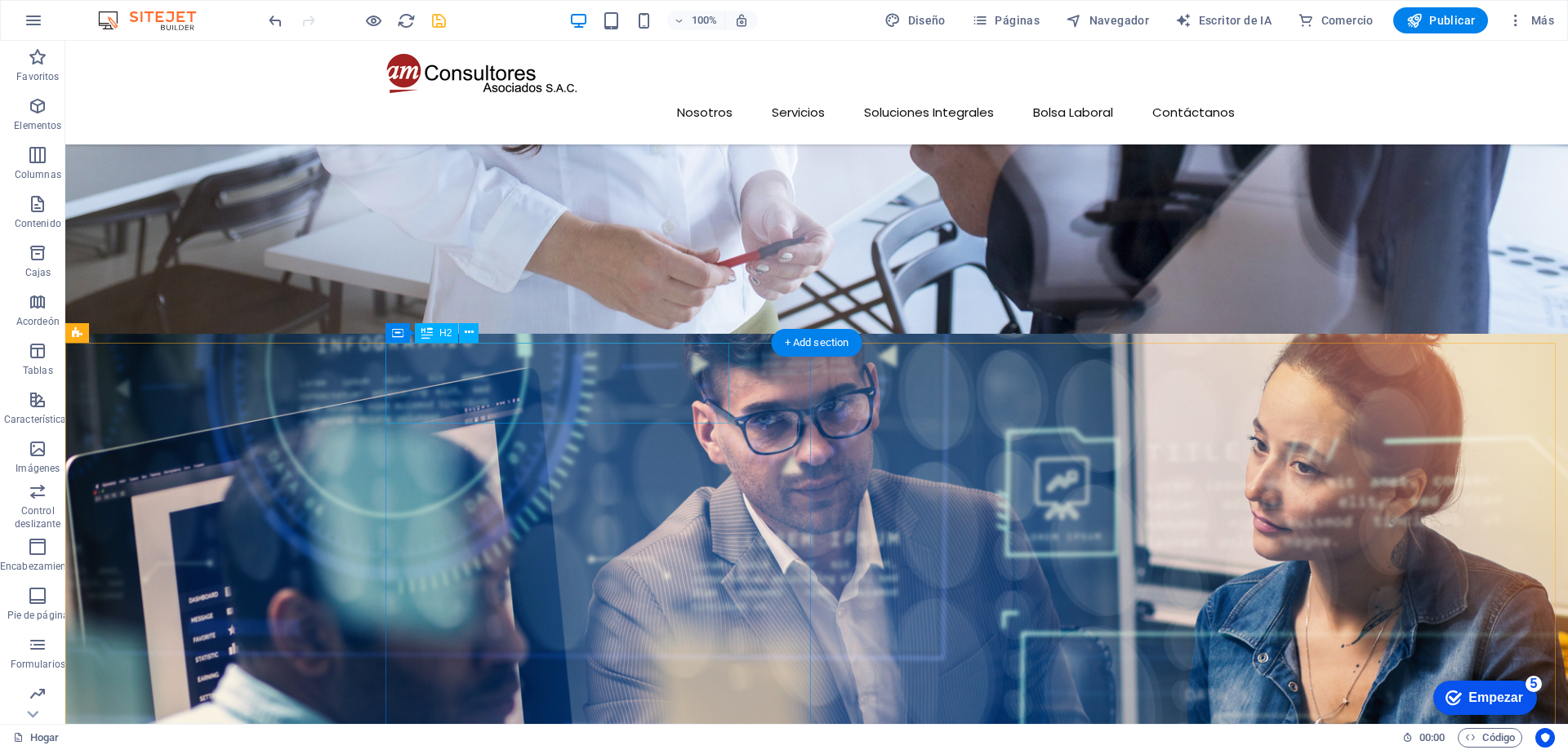
click div "AM CONSULTORES ASOCIADOS SAC"
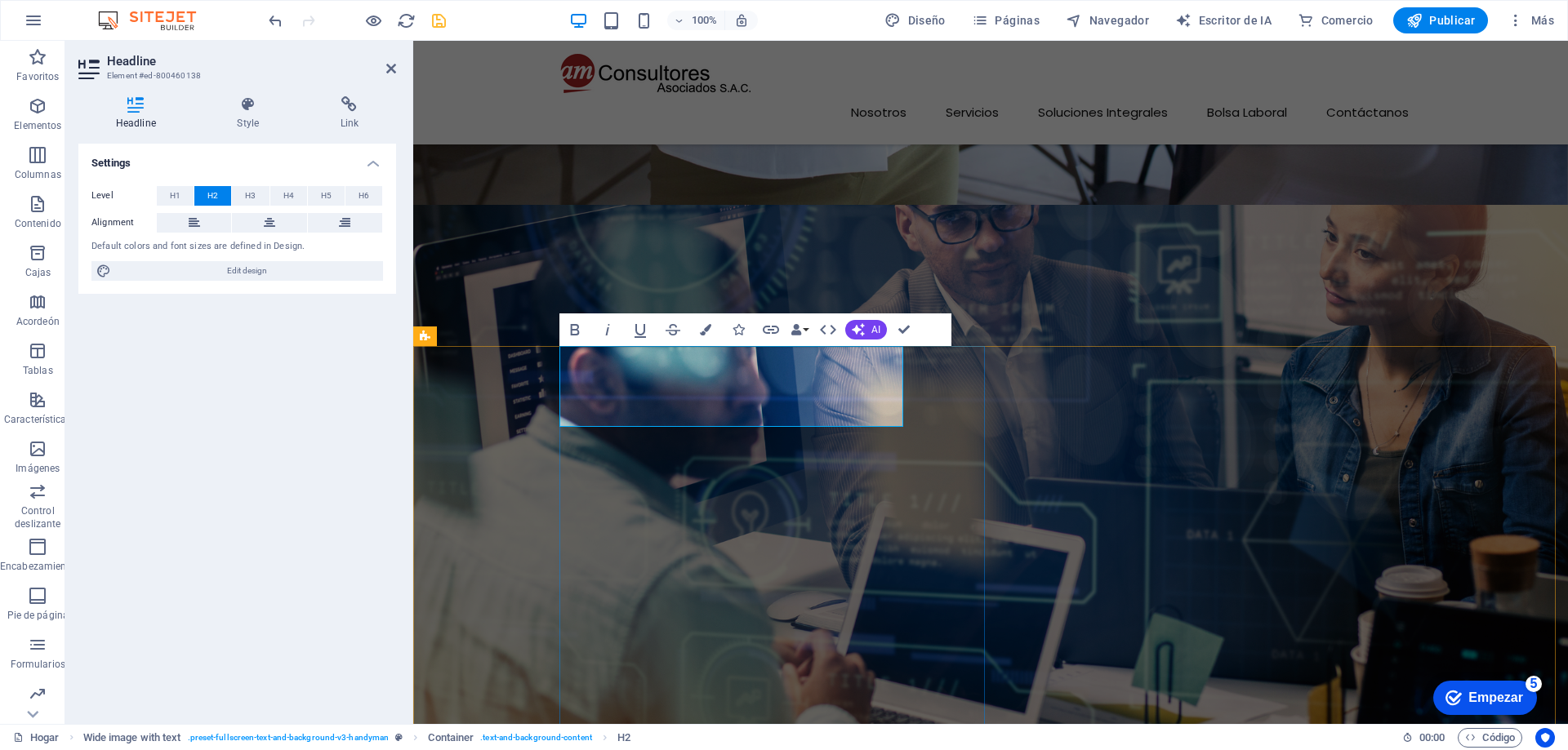
click span "AM CONSULTORES ASOCIADOS SAC"
click span "AM CONSULTORES ASOCIADOS [DOMAIN_NAME]"
click span "AM CONSULTORES ASOCIADOS S.A.C"
drag, startPoint x: 906, startPoint y: 328, endPoint x: 494, endPoint y: 89, distance: 476.3
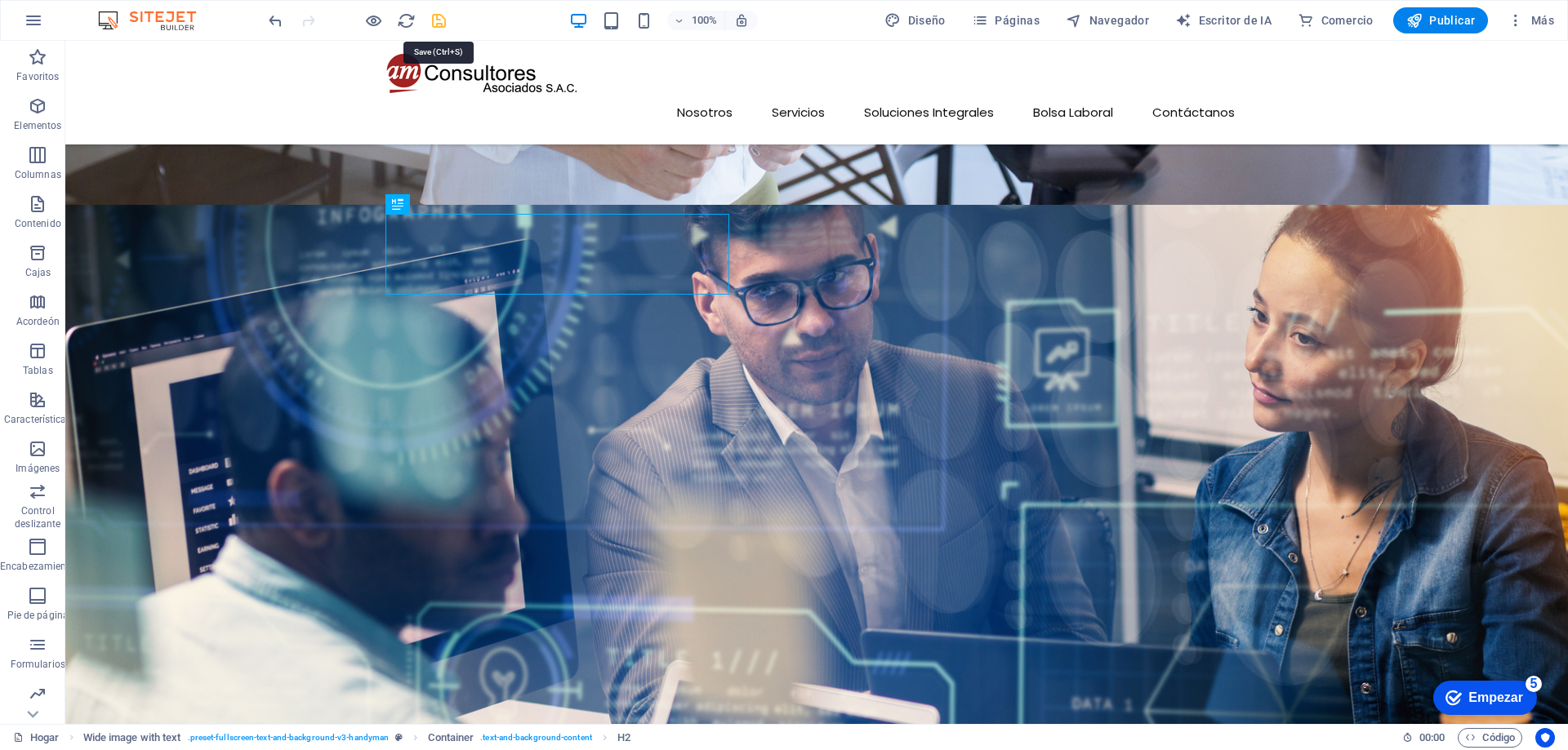
click at [439, 21] on icon "ahorrar" at bounding box center [439, 21] width 19 height 19
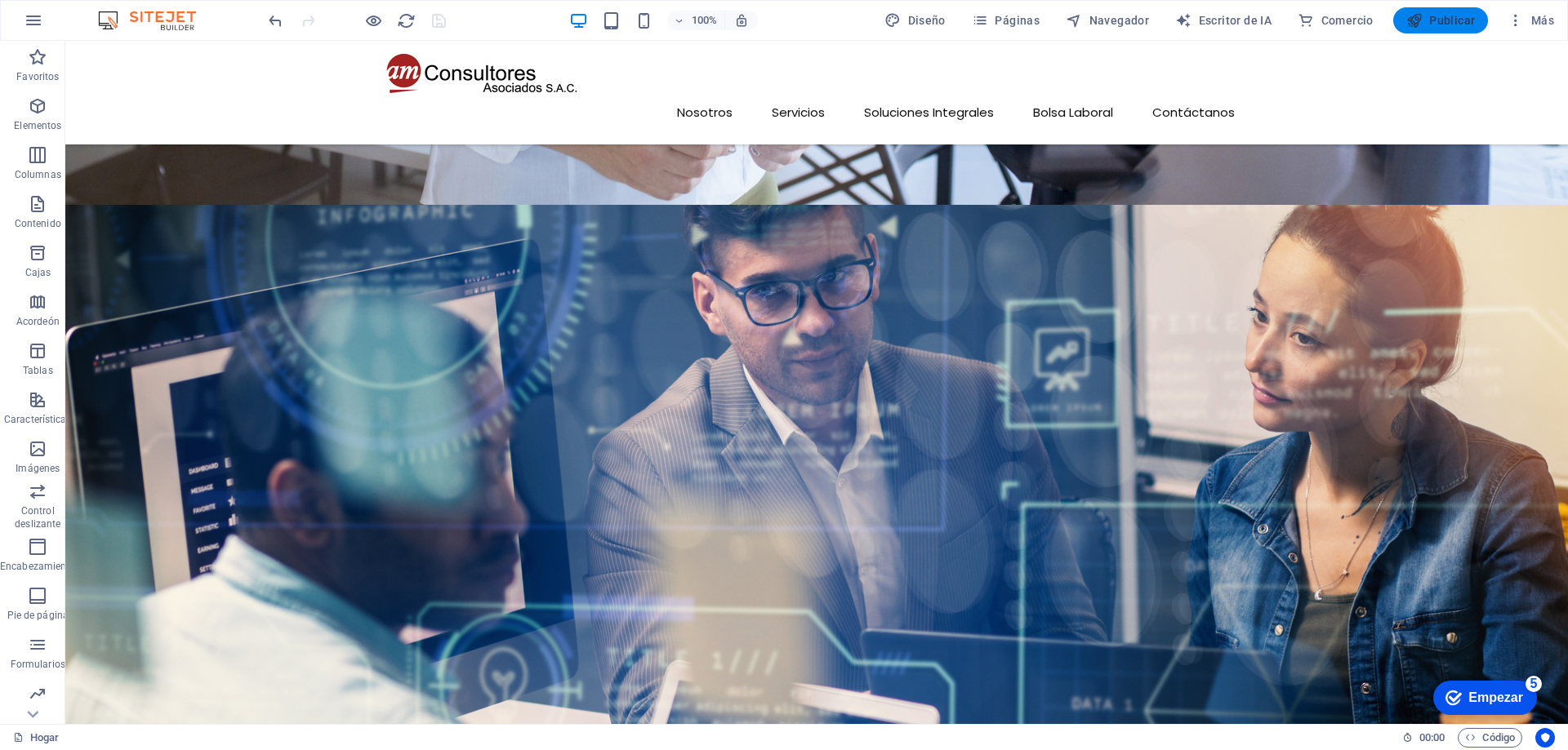
click at [1435, 28] on button "Publicar" at bounding box center [1440, 20] width 95 height 26
